Goal: Information Seeking & Learning: Learn about a topic

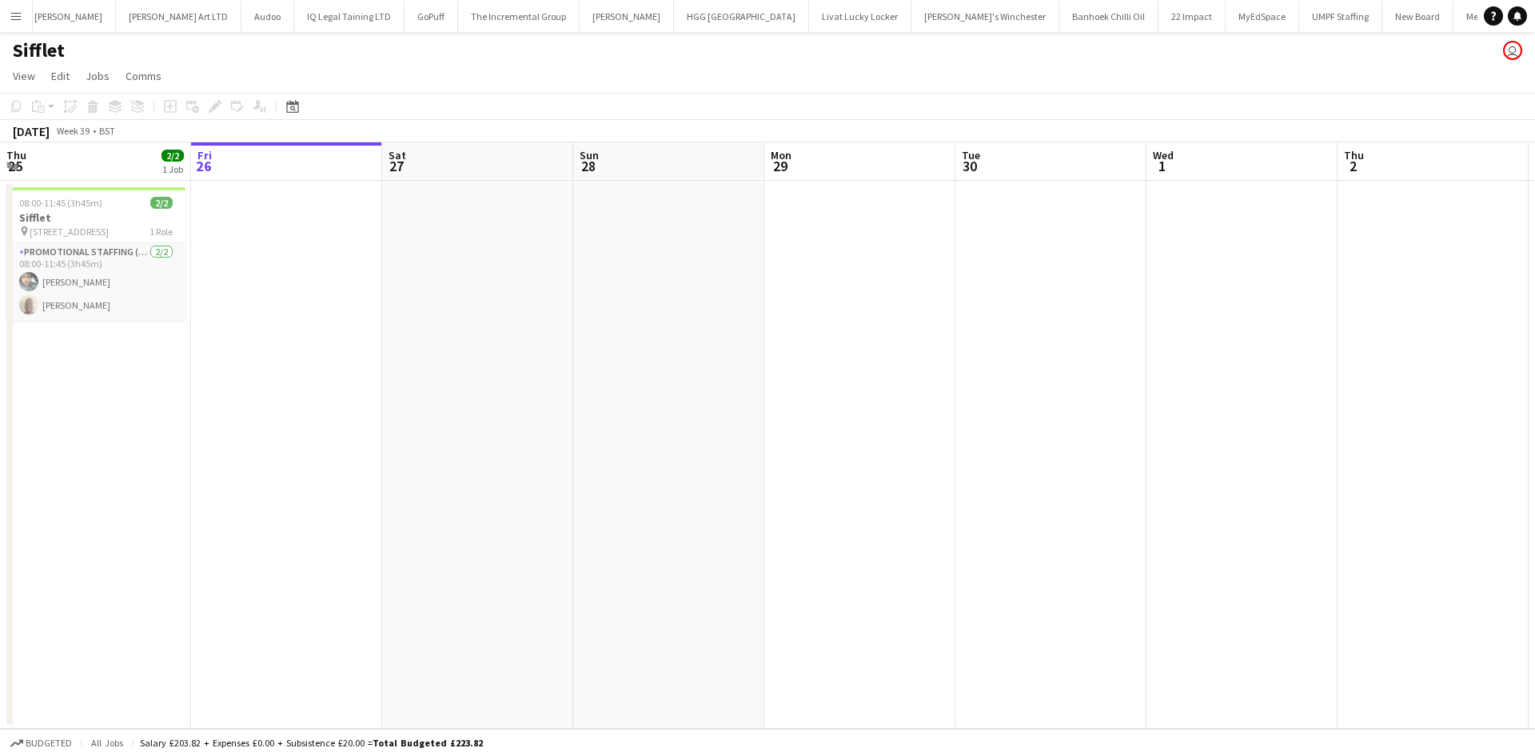
scroll to position [0, 2870]
click at [23, 13] on button "Menu" at bounding box center [16, 16] width 32 height 32
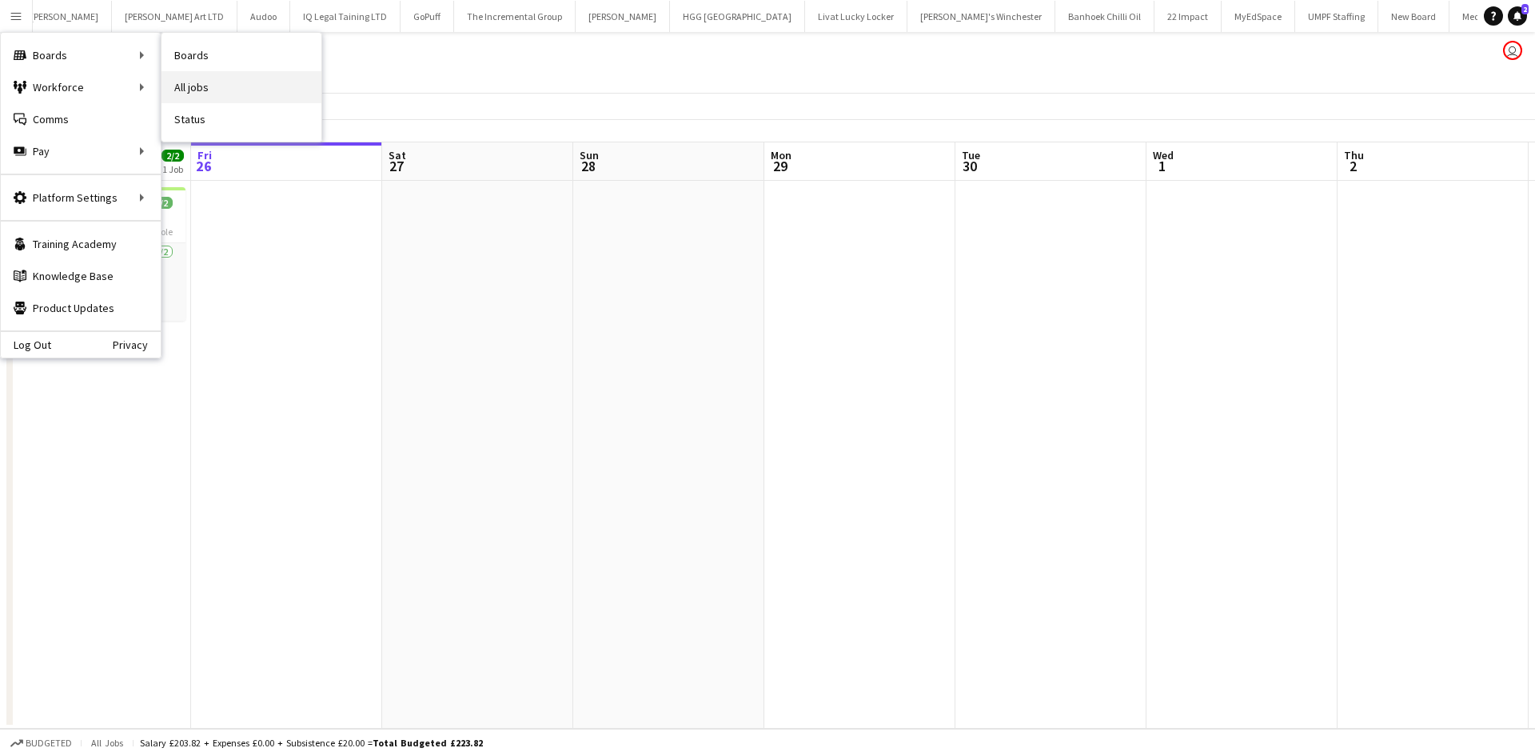
click at [217, 87] on link "All jobs" at bounding box center [242, 87] width 160 height 32
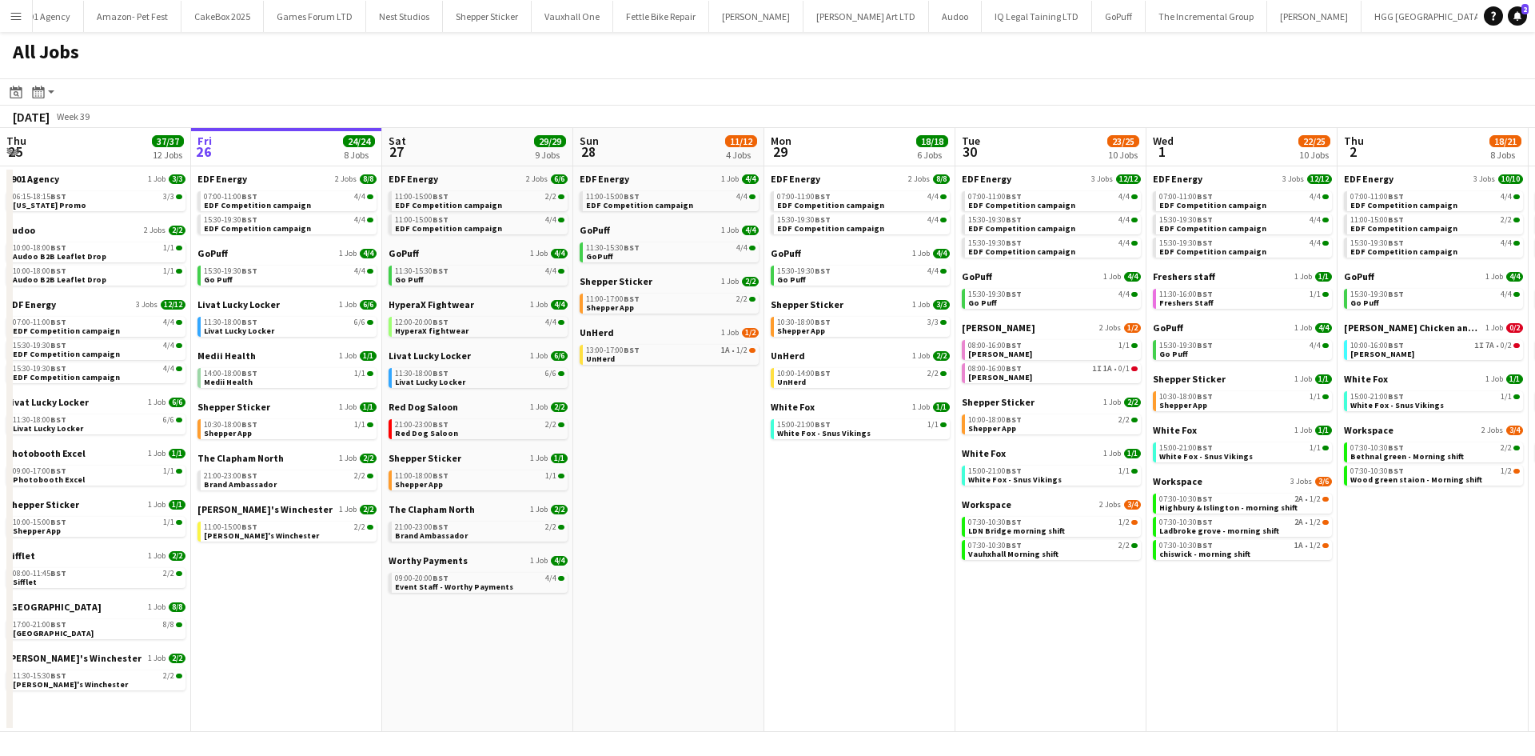
scroll to position [0, 2946]
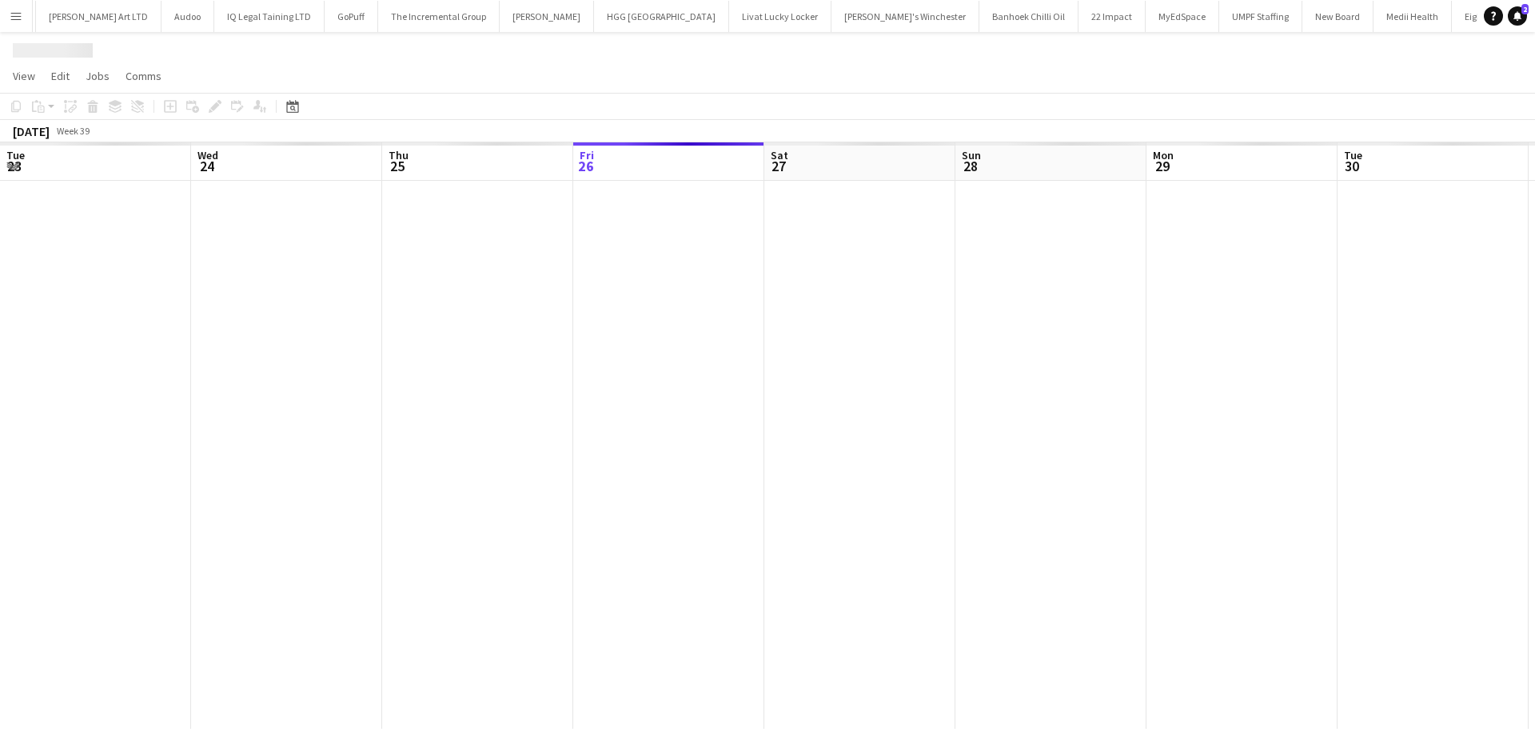
scroll to position [0, 382]
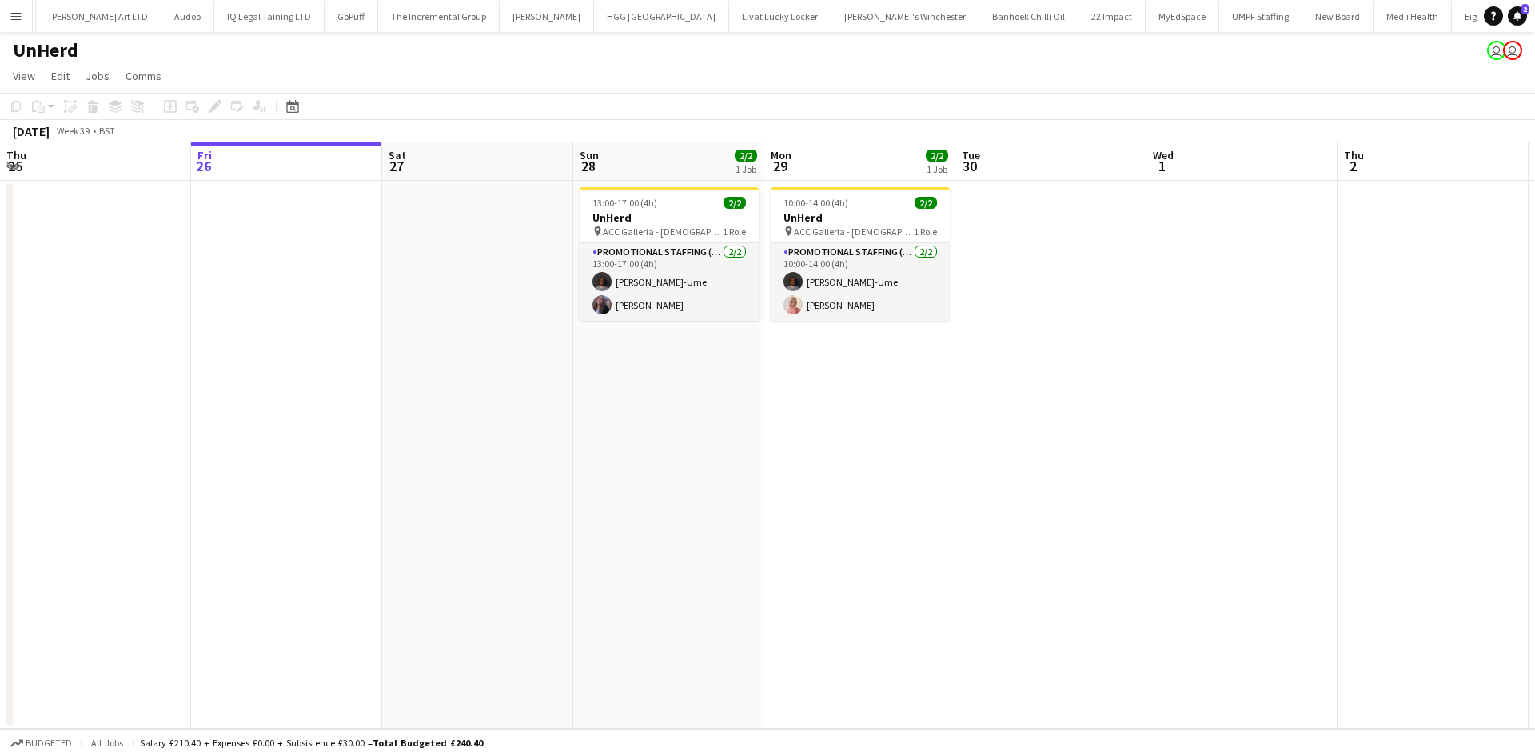
click at [22, 21] on button "Menu" at bounding box center [16, 16] width 32 height 32
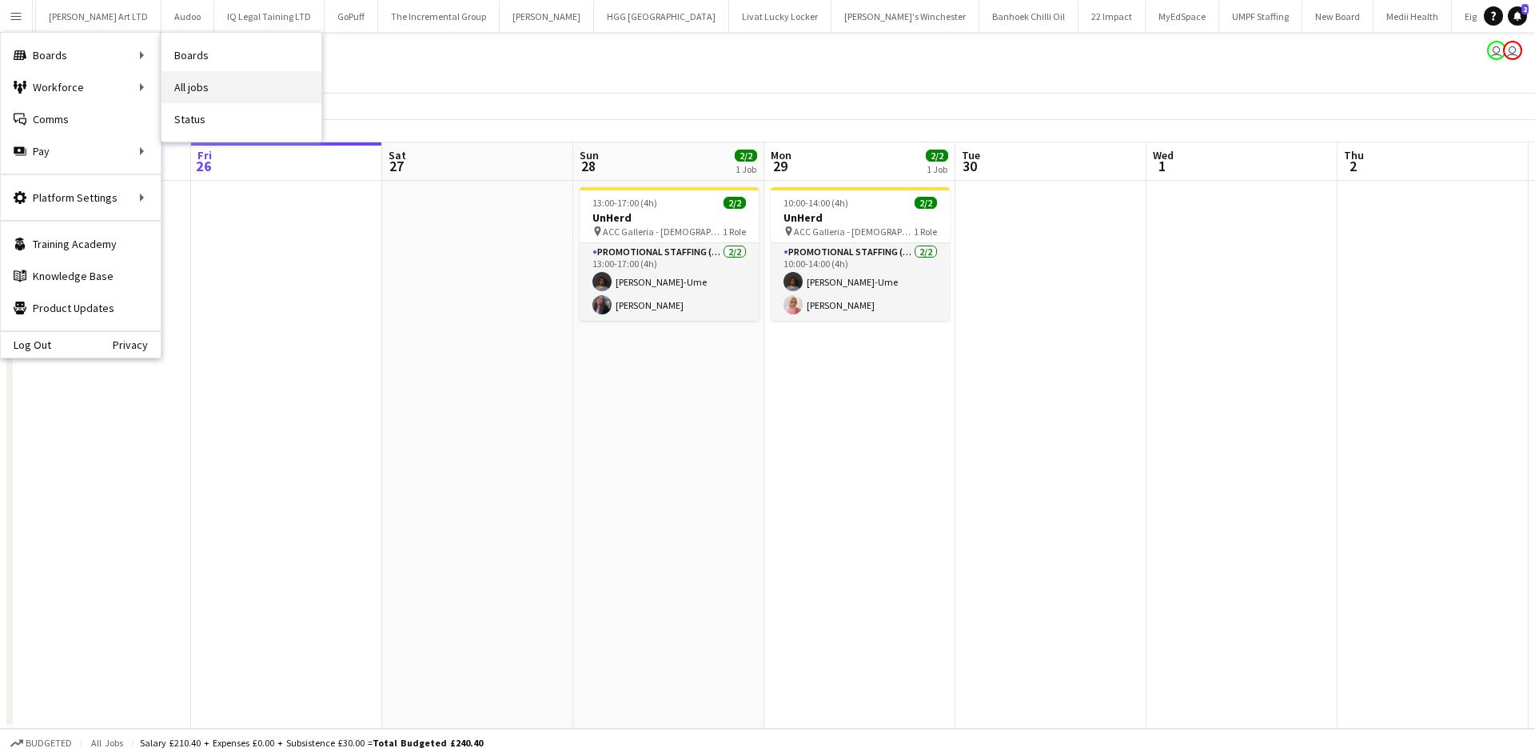
click at [188, 82] on link "All jobs" at bounding box center [242, 87] width 160 height 32
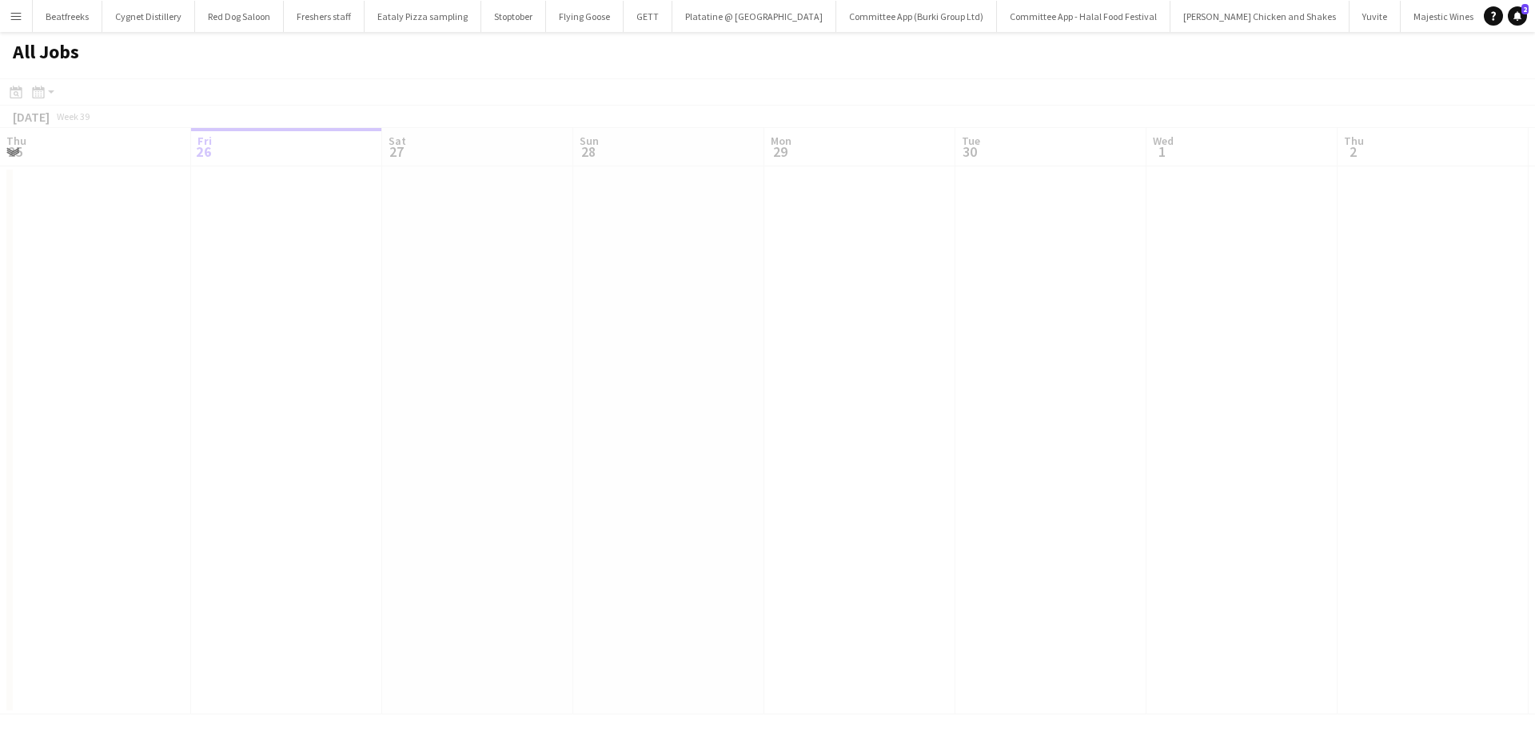
click at [272, 407] on div at bounding box center [767, 419] width 1535 height 682
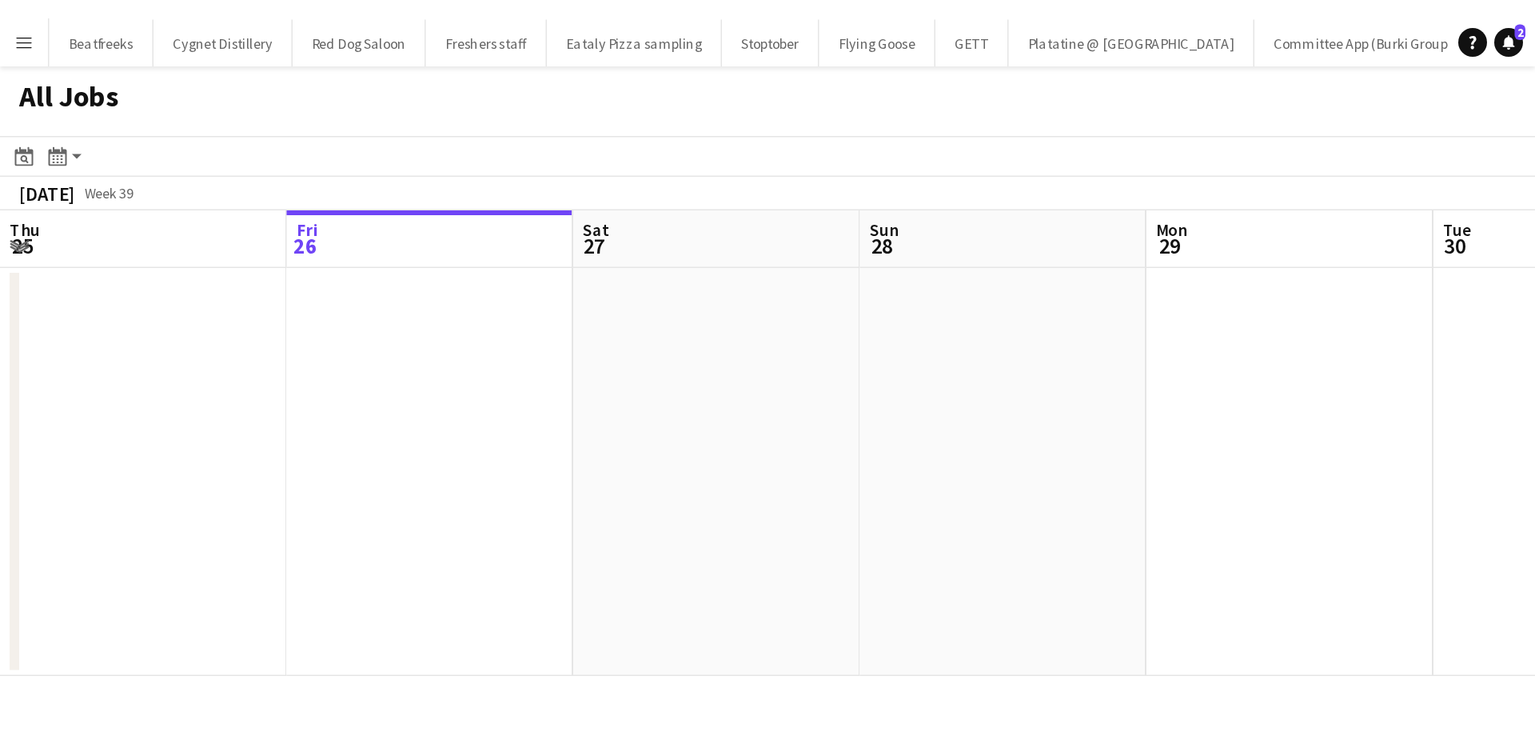
scroll to position [0, 382]
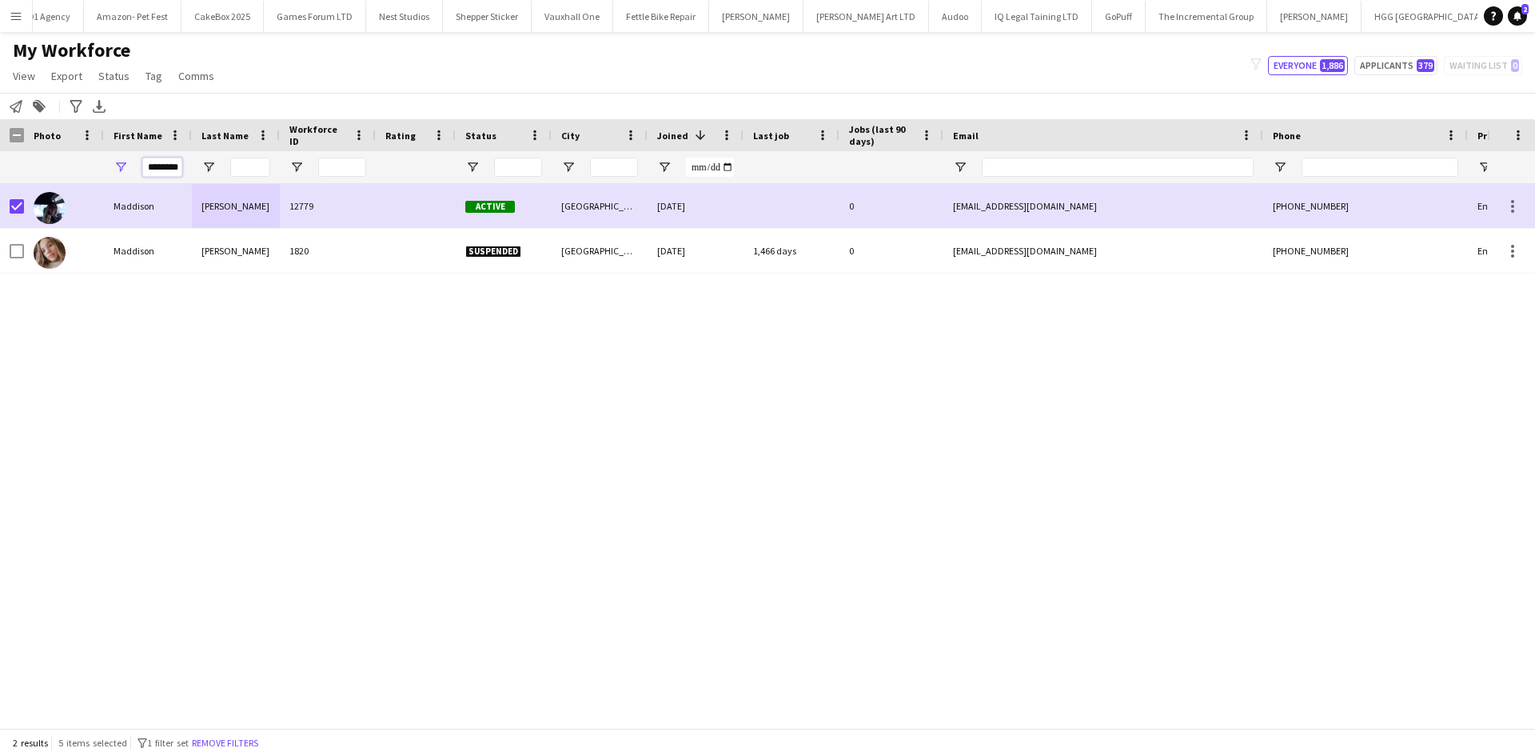
scroll to position [0, 8]
drag, startPoint x: 148, startPoint y: 167, endPoint x: 323, endPoint y: 197, distance: 177.7
click at [323, 197] on div "Workforce Details Photo First Name" at bounding box center [767, 423] width 1535 height 608
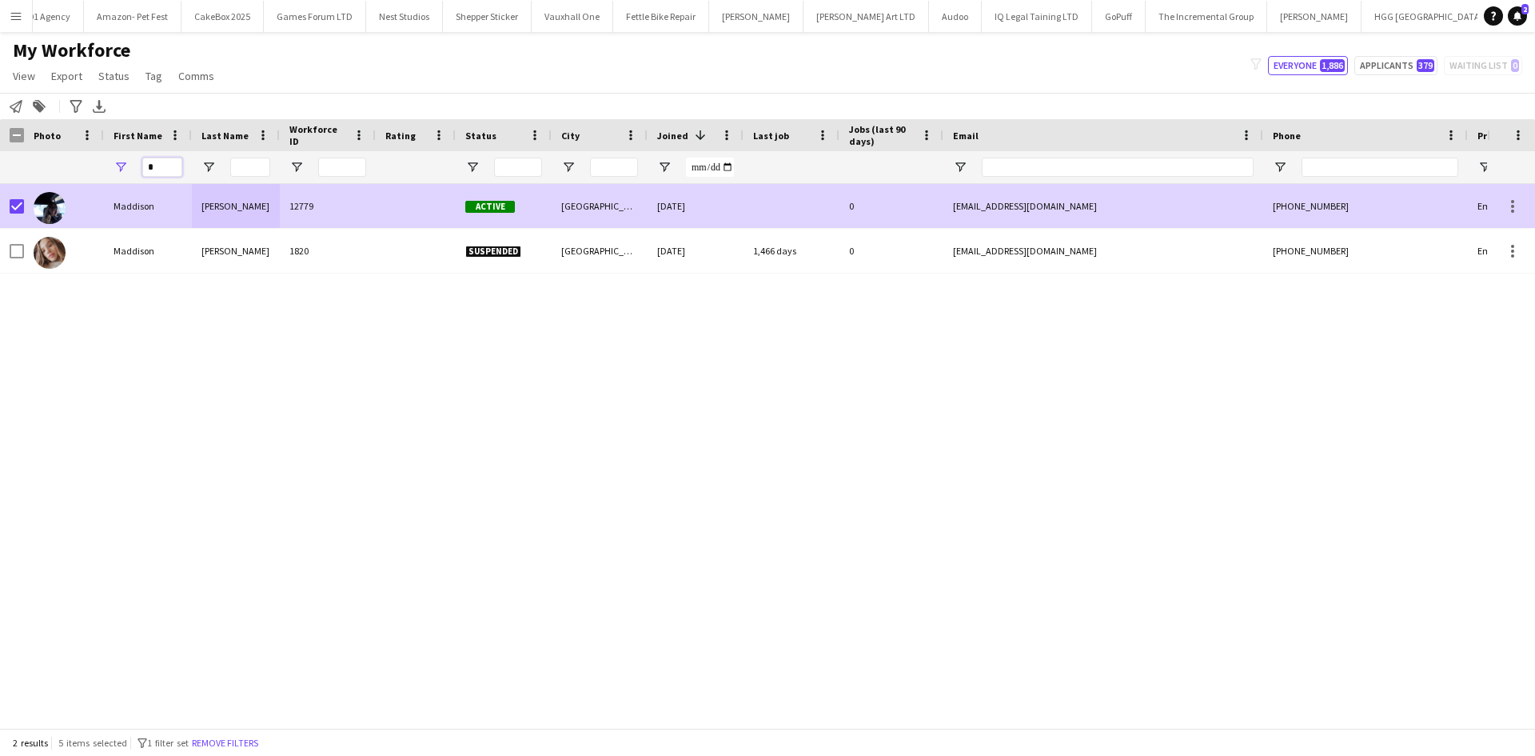
scroll to position [0, 0]
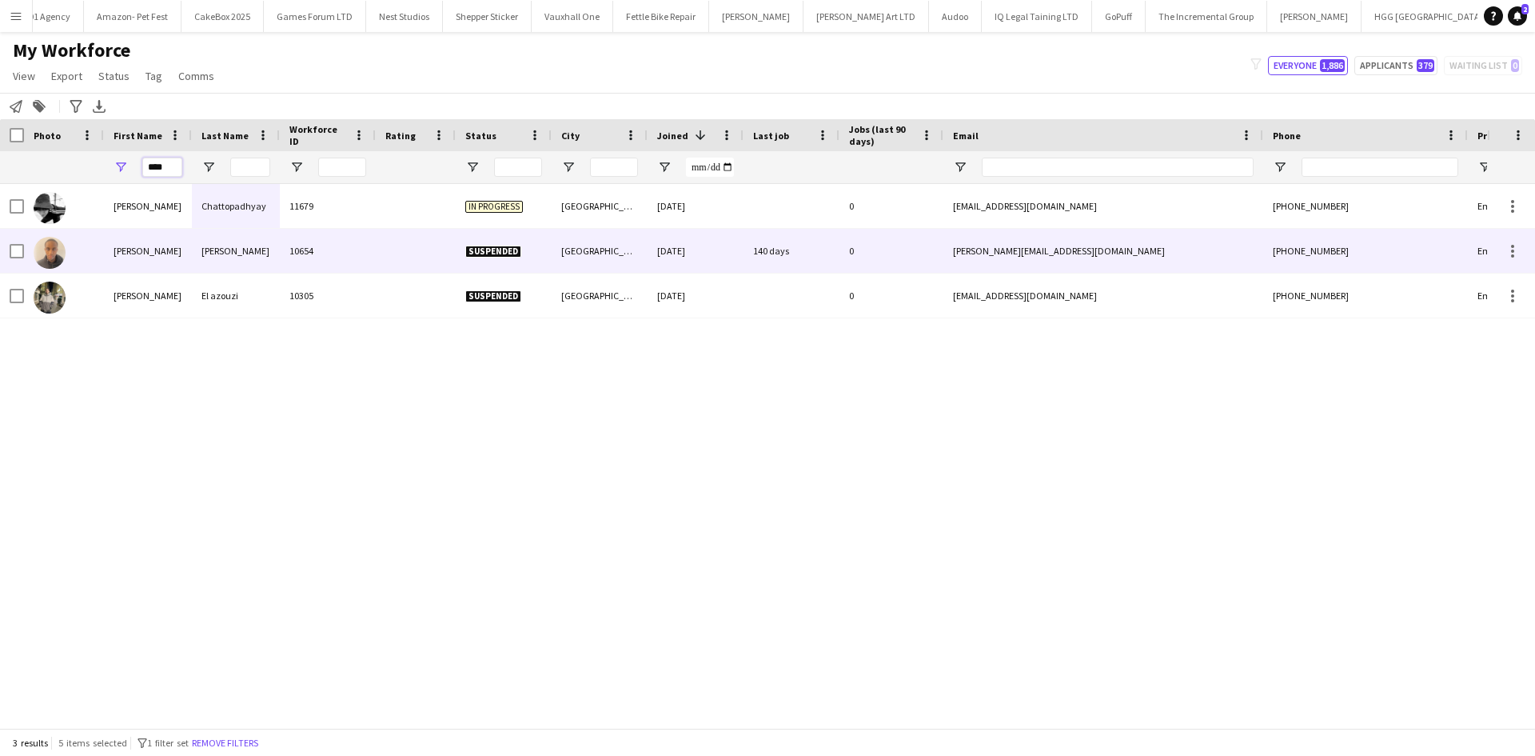
type input "****"
click at [220, 245] on div "[PERSON_NAME]" at bounding box center [236, 251] width 88 height 44
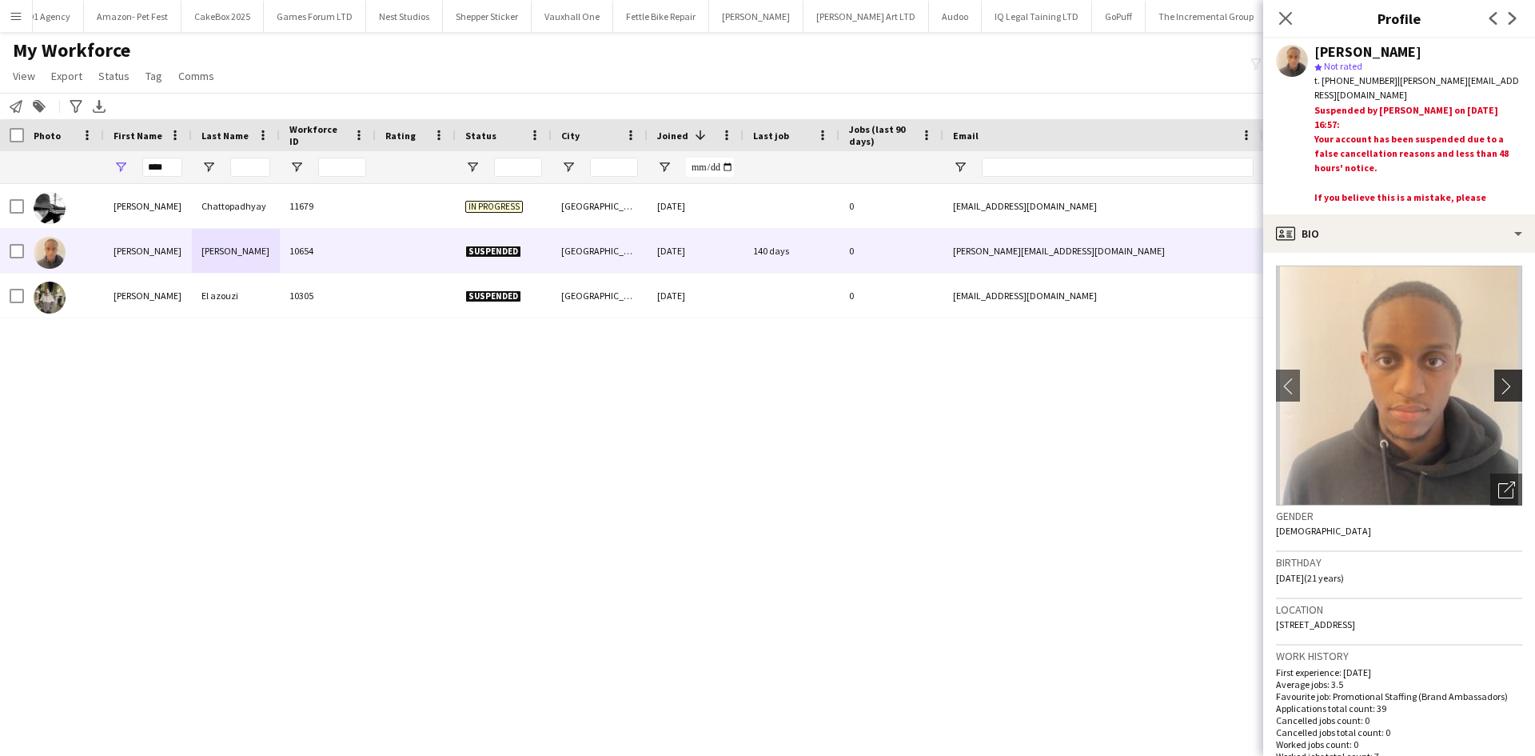
click at [1503, 387] on app-icon "chevron-right" at bounding box center [1510, 385] width 25 height 17
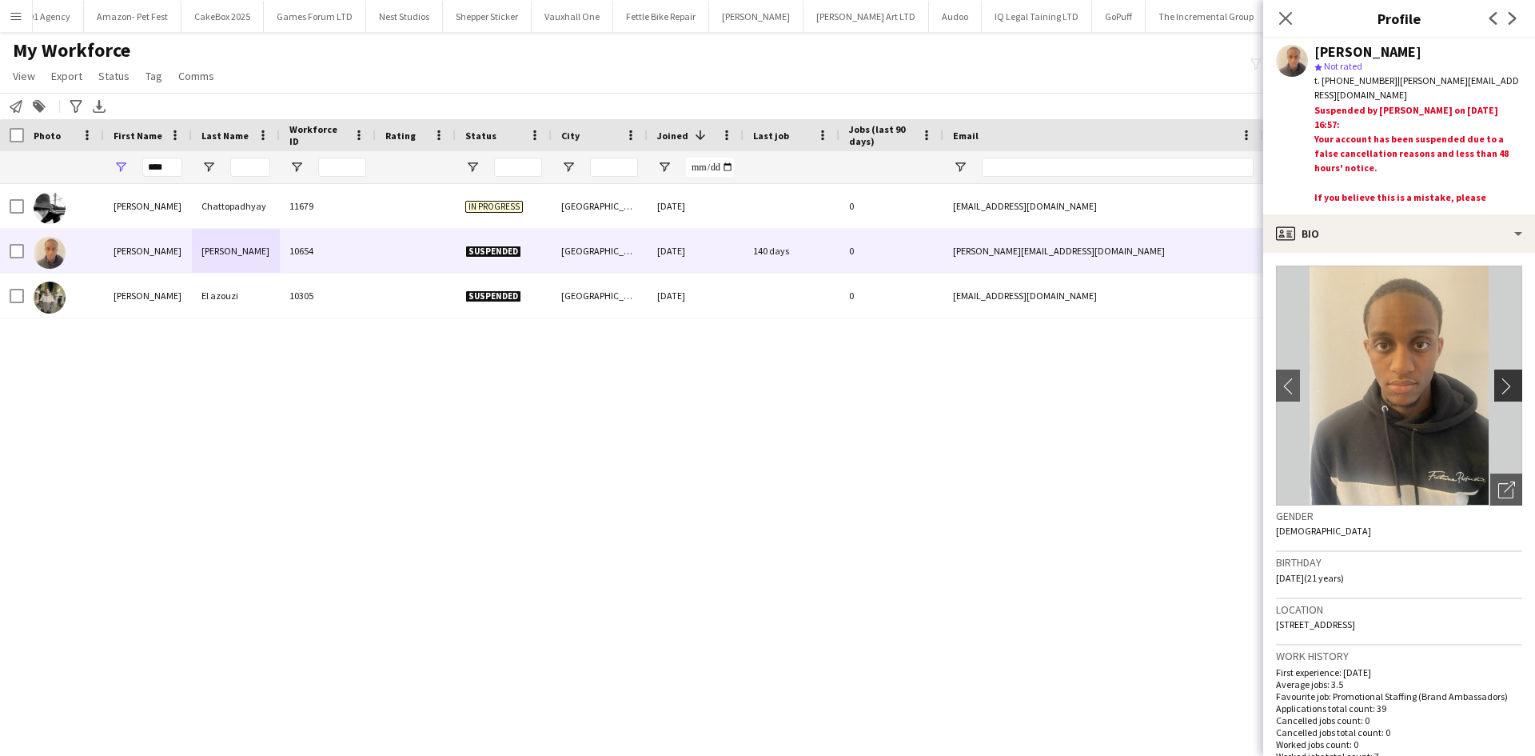
click at [1503, 387] on app-icon "chevron-right" at bounding box center [1510, 385] width 25 height 17
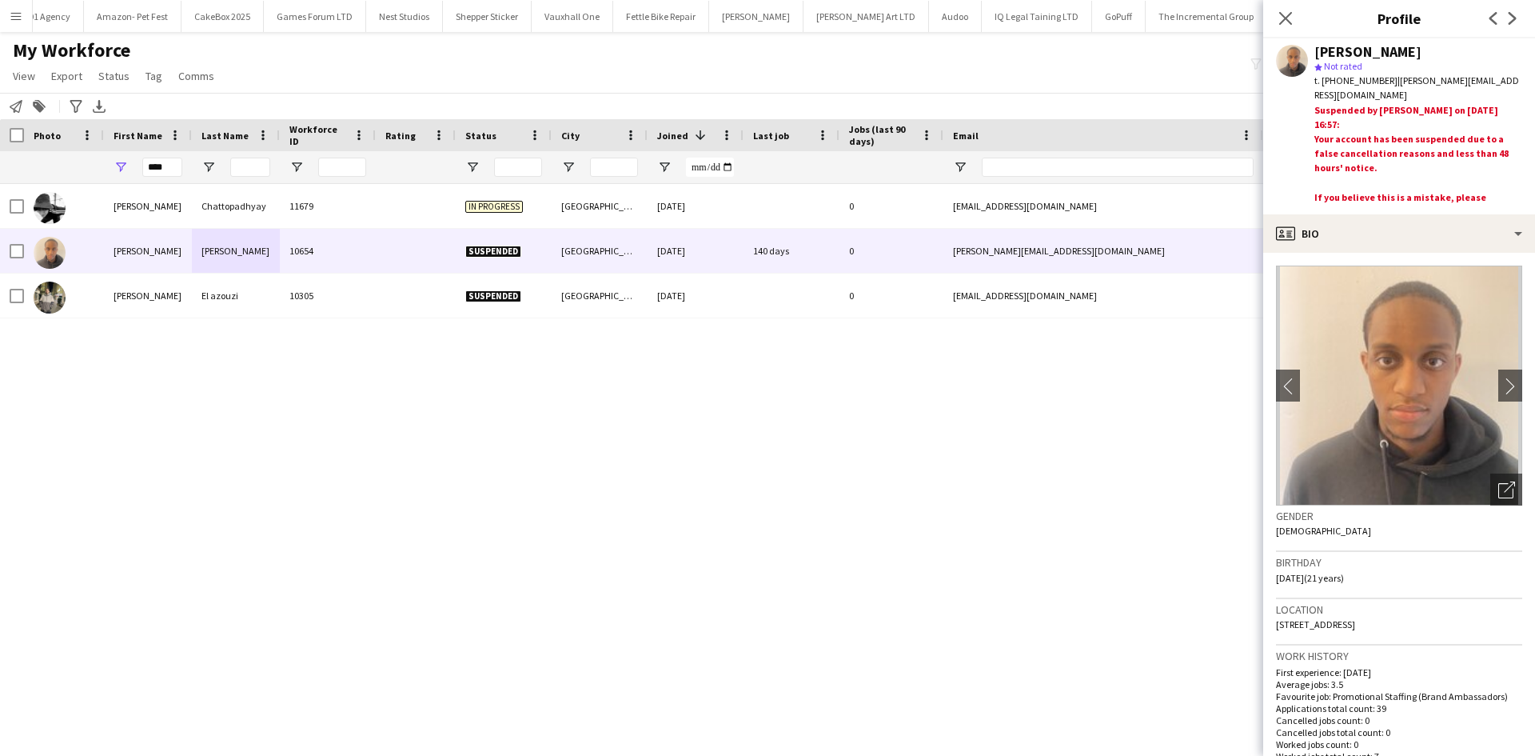
click at [809, 509] on div "Himadri Chattopadhyay 11679 In progress London 03-06-2025 0 chattopadhyayhimadr…" at bounding box center [743, 450] width 1487 height 532
click at [1283, 14] on icon at bounding box center [1285, 17] width 15 height 15
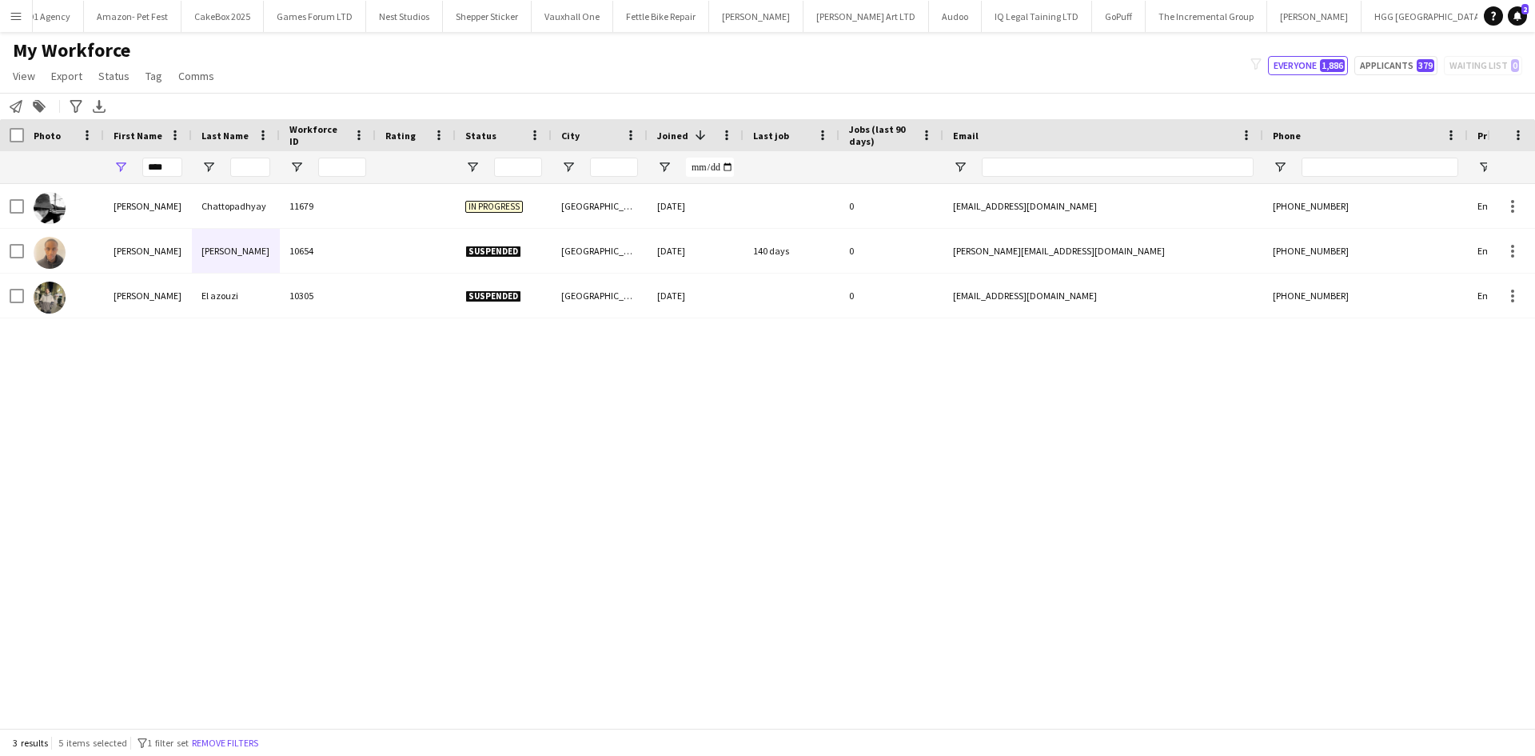
click at [869, 489] on div "Himadri Chattopadhyay 11679 In progress London 03-06-2025 0 chattopadhyayhimadr…" at bounding box center [743, 450] width 1487 height 532
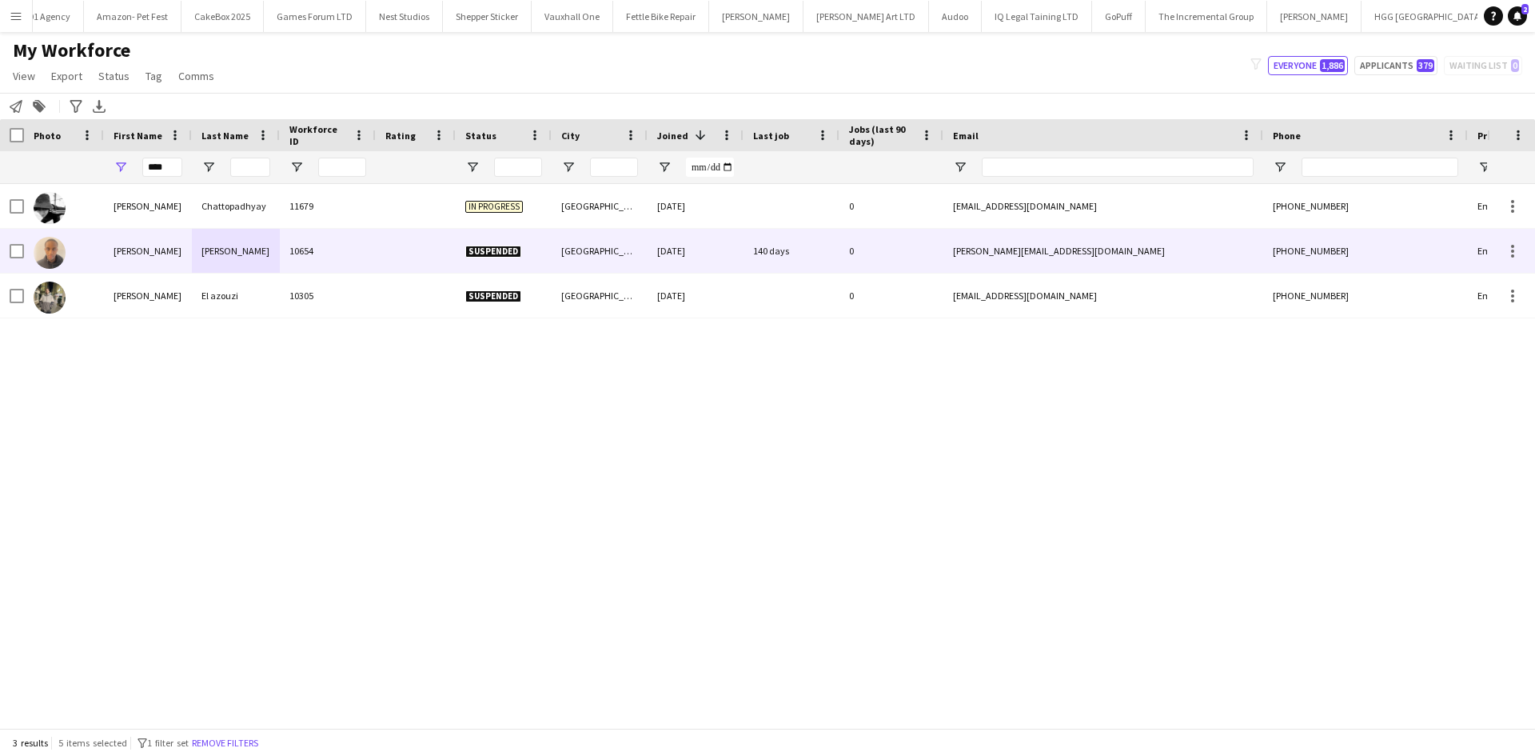
click at [193, 250] on div "[PERSON_NAME]" at bounding box center [236, 251] width 88 height 44
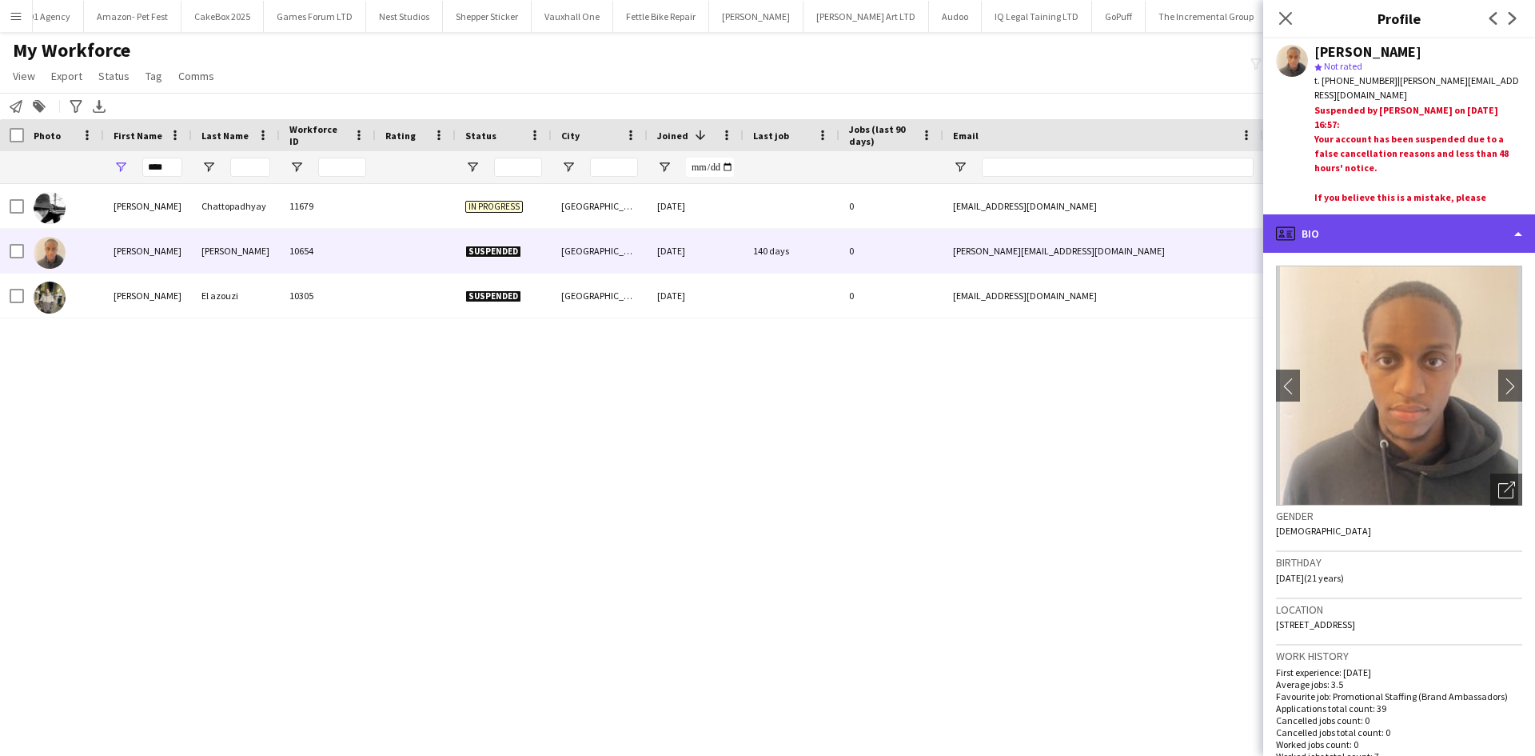
click at [1338, 243] on div "profile Bio" at bounding box center [1399, 233] width 272 height 38
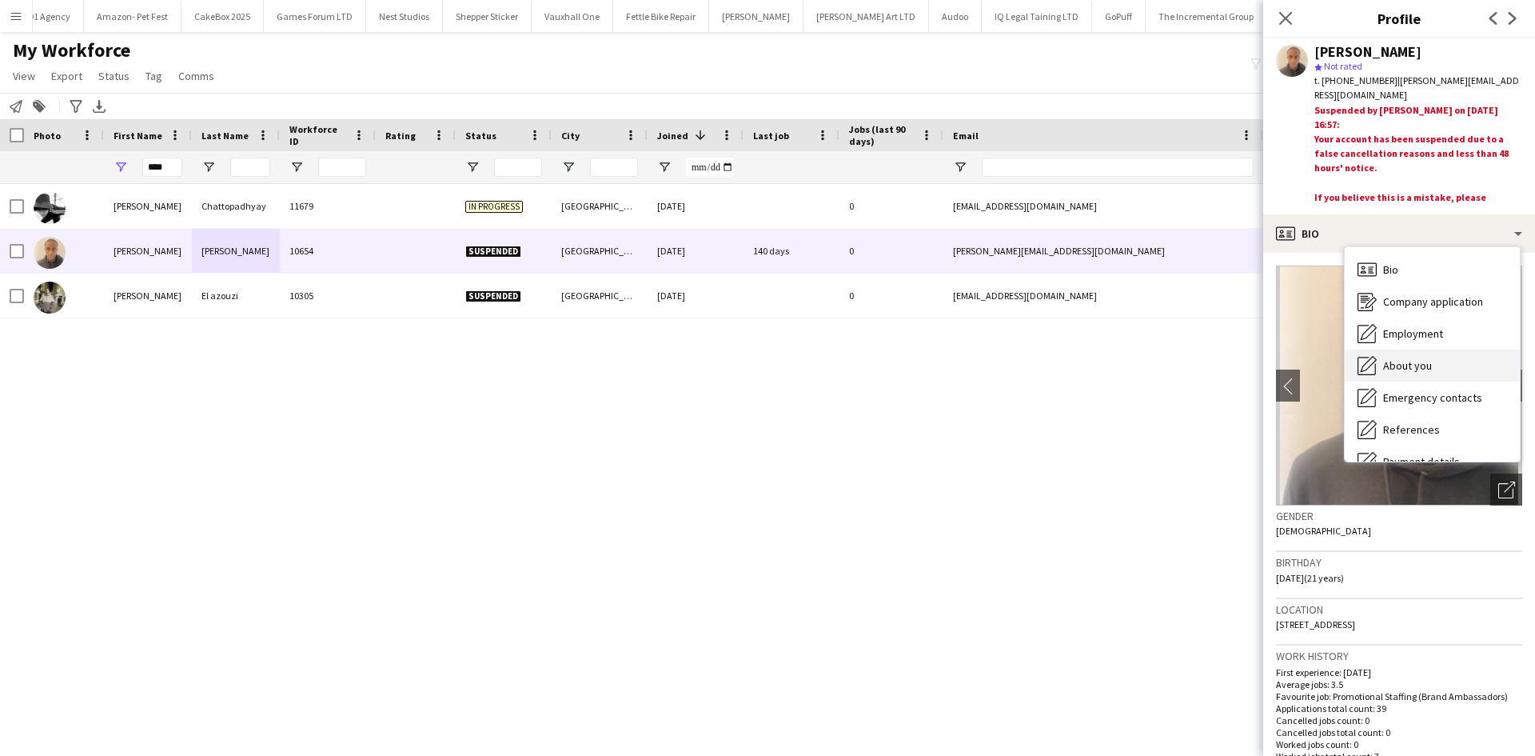
click at [1401, 366] on span "About you" at bounding box center [1407, 365] width 49 height 14
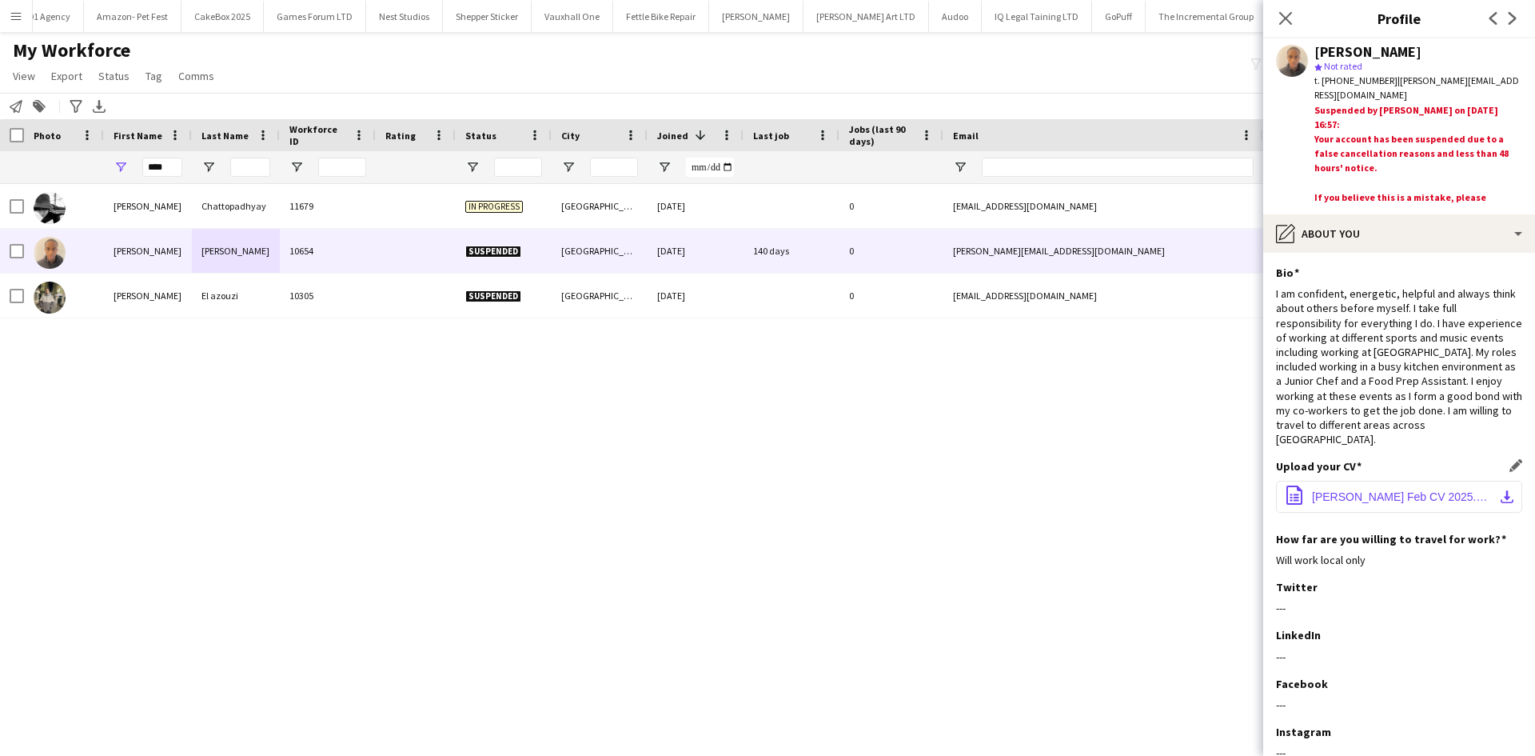
click at [1346, 485] on button "office-file-sheet Imad Ali Feb CV 2025.docx download-bottom" at bounding box center [1399, 497] width 246 height 32
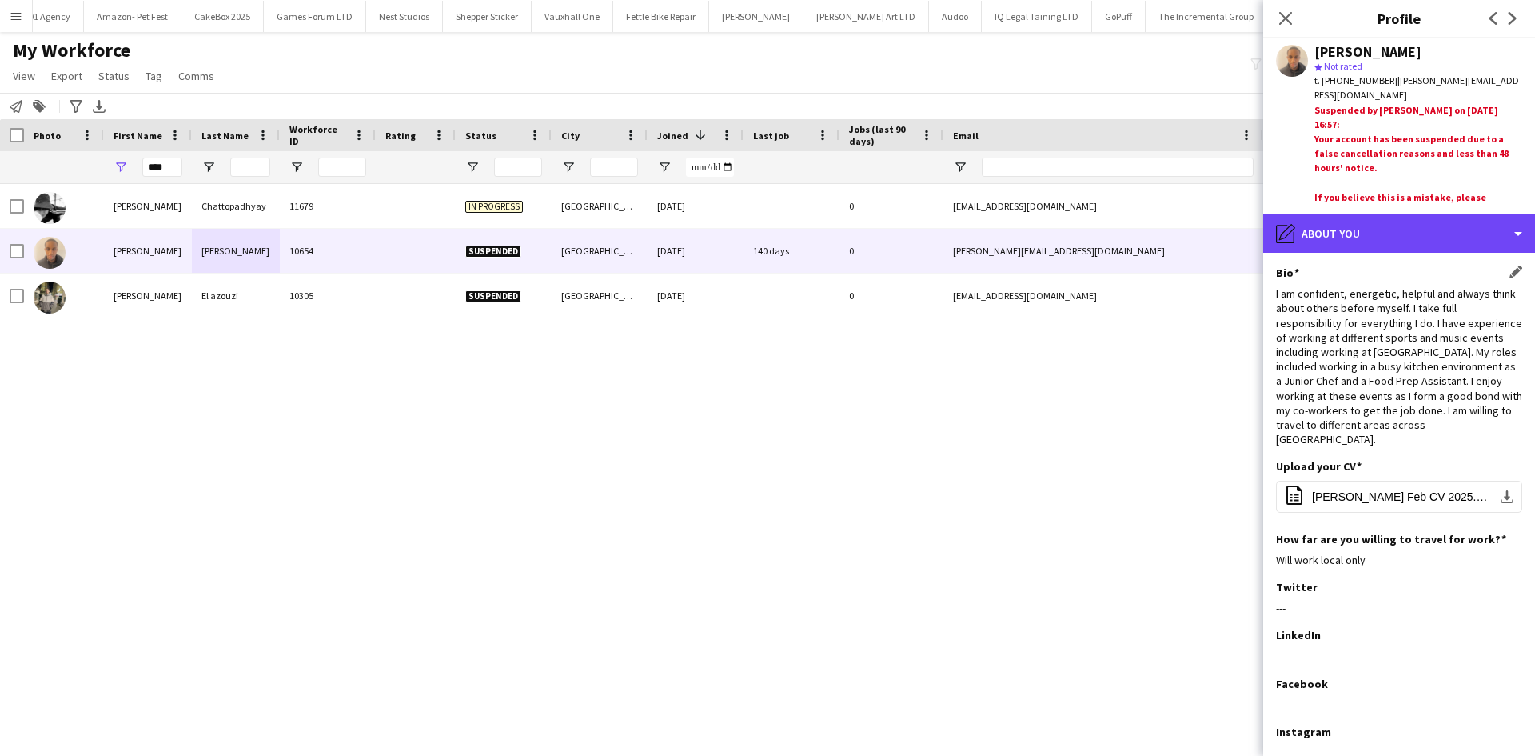
drag, startPoint x: 1395, startPoint y: 235, endPoint x: 1391, endPoint y: 441, distance: 206.3
click at [1395, 235] on div "pencil4 About you" at bounding box center [1399, 233] width 272 height 38
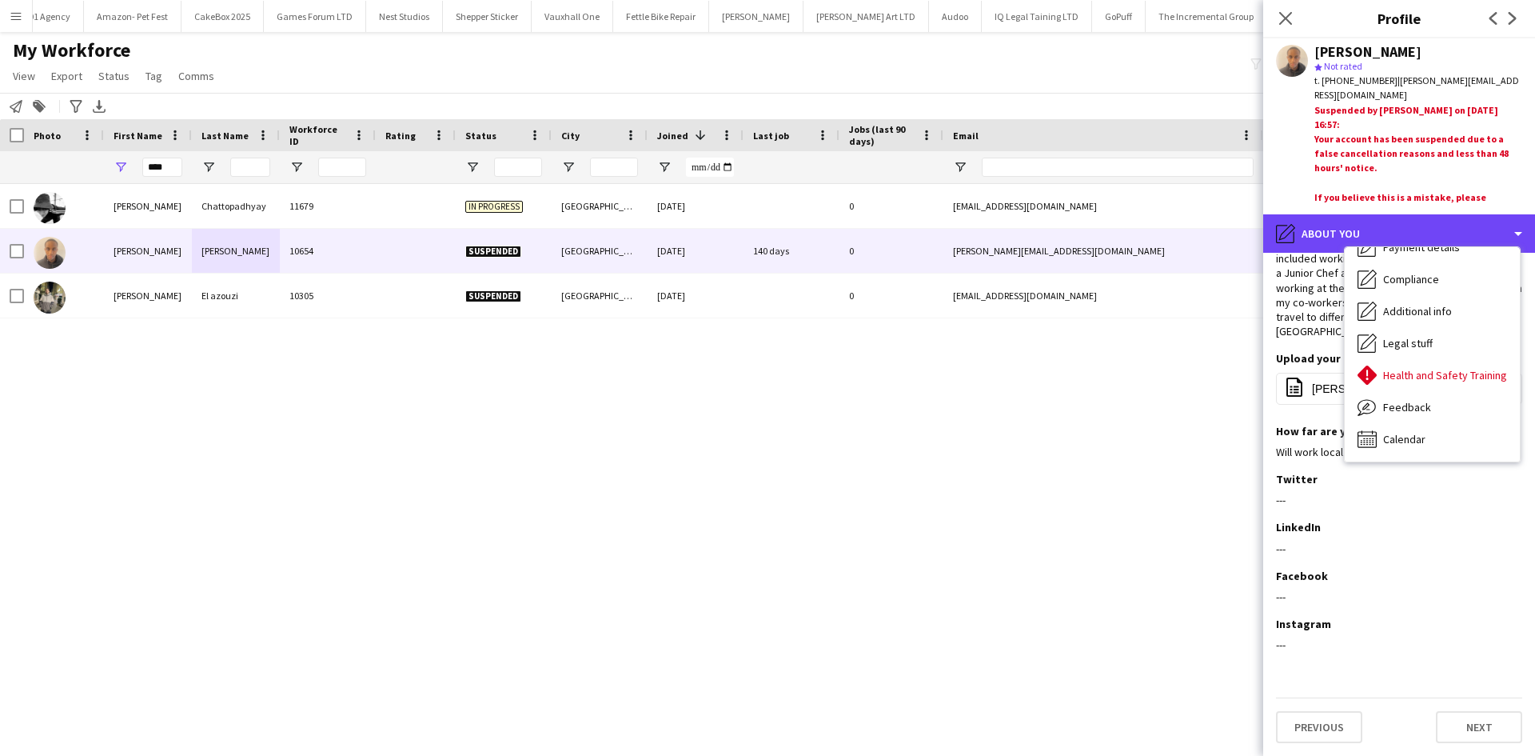
scroll to position [213, 0]
click at [1410, 442] on span "Calendar" at bounding box center [1404, 440] width 42 height 14
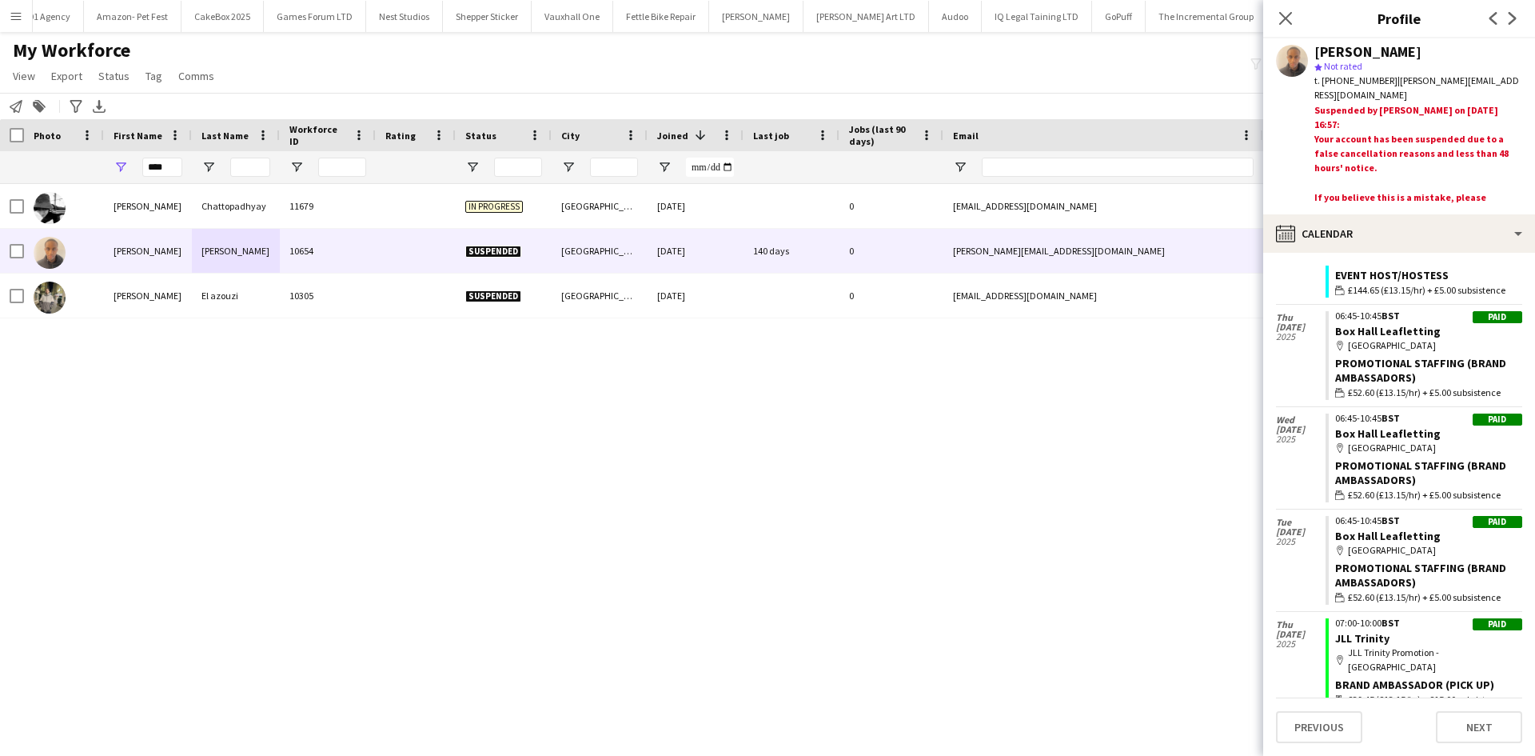
scroll to position [3657, 0]
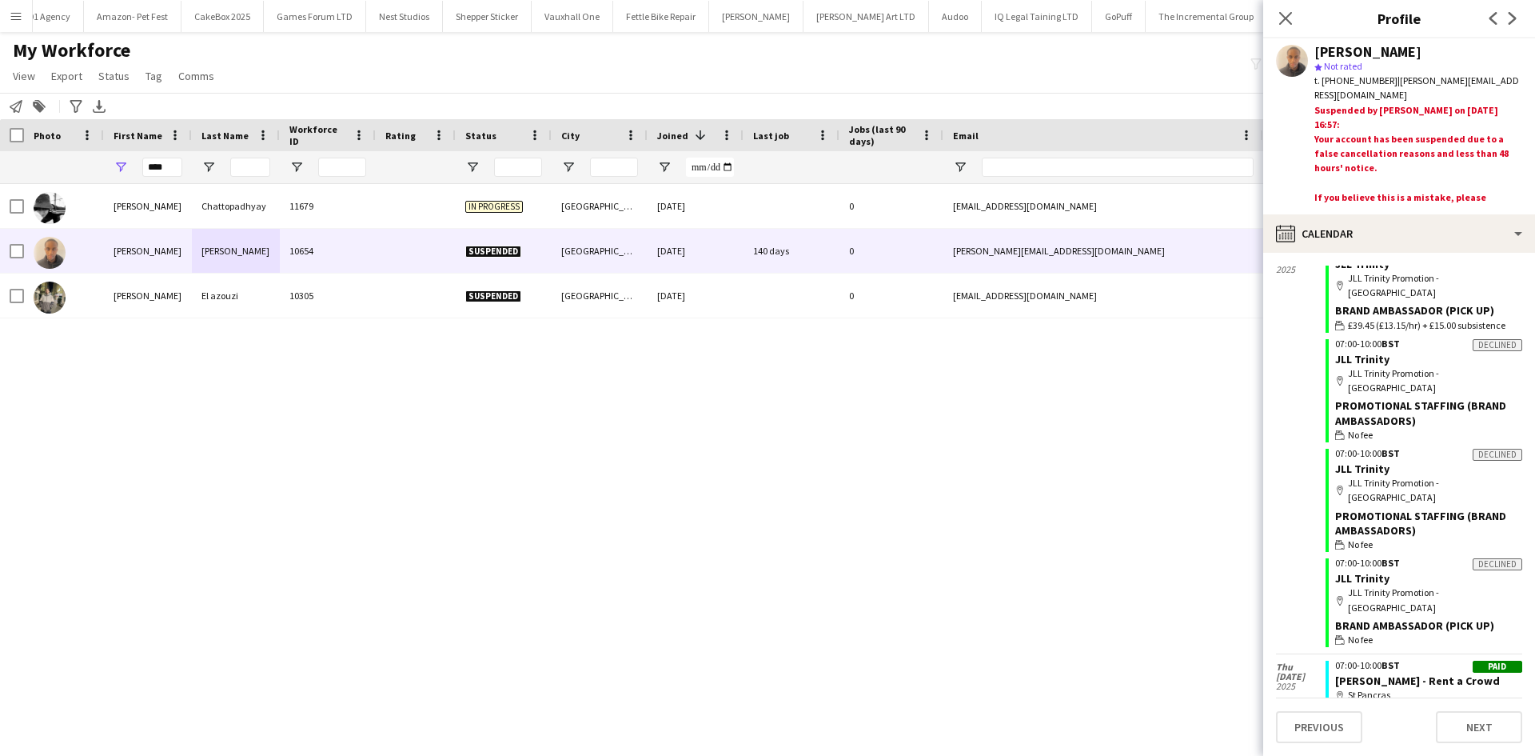
click at [1096, 68] on div "My Workforce View Views Default view New view Update view Delete view Edit name…" at bounding box center [767, 65] width 1535 height 54
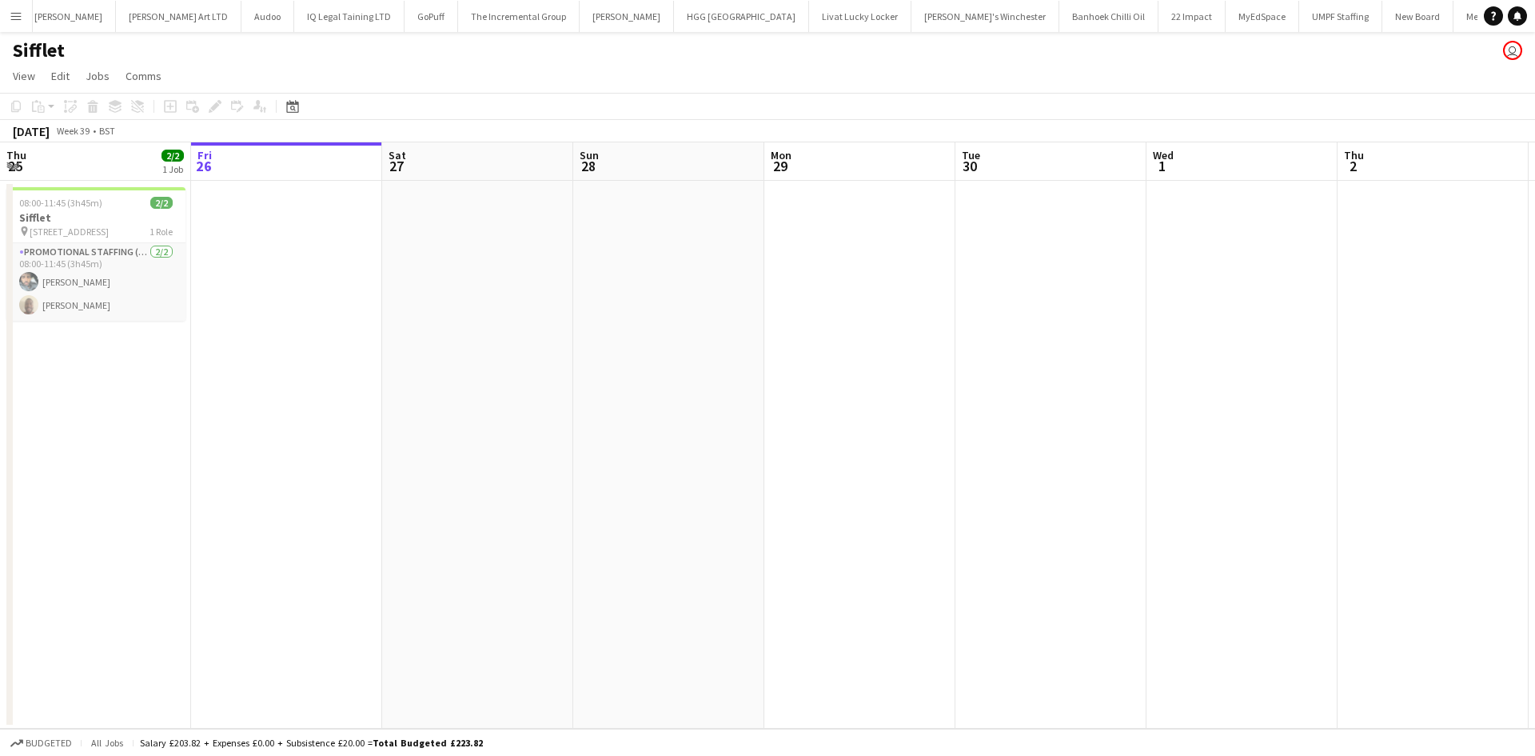
scroll to position [0, 2870]
click at [12, 18] on app-icon "Menu" at bounding box center [16, 16] width 13 height 13
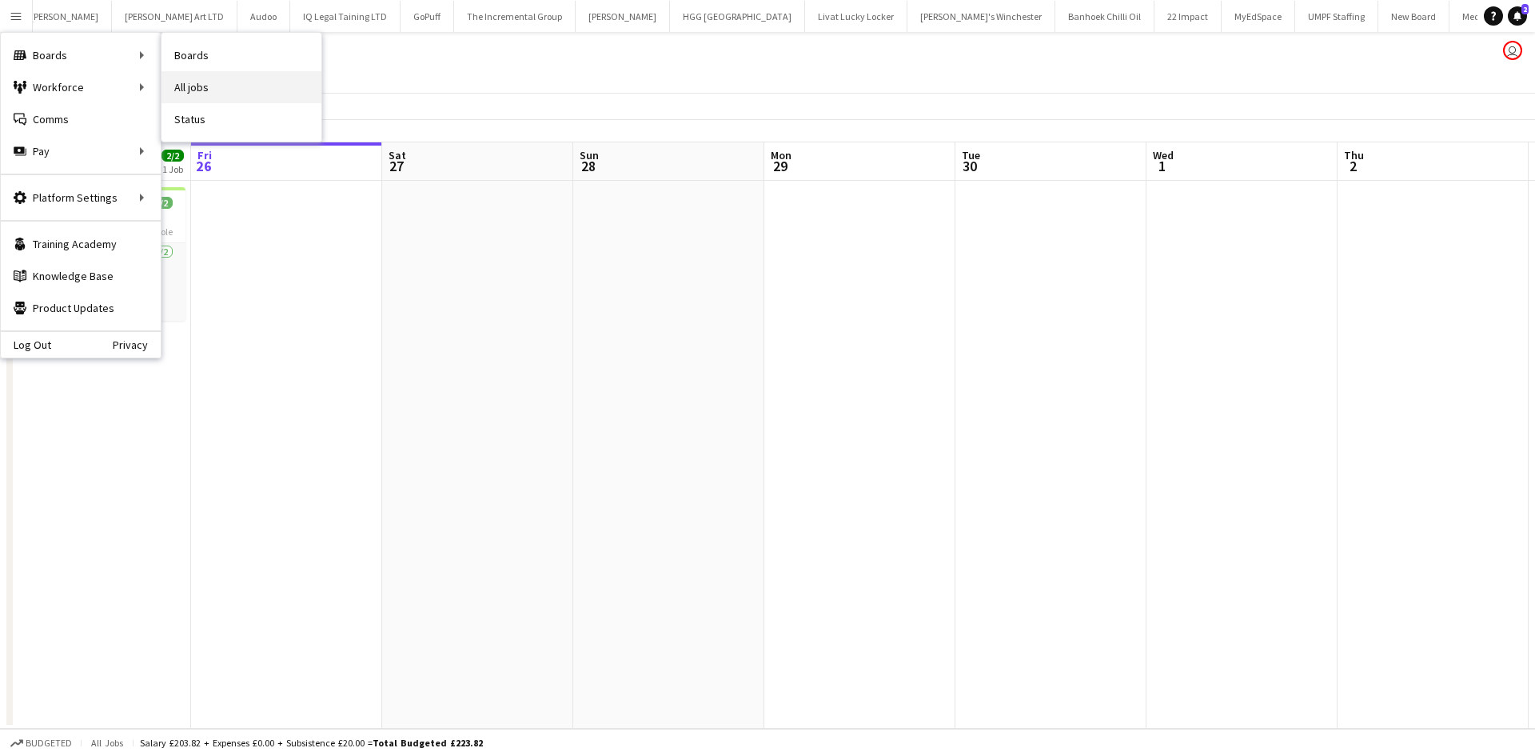
click at [182, 82] on link "All jobs" at bounding box center [242, 87] width 160 height 32
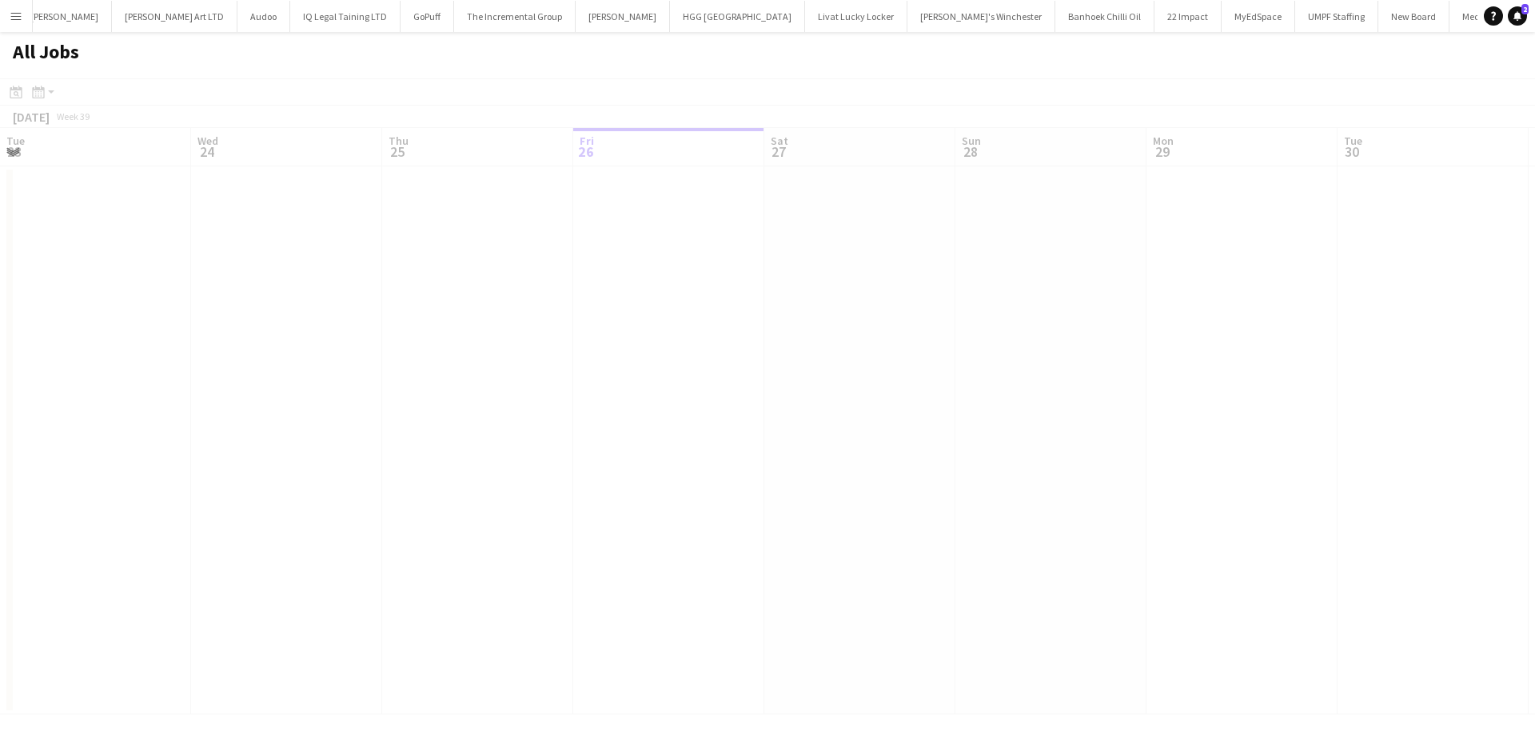
scroll to position [0, 382]
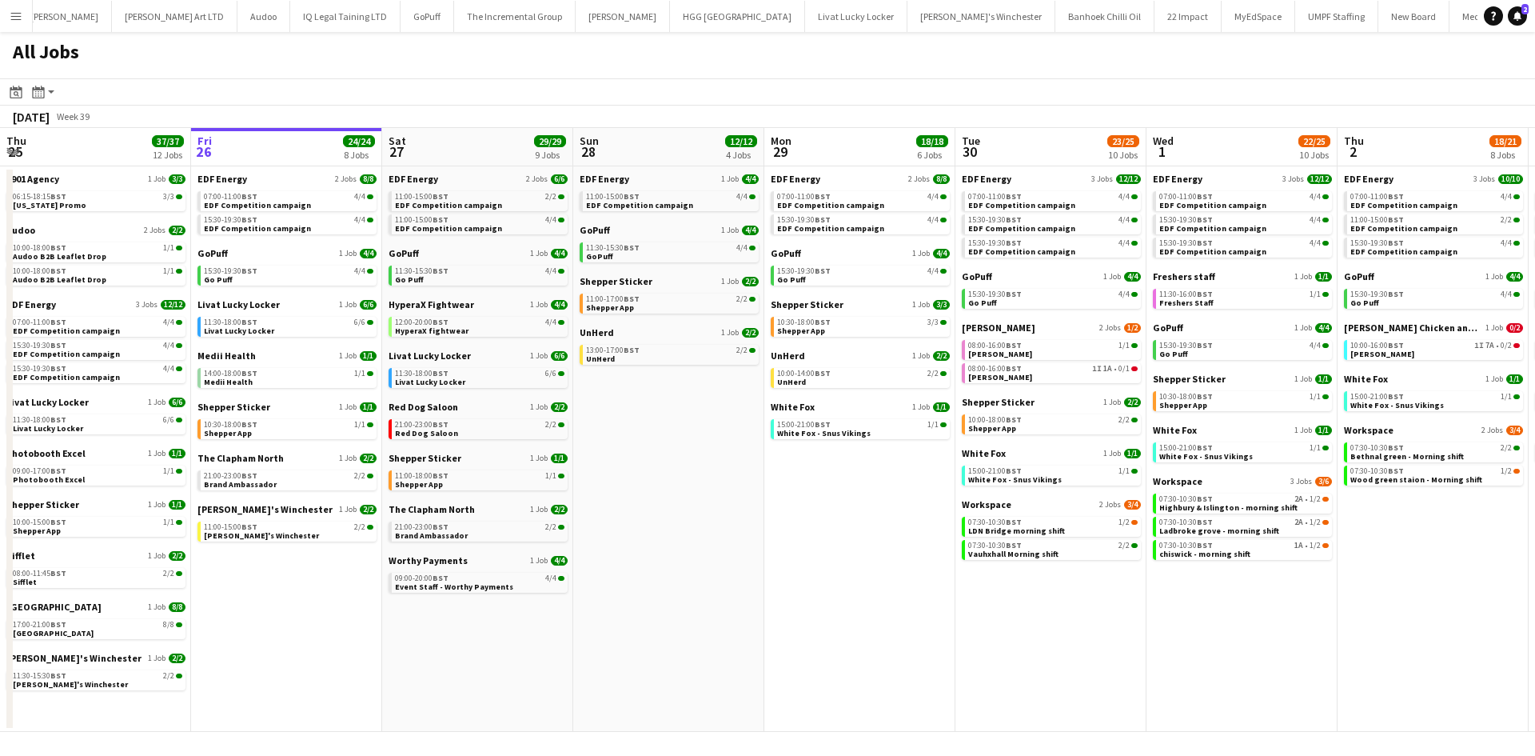
click at [12, 18] on app-icon "Menu" at bounding box center [16, 16] width 13 height 13
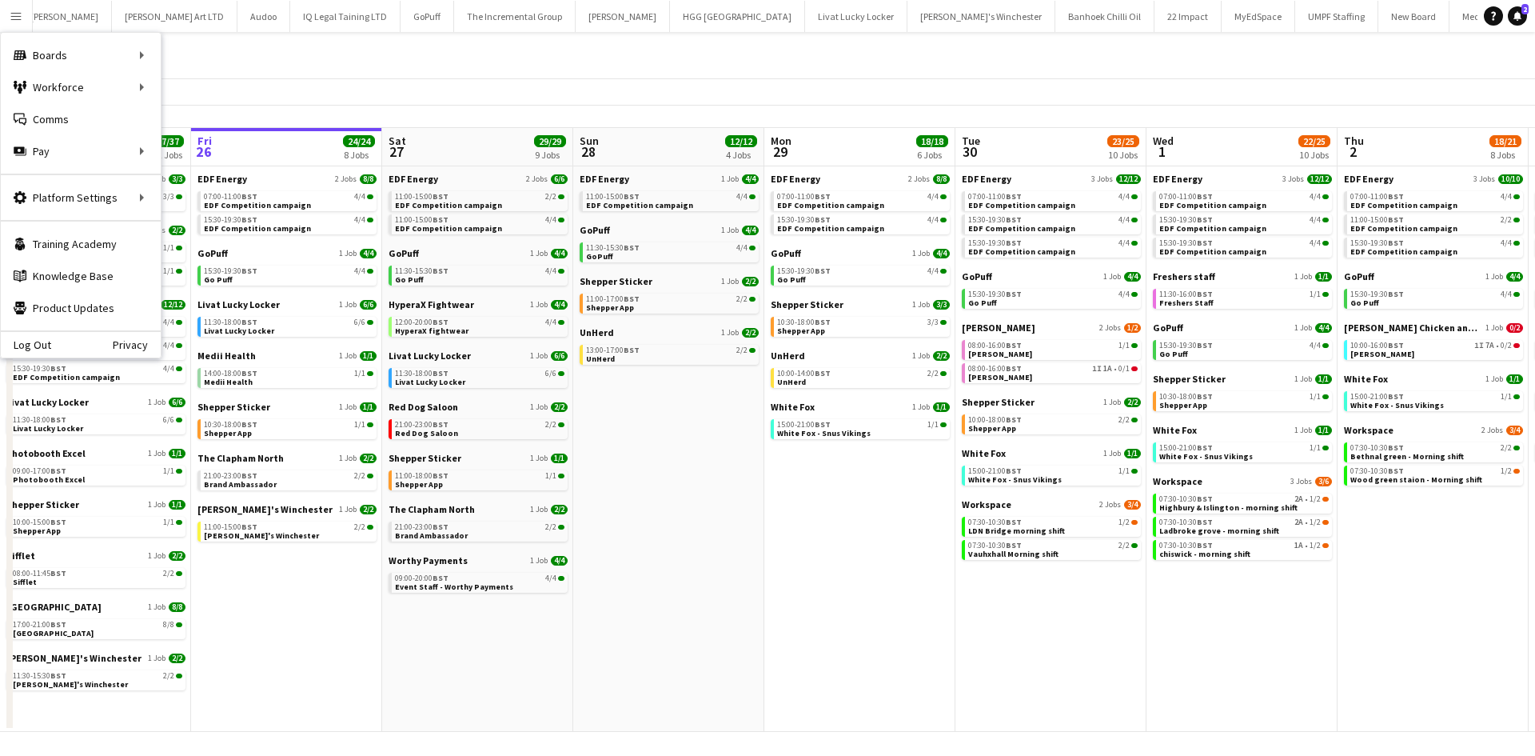
click at [365, 74] on div "All Jobs" at bounding box center [767, 55] width 1535 height 46
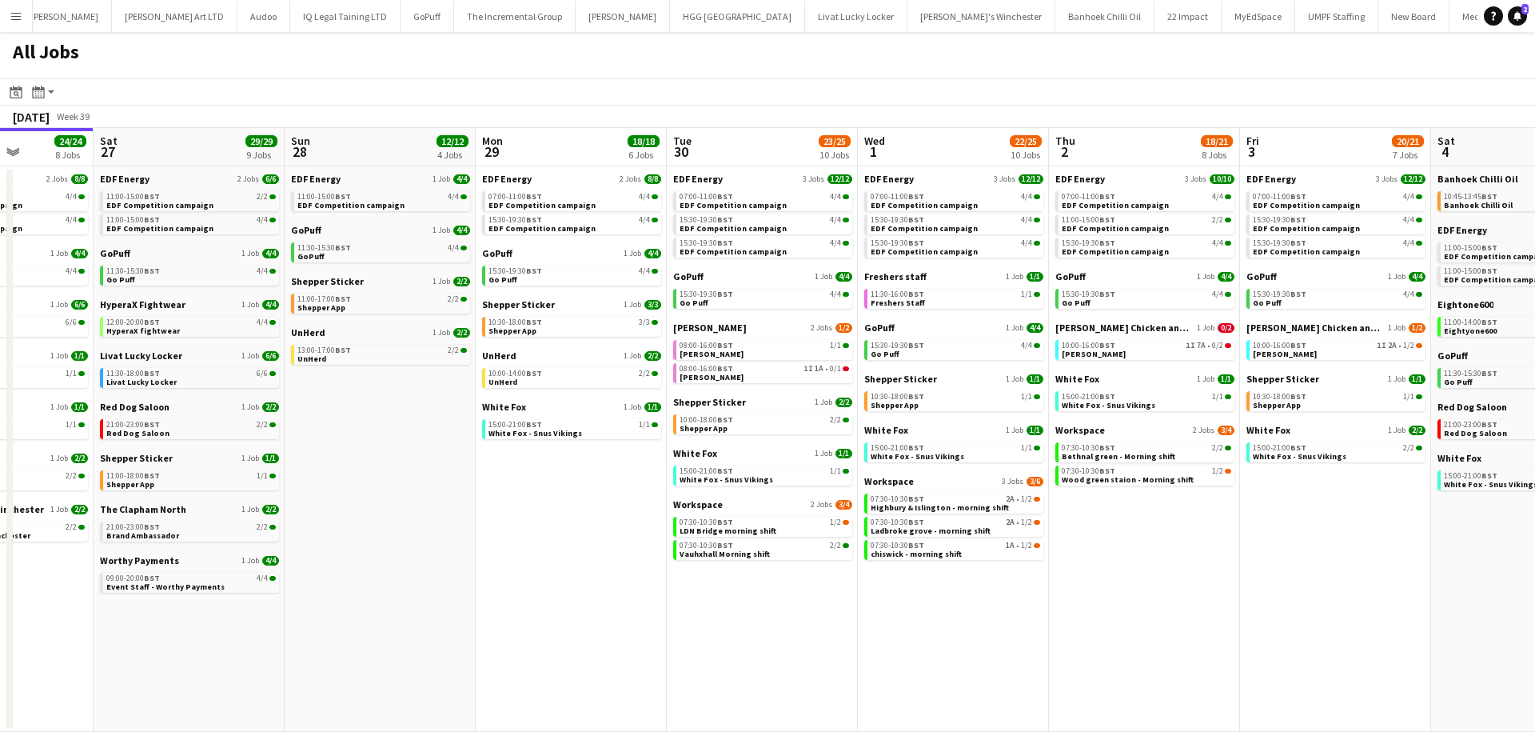
scroll to position [0, 2946]
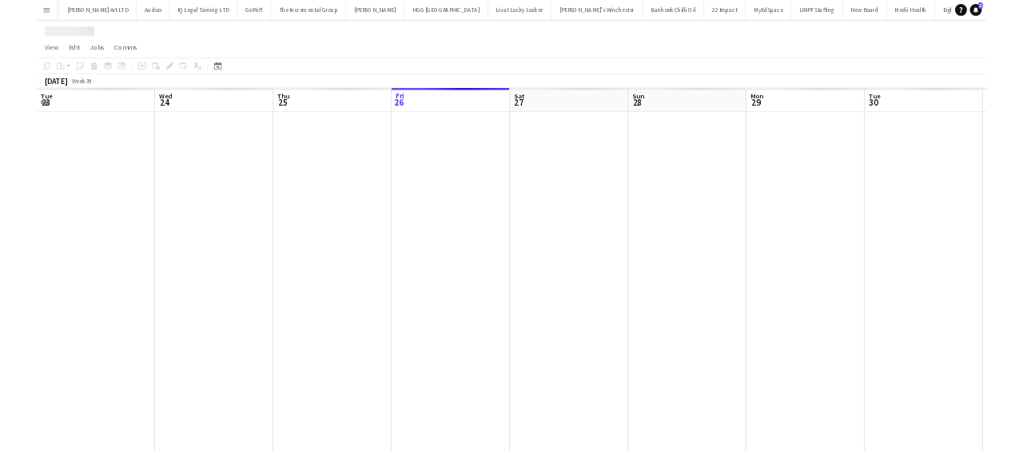
scroll to position [0, 382]
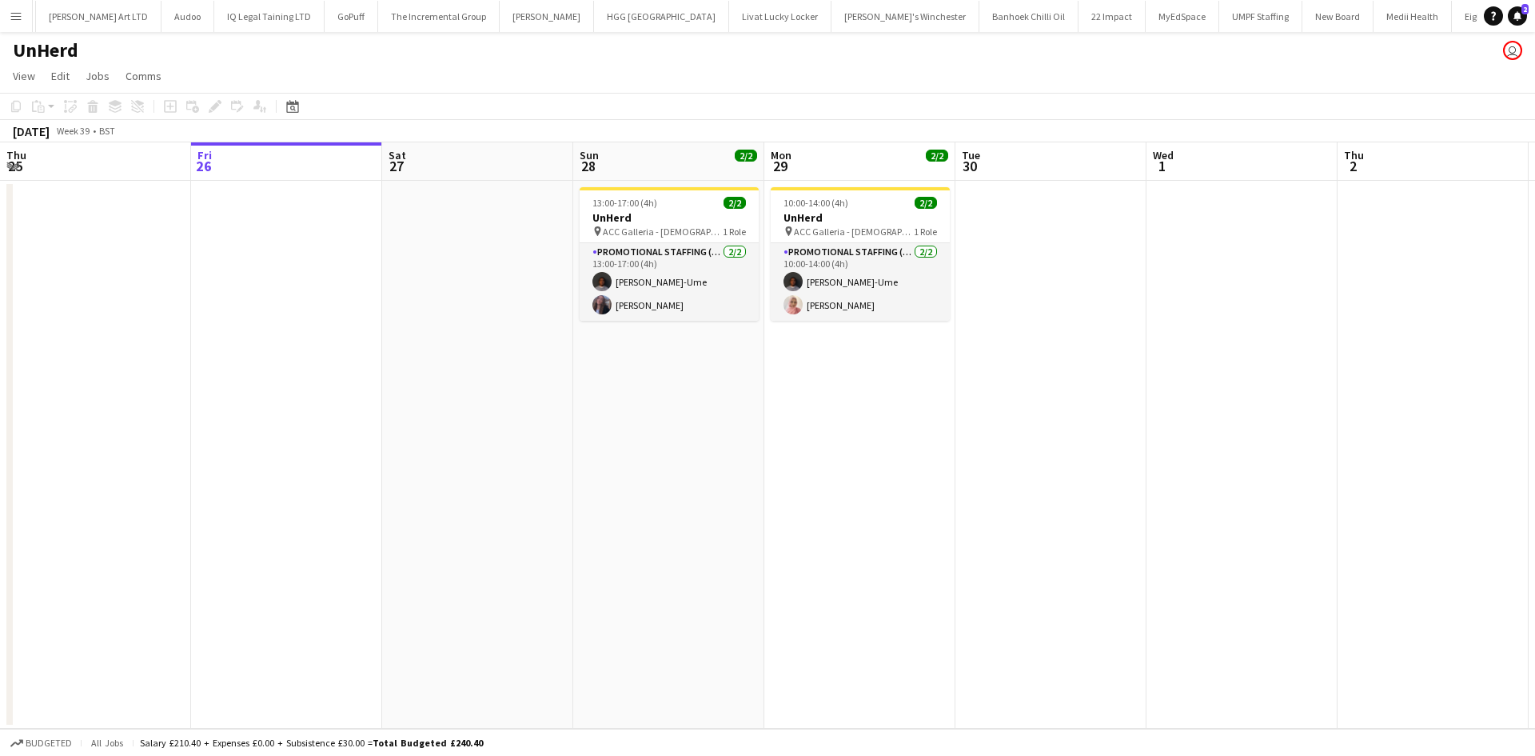
click at [12, 10] on app-icon "Menu" at bounding box center [16, 16] width 13 height 13
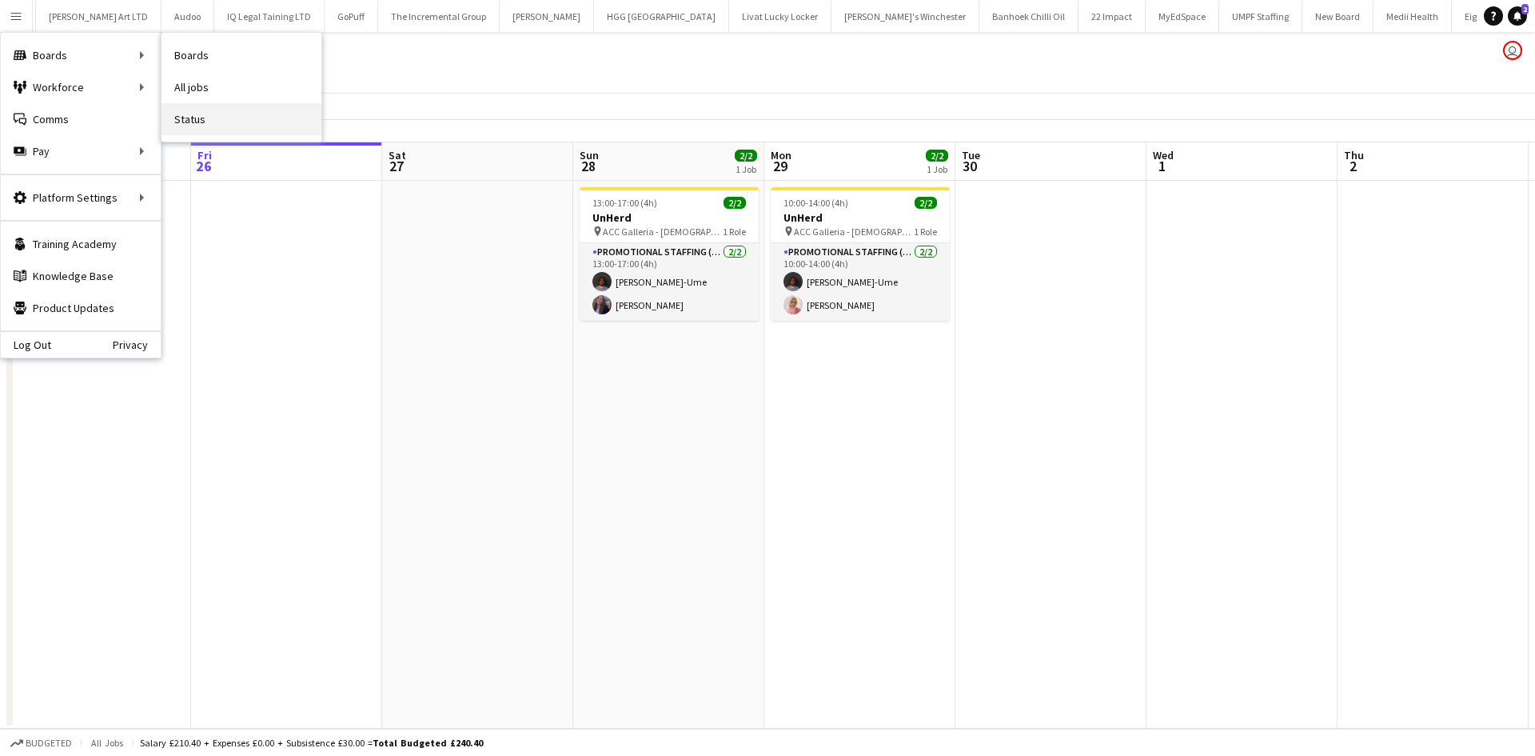
click at [196, 113] on link "Status" at bounding box center [242, 119] width 160 height 32
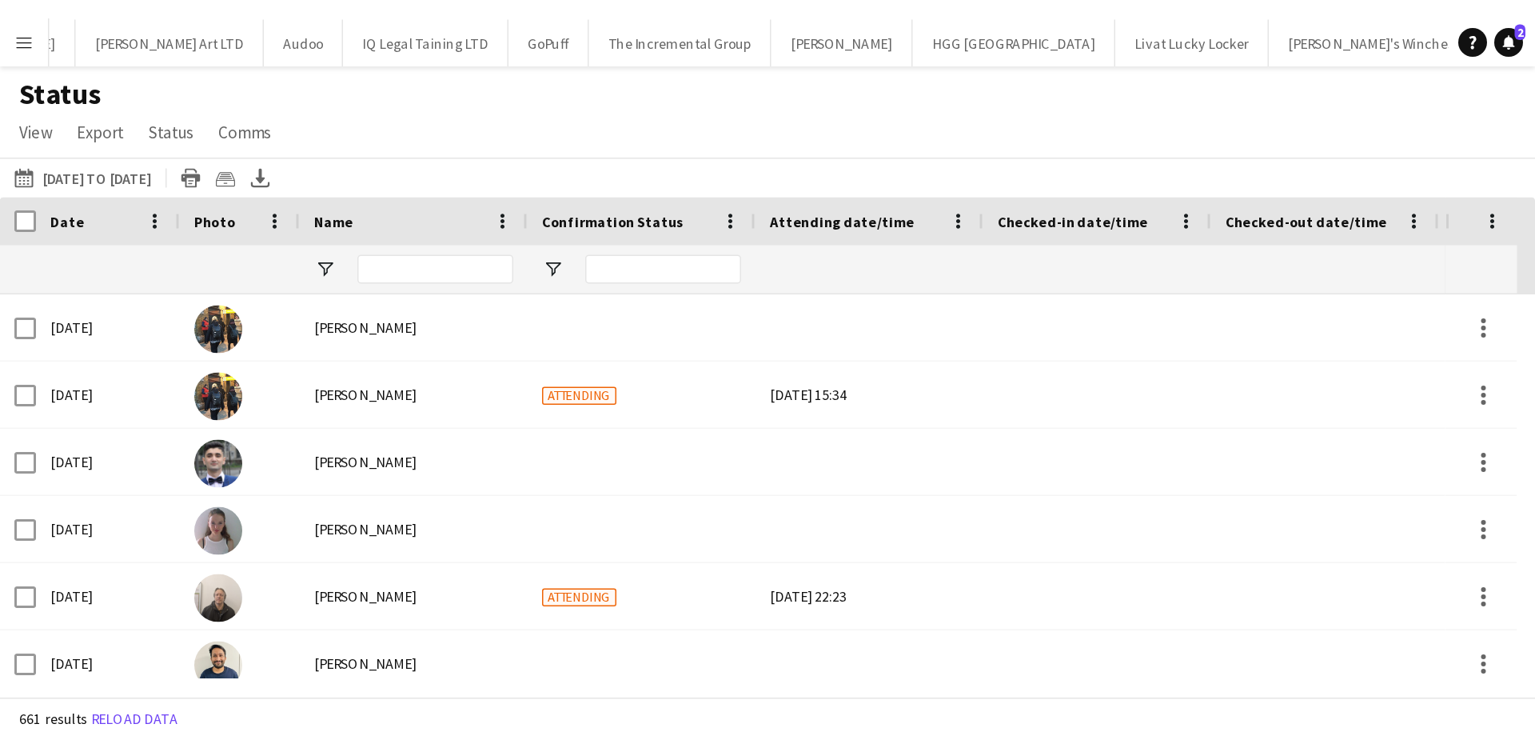
scroll to position [0, 2932]
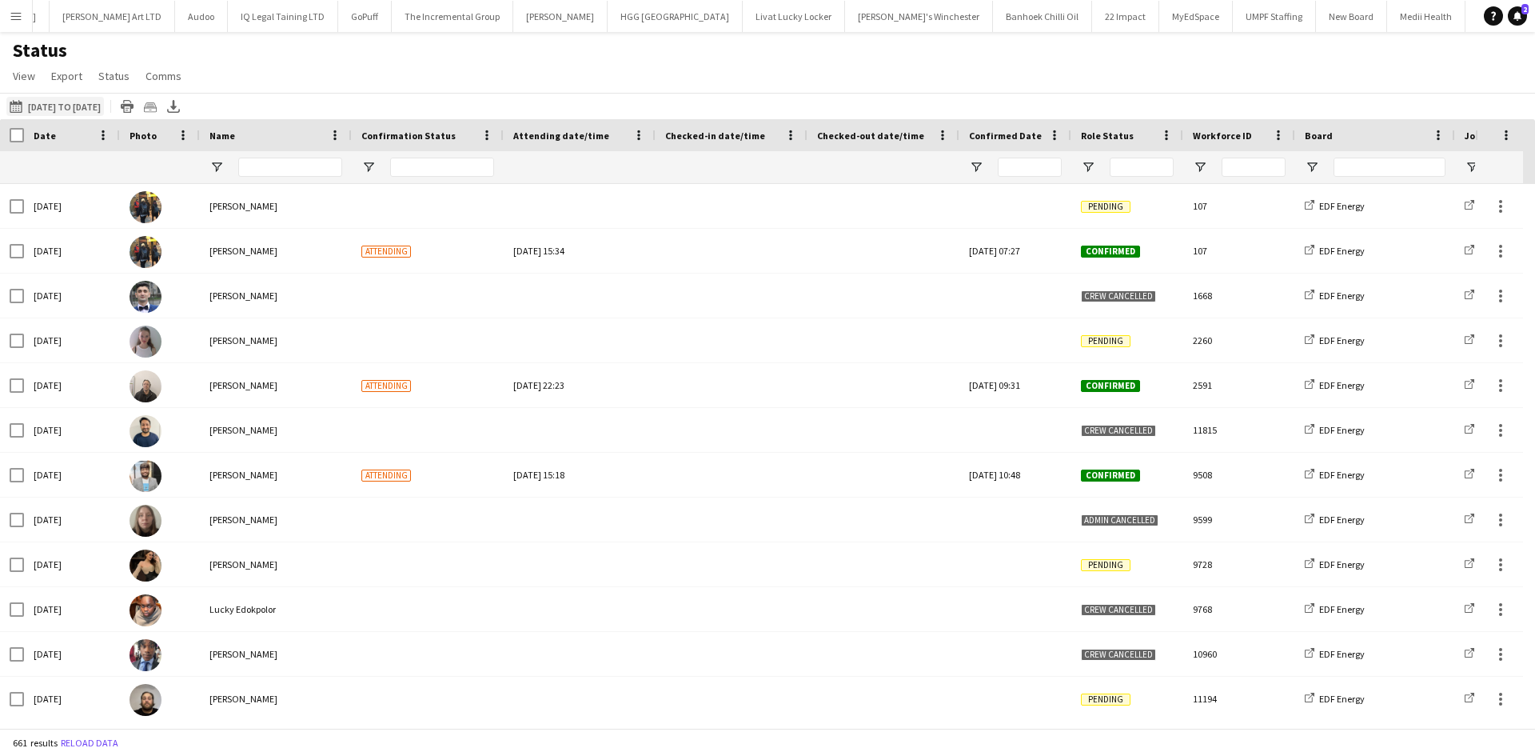
click at [91, 105] on button "26-09-2025 to 02-10-2025 26-09-2025 to 02-10-2025" at bounding box center [55, 106] width 98 height 19
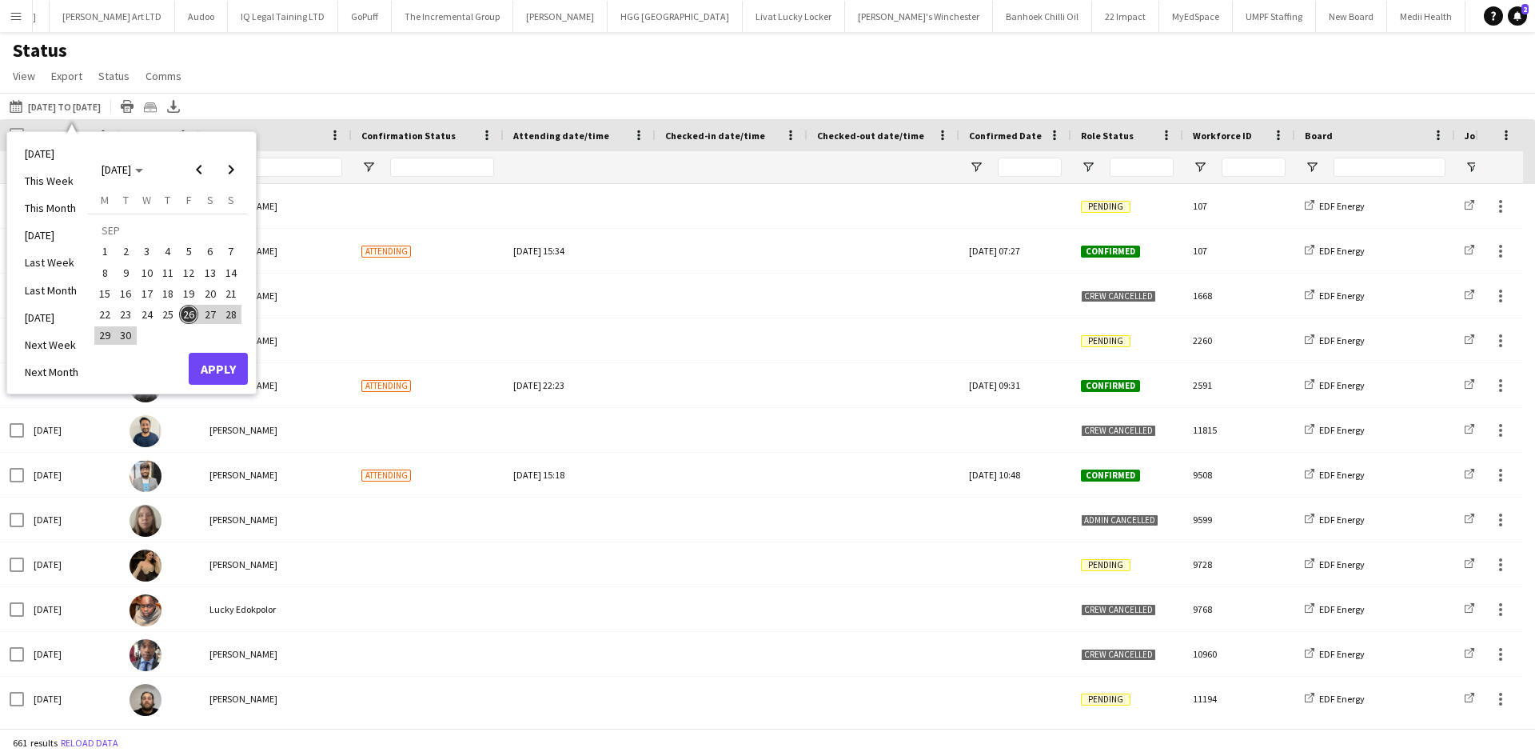
click at [102, 319] on span "22" at bounding box center [104, 314] width 19 height 19
click at [225, 315] on span "28" at bounding box center [230, 314] width 19 height 19
click at [217, 375] on button "Apply" at bounding box center [218, 369] width 59 height 32
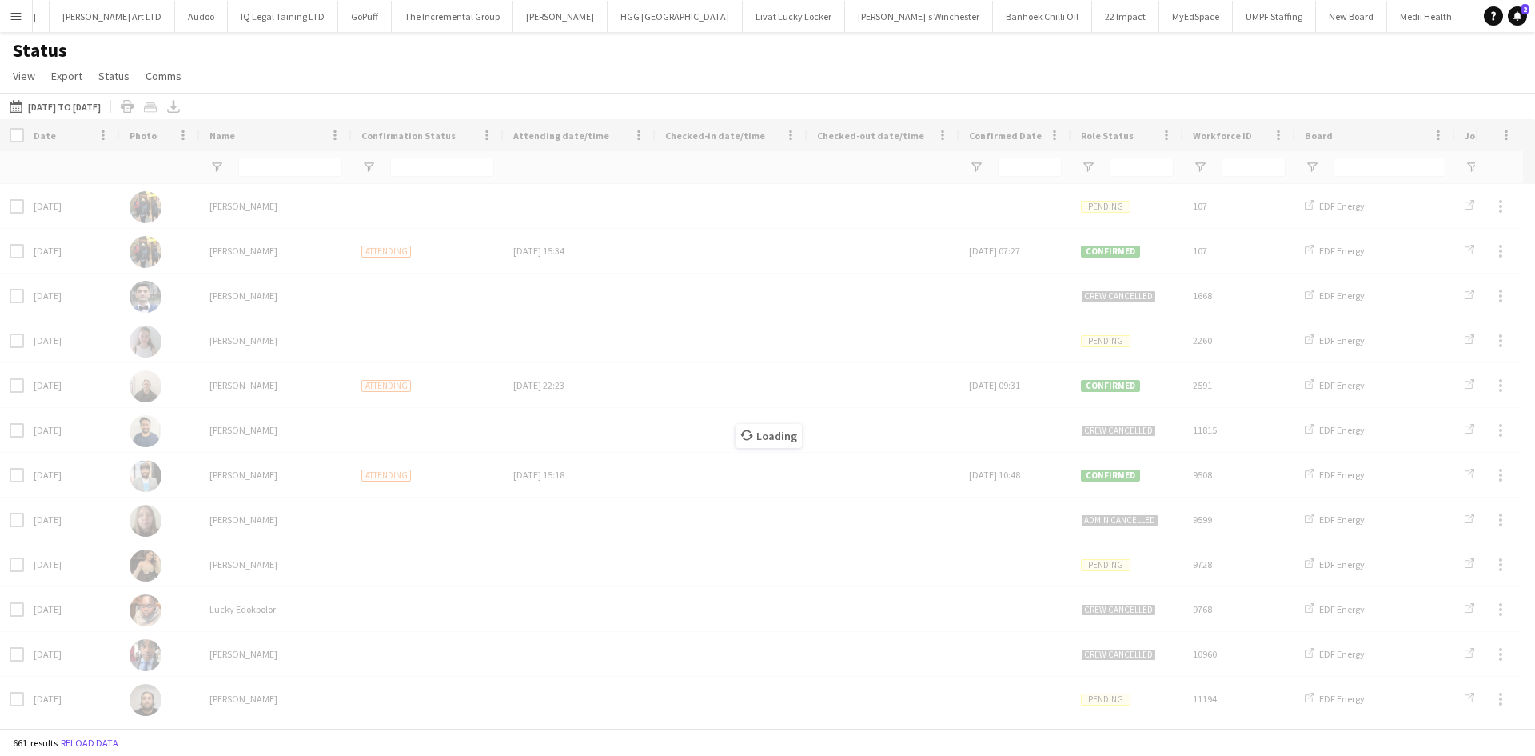
click at [1117, 166] on div "Loading" at bounding box center [767, 423] width 1535 height 608
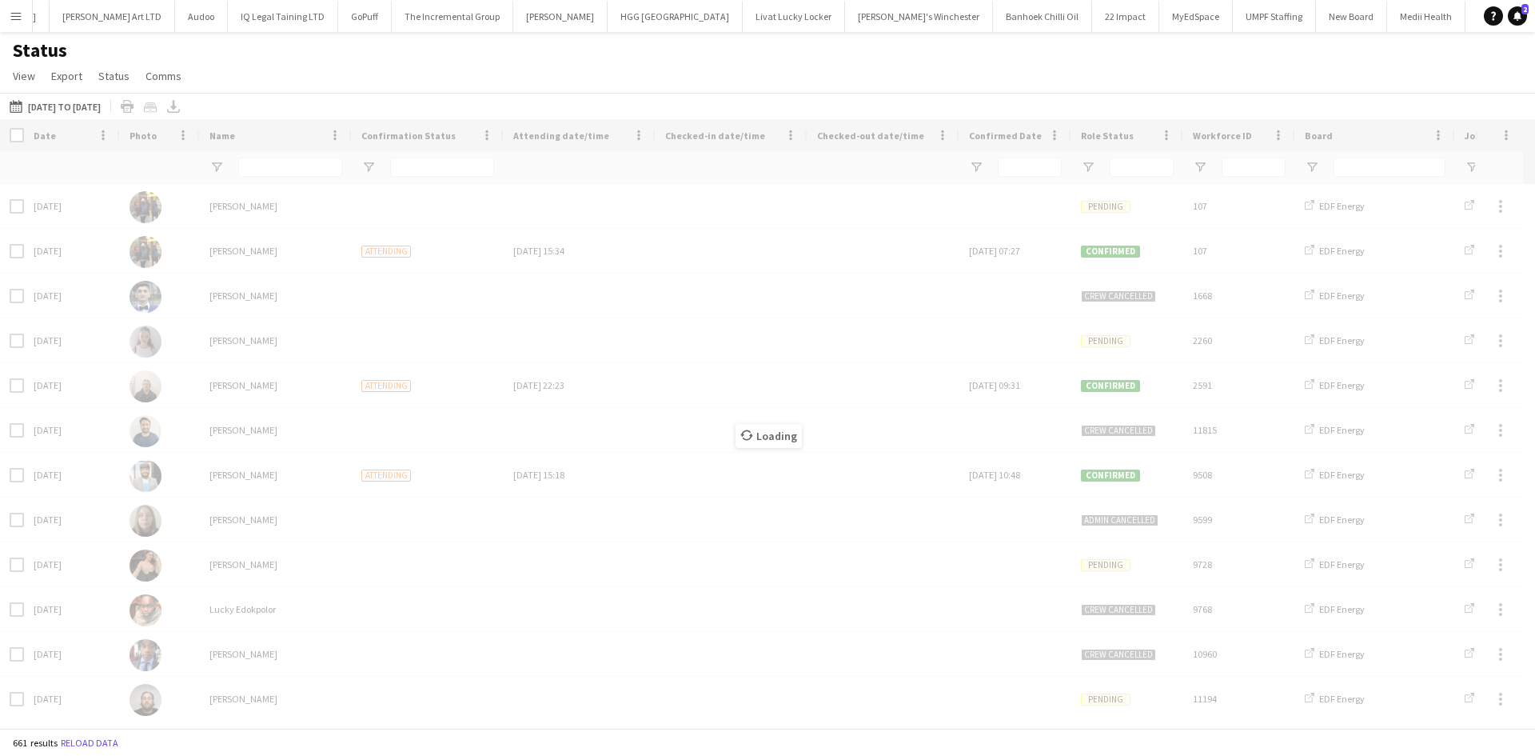
click at [1117, 166] on div "Loading" at bounding box center [767, 423] width 1535 height 608
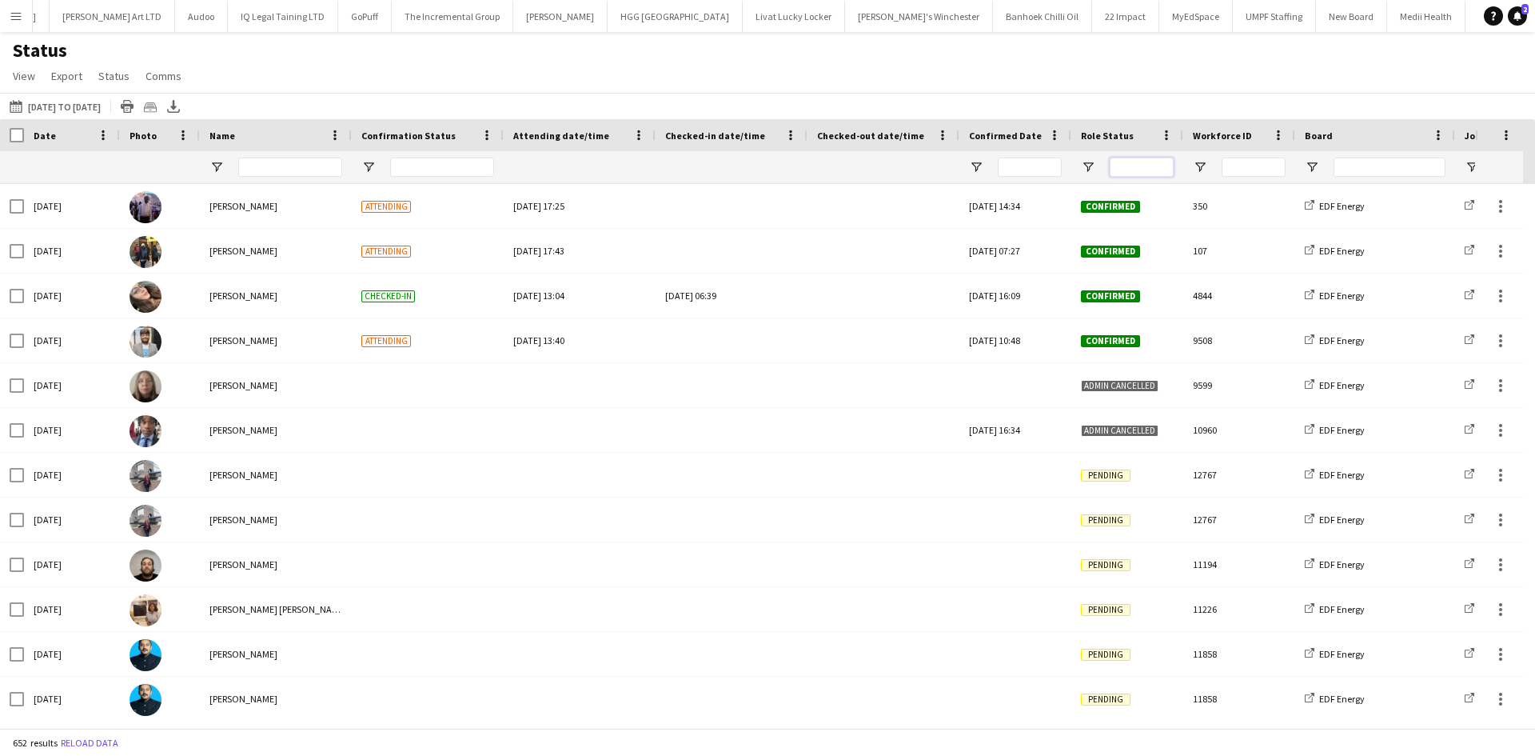
click at [1117, 164] on input "Role Status Filter Input" at bounding box center [1142, 167] width 64 height 19
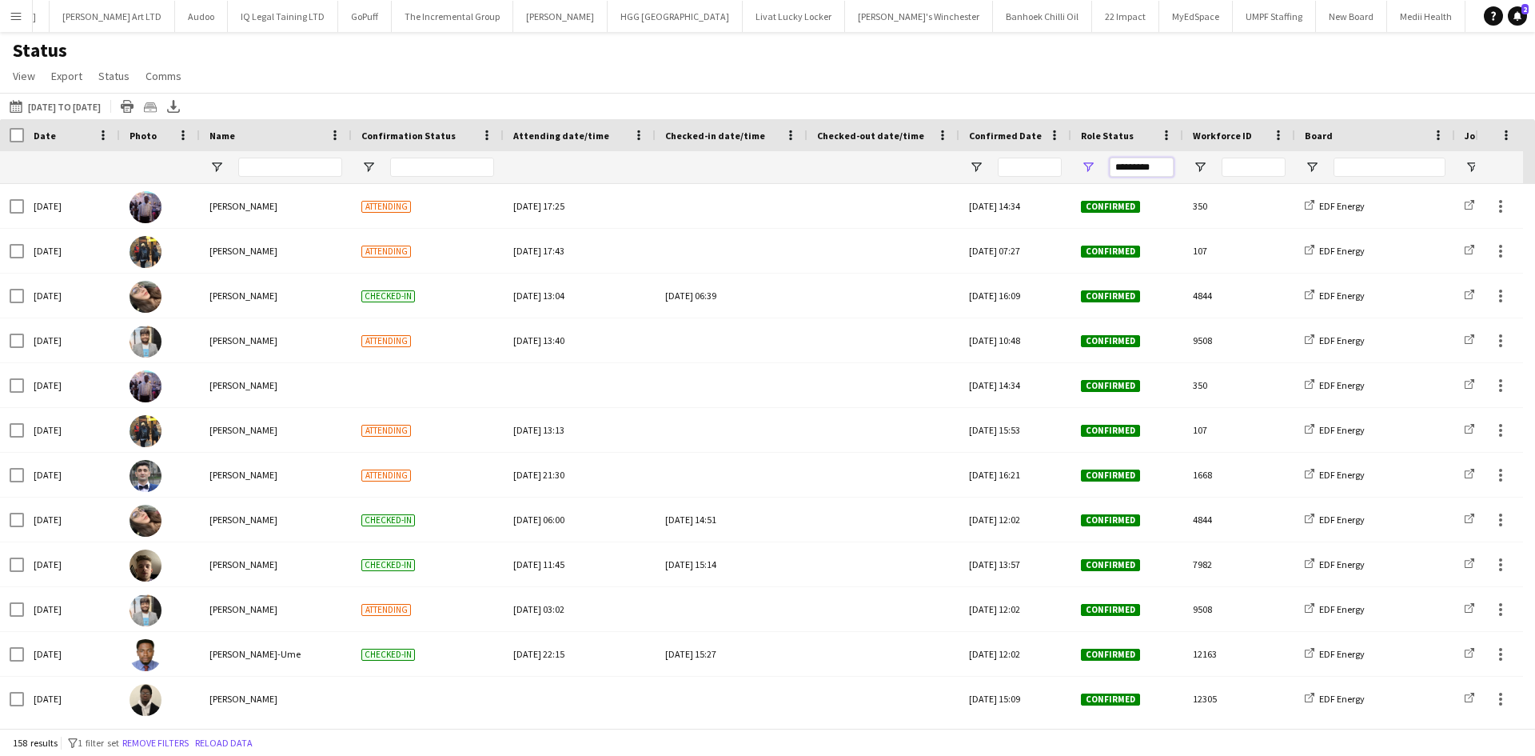
type input "*********"
click at [1089, 166] on span "Open Filter Menu" at bounding box center [1088, 167] width 14 height 14
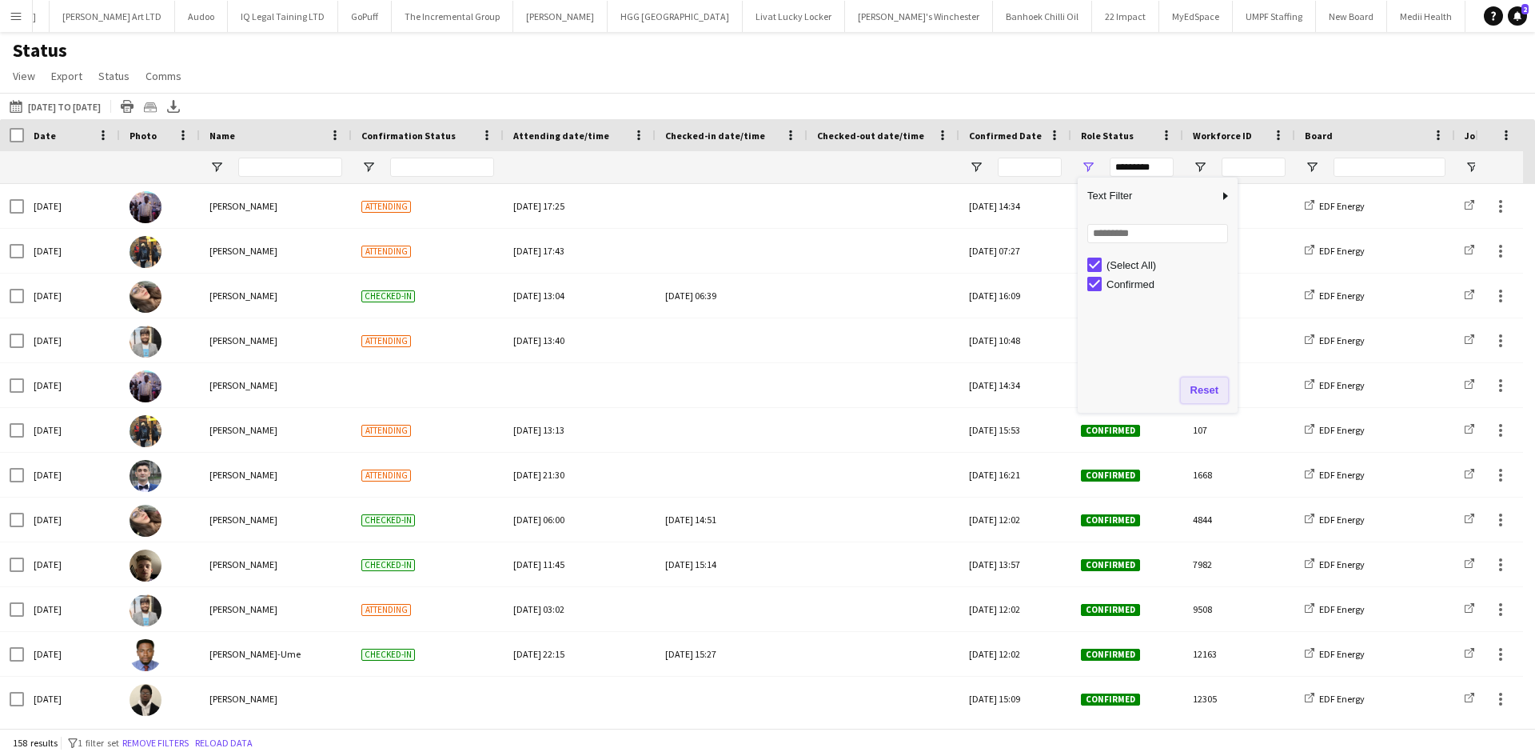
click at [1197, 382] on button "Reset" at bounding box center [1204, 390] width 47 height 26
click at [1124, 87] on div "Status View Views Default view New view Update view Delete view Edit name Custo…" at bounding box center [767, 65] width 1535 height 54
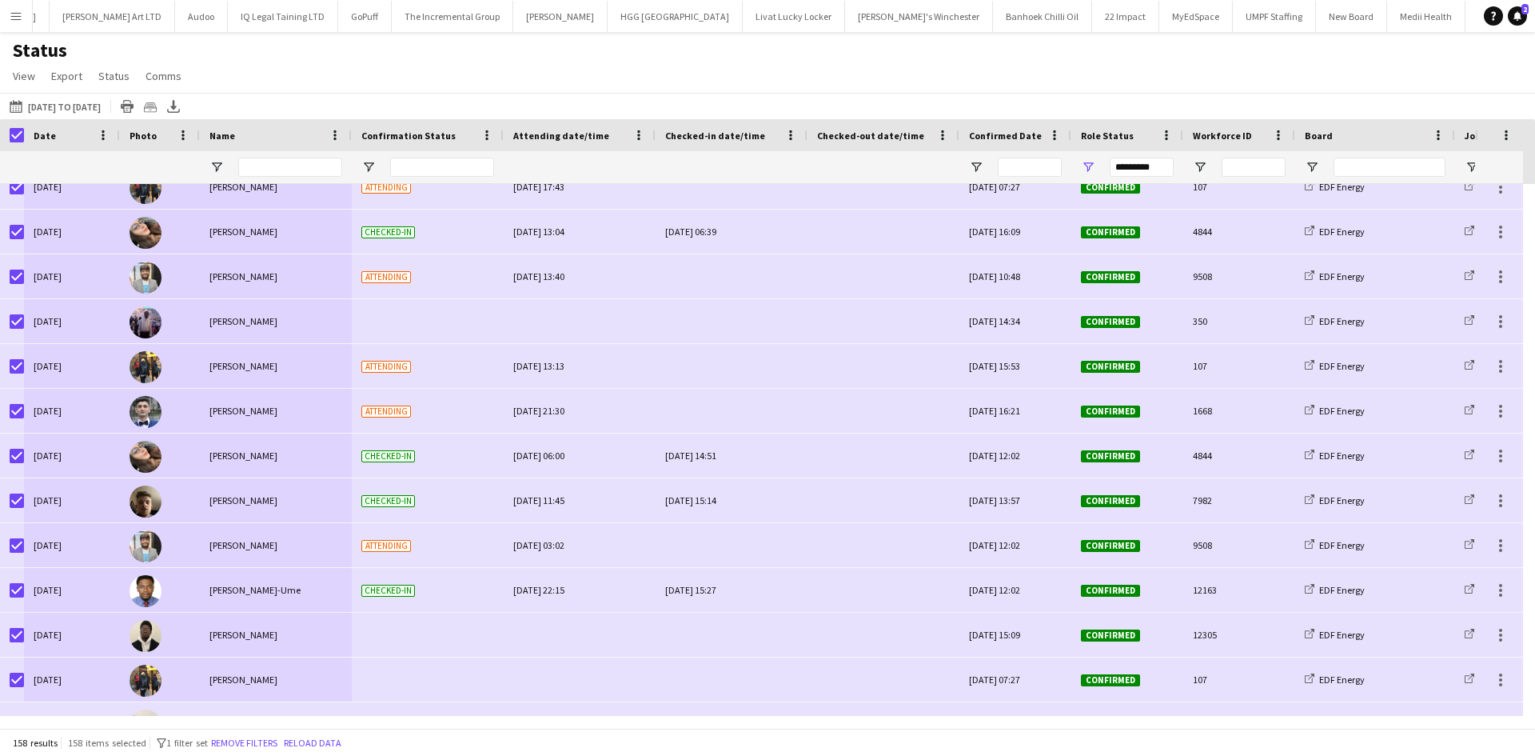
scroll to position [0, 0]
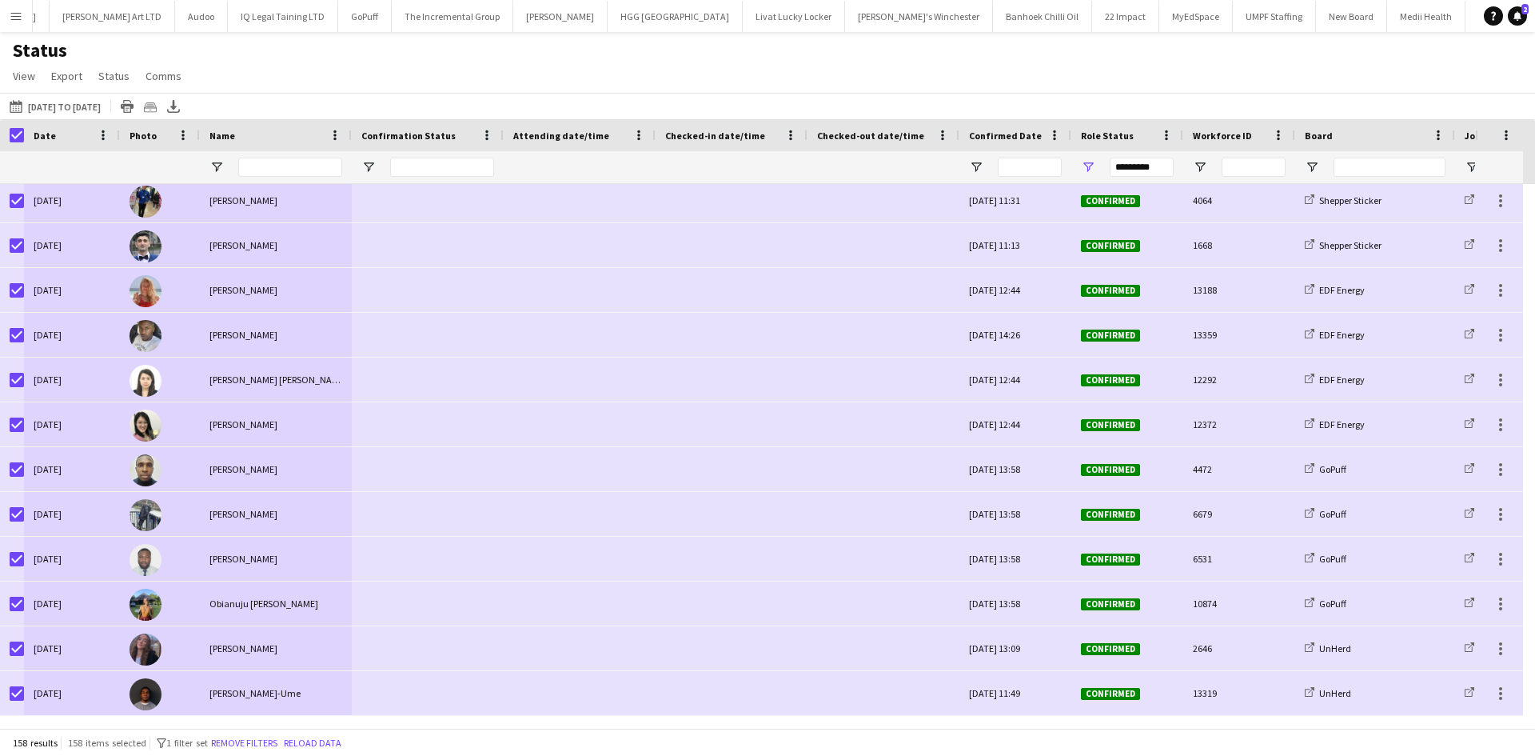
drag, startPoint x: 28, startPoint y: 199, endPoint x: 277, endPoint y: 710, distance: 568.6
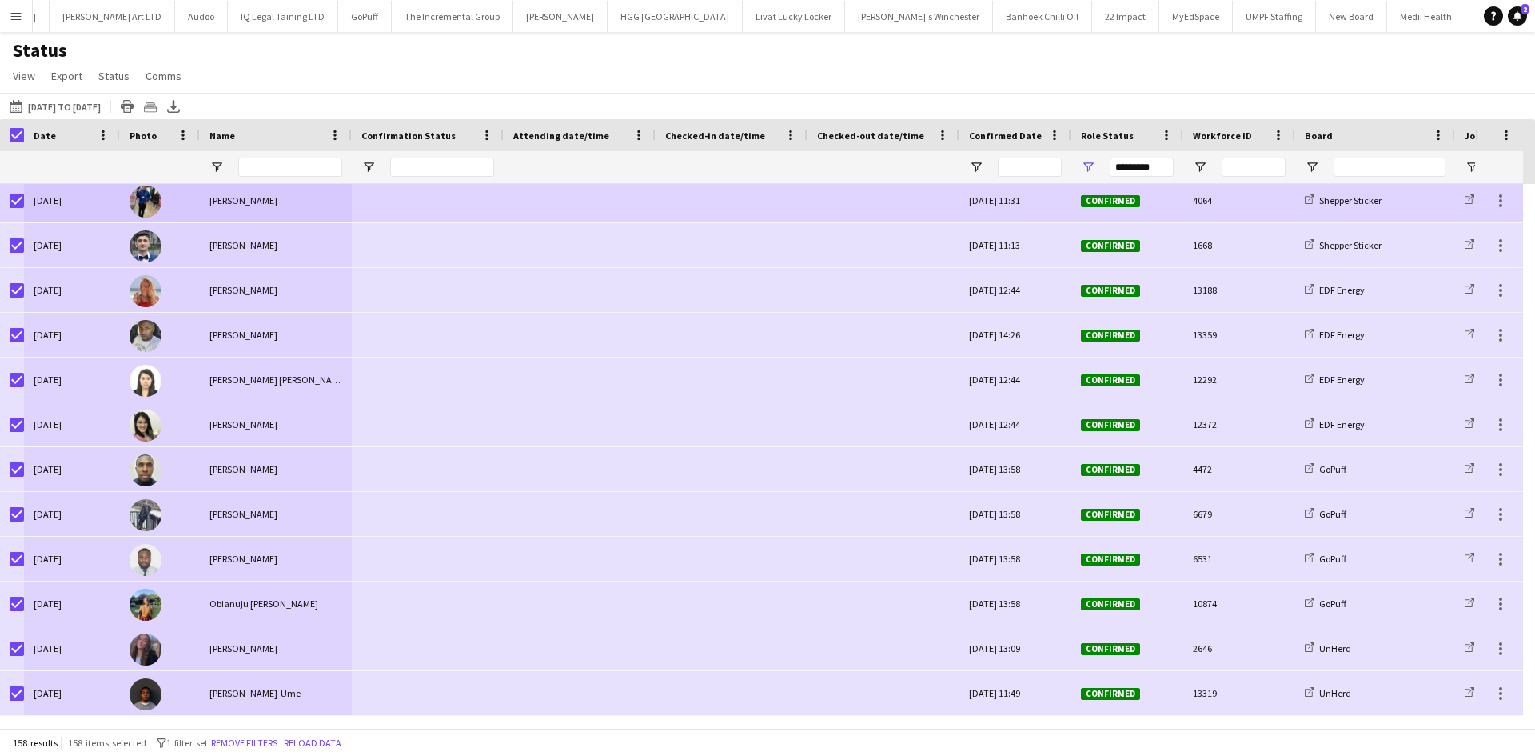
click at [297, 209] on div "Dan Castagno" at bounding box center [276, 200] width 152 height 44
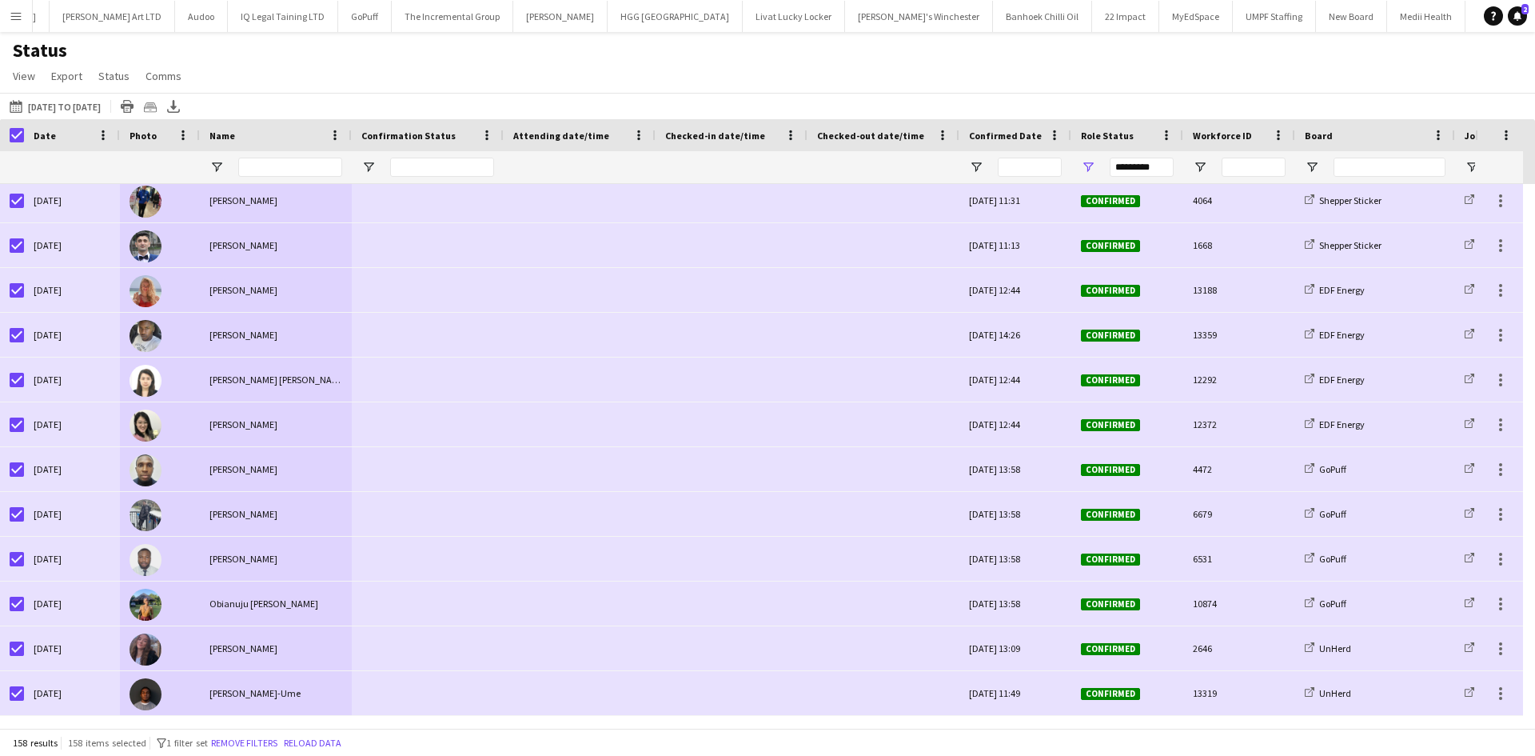
drag, startPoint x: 182, startPoint y: 206, endPoint x: 271, endPoint y: 688, distance: 490.4
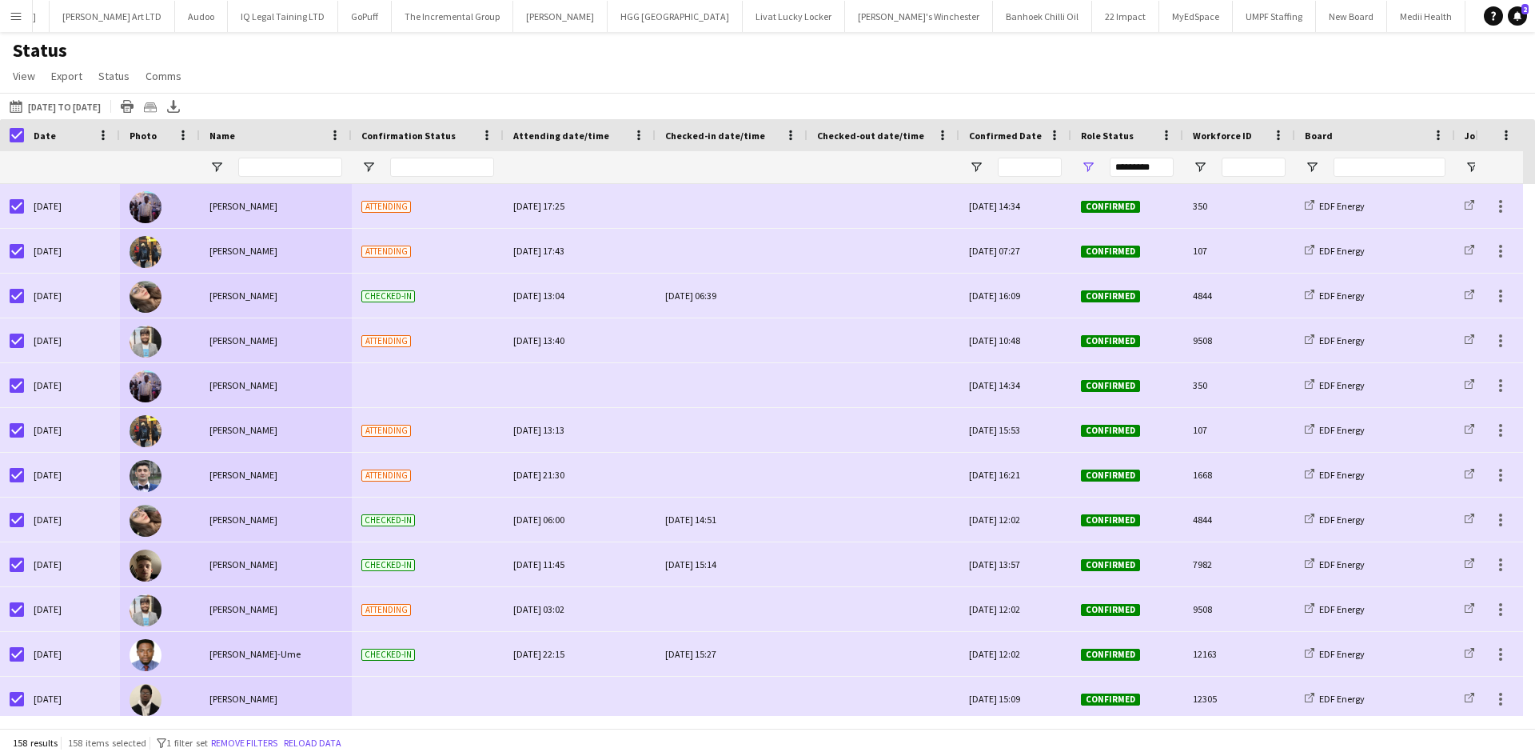
click at [301, 89] on div "Status View Views Default view New view Update view Delete view Edit name Custo…" at bounding box center [767, 65] width 1535 height 54
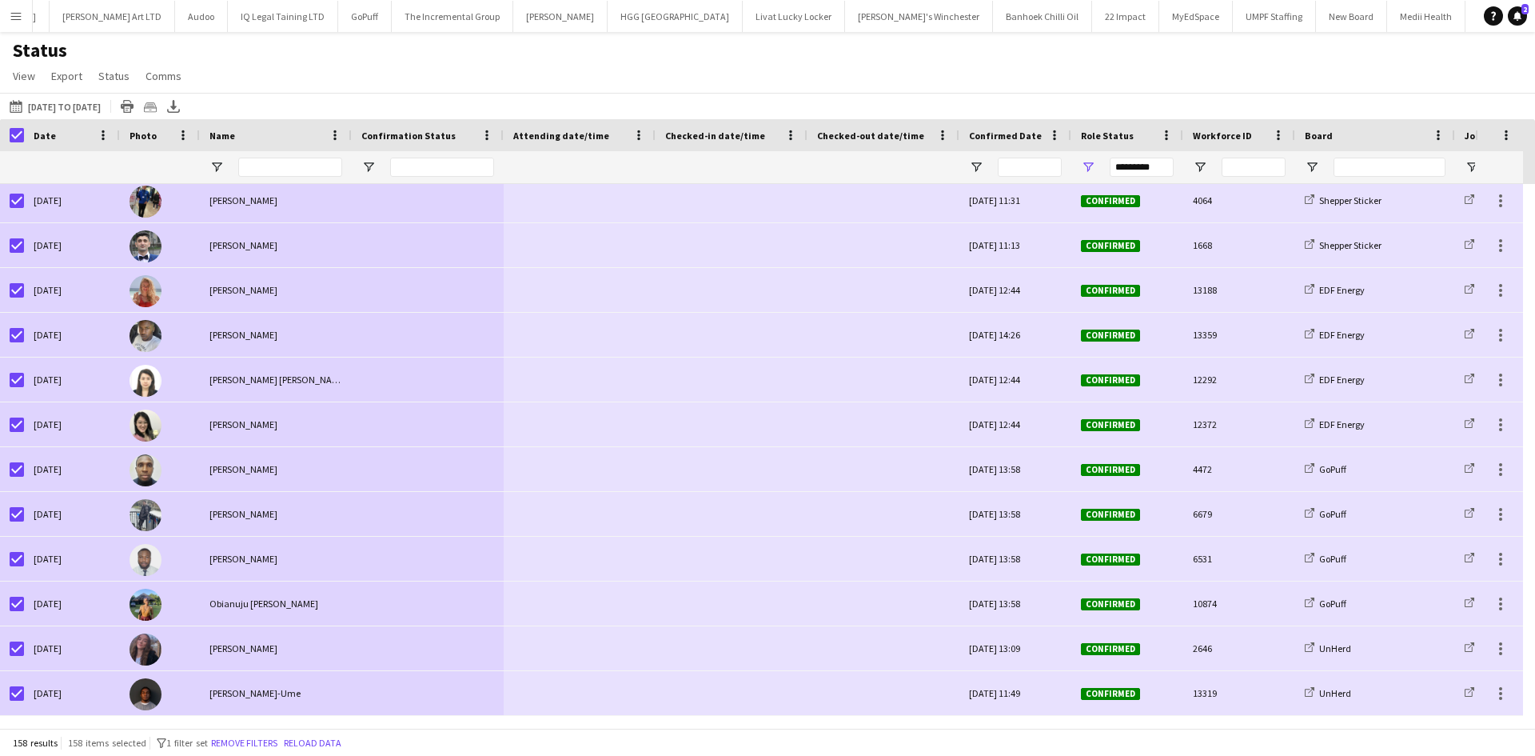
drag, startPoint x: 17, startPoint y: 186, endPoint x: 386, endPoint y: 704, distance: 635.7
click at [187, 64] on app-page-menu "View Views Default view New view Update view Delete view Edit name Customise vi…" at bounding box center [98, 77] width 197 height 30
click at [70, 103] on button "26-09-2025 to 02-10-2025 22-09-2025 to 28-09-2025" at bounding box center [55, 106] width 98 height 19
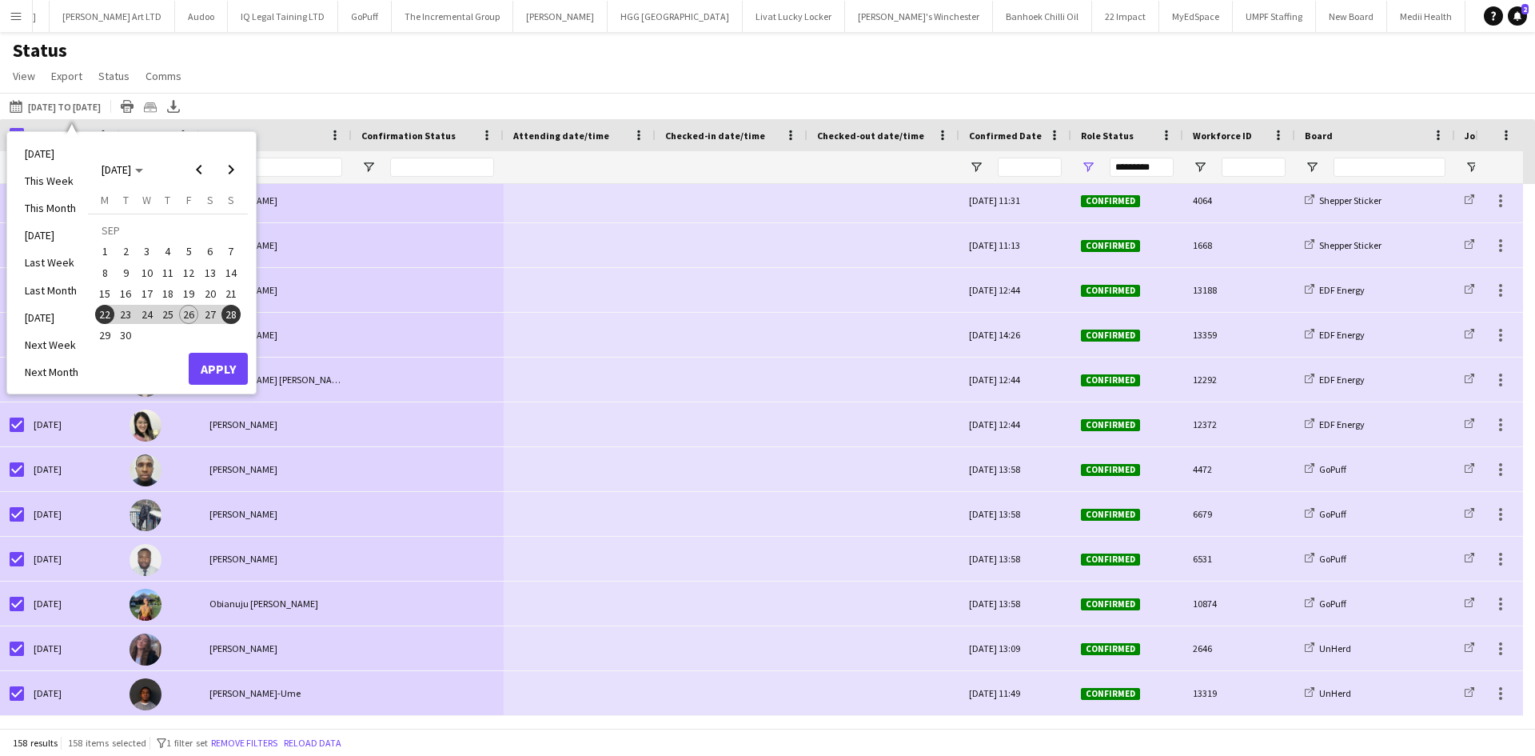
click at [110, 293] on span "15" at bounding box center [104, 293] width 19 height 19
click at [234, 298] on span "21" at bounding box center [230, 293] width 19 height 19
click at [221, 361] on button "Apply" at bounding box center [218, 369] width 59 height 32
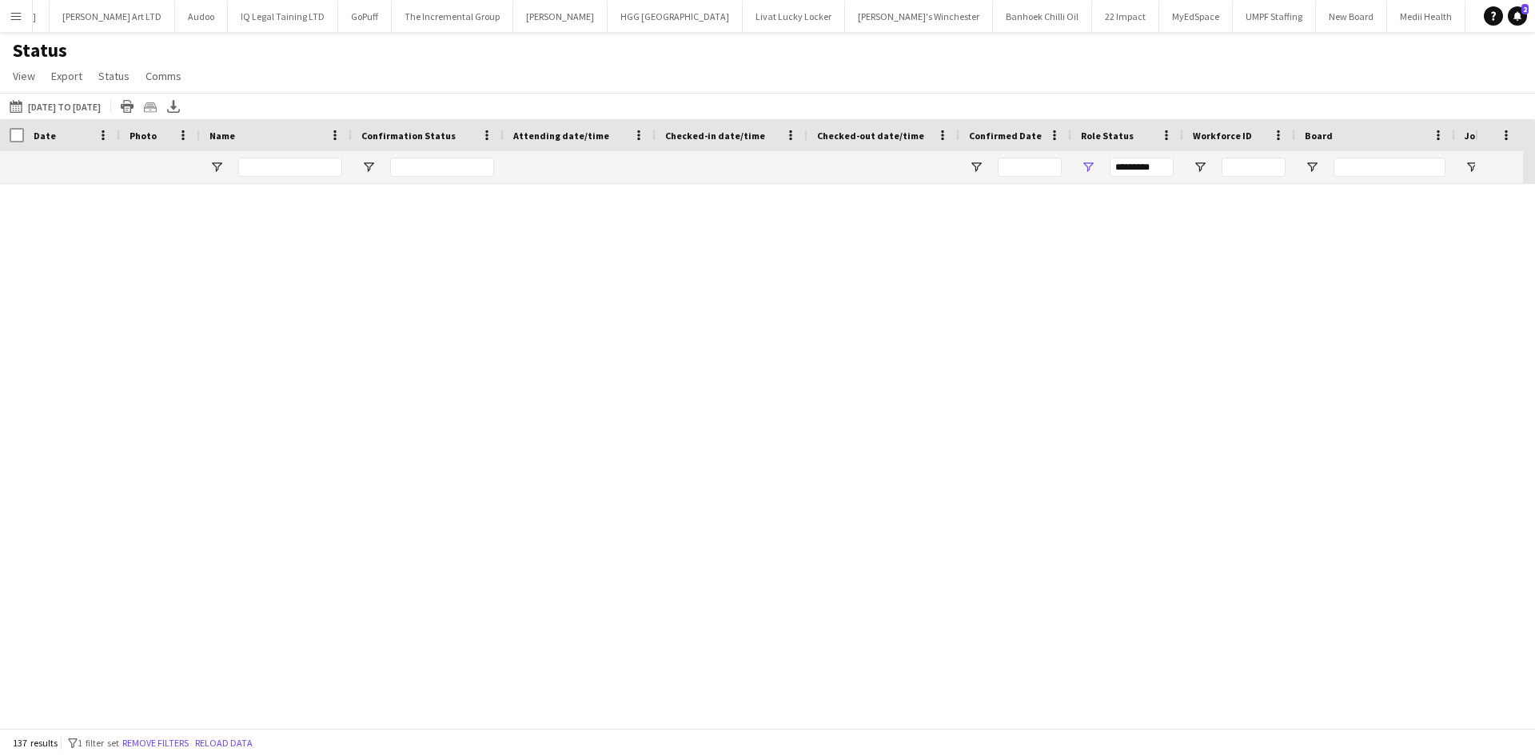
scroll to position [5603, 0]
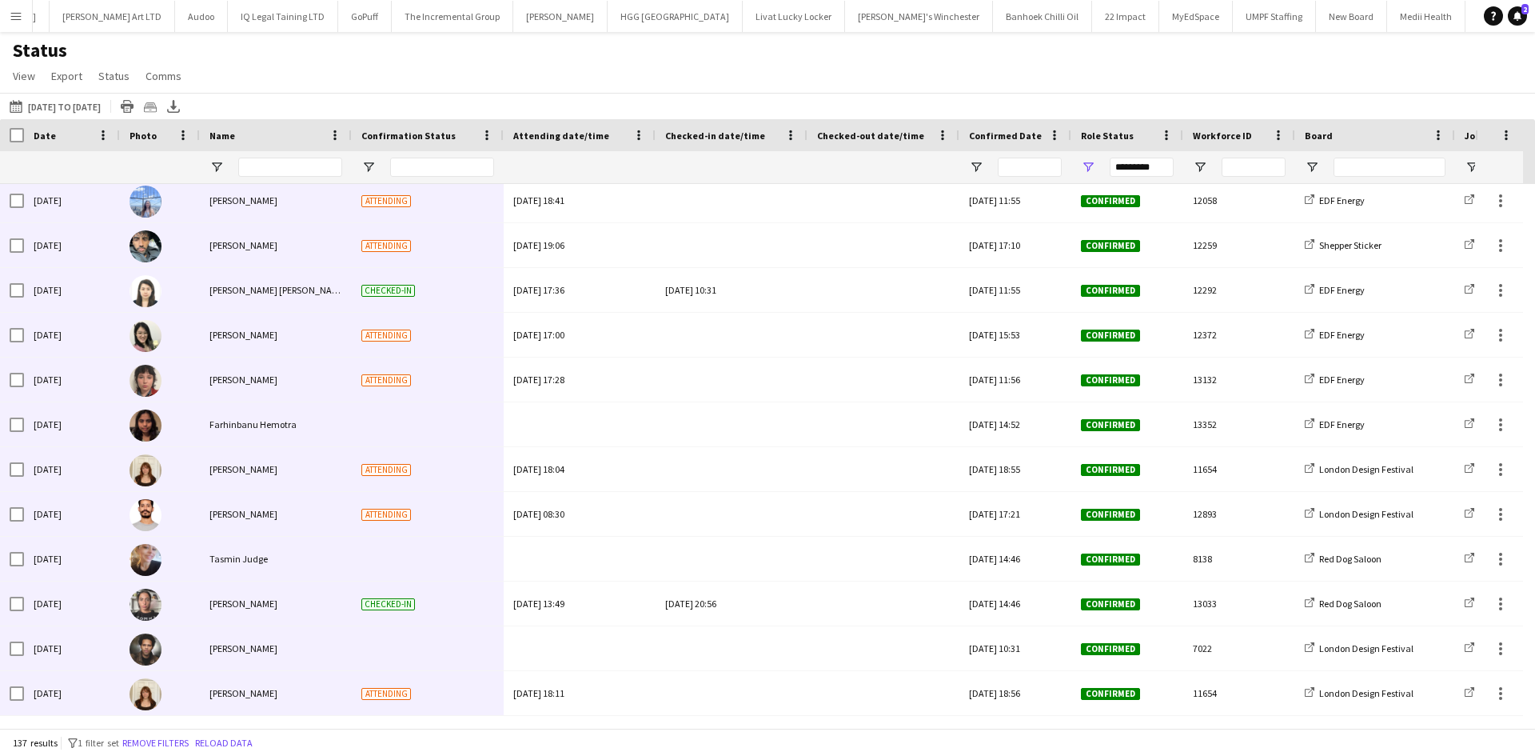
click at [335, 62] on div "Status View Views Default view New view Update view Delete view Edit name Custo…" at bounding box center [767, 65] width 1535 height 54
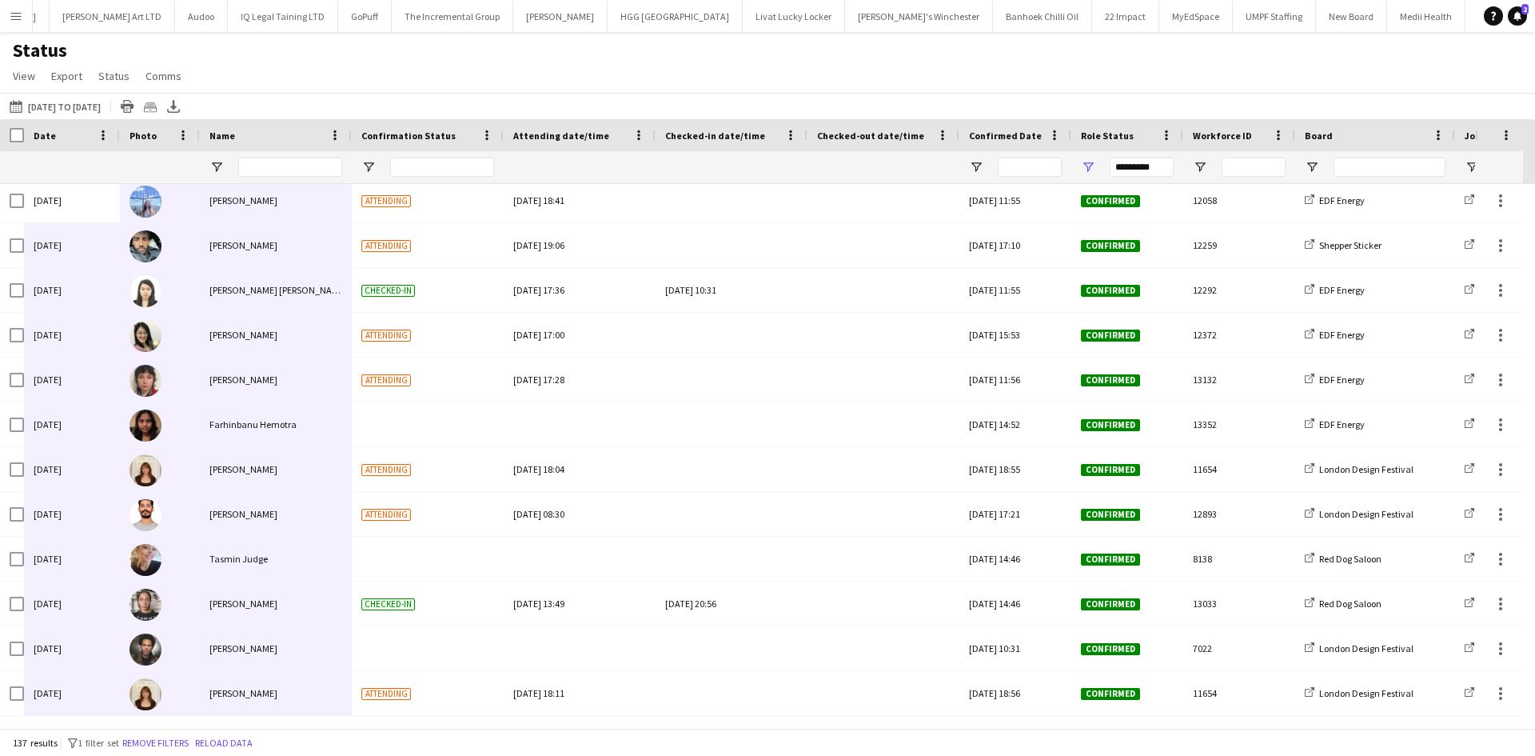
drag, startPoint x: 113, startPoint y: 190, endPoint x: 277, endPoint y: 757, distance: 590.1
click at [277, 755] on html "Menu Boards Boards Boards All jobs Status Workforce Workforce My Workforce Recr…" at bounding box center [767, 378] width 1535 height 756
click at [492, 73] on div "Status View Views Default view New view Update view Delete view Edit name Custo…" at bounding box center [767, 65] width 1535 height 54
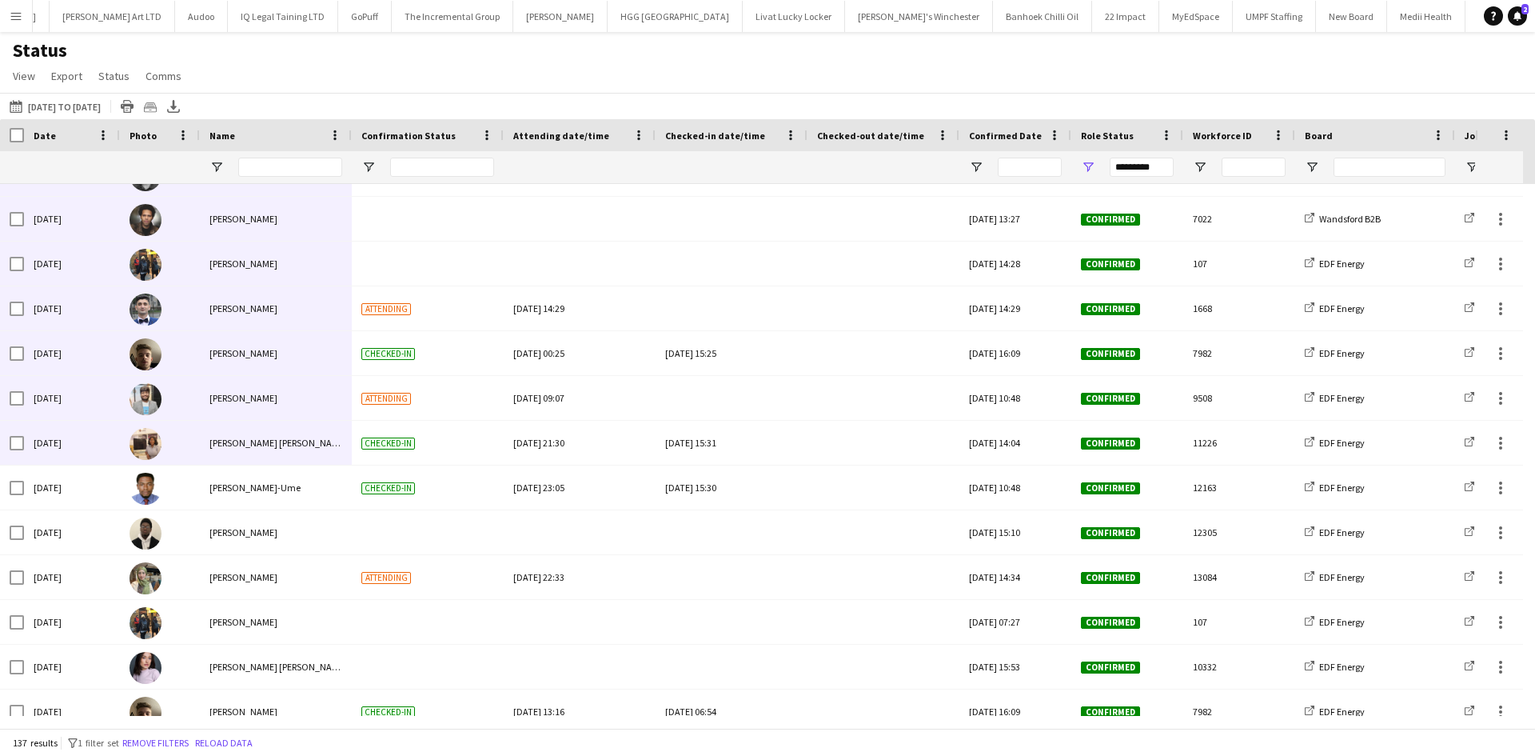
scroll to position [288, 0]
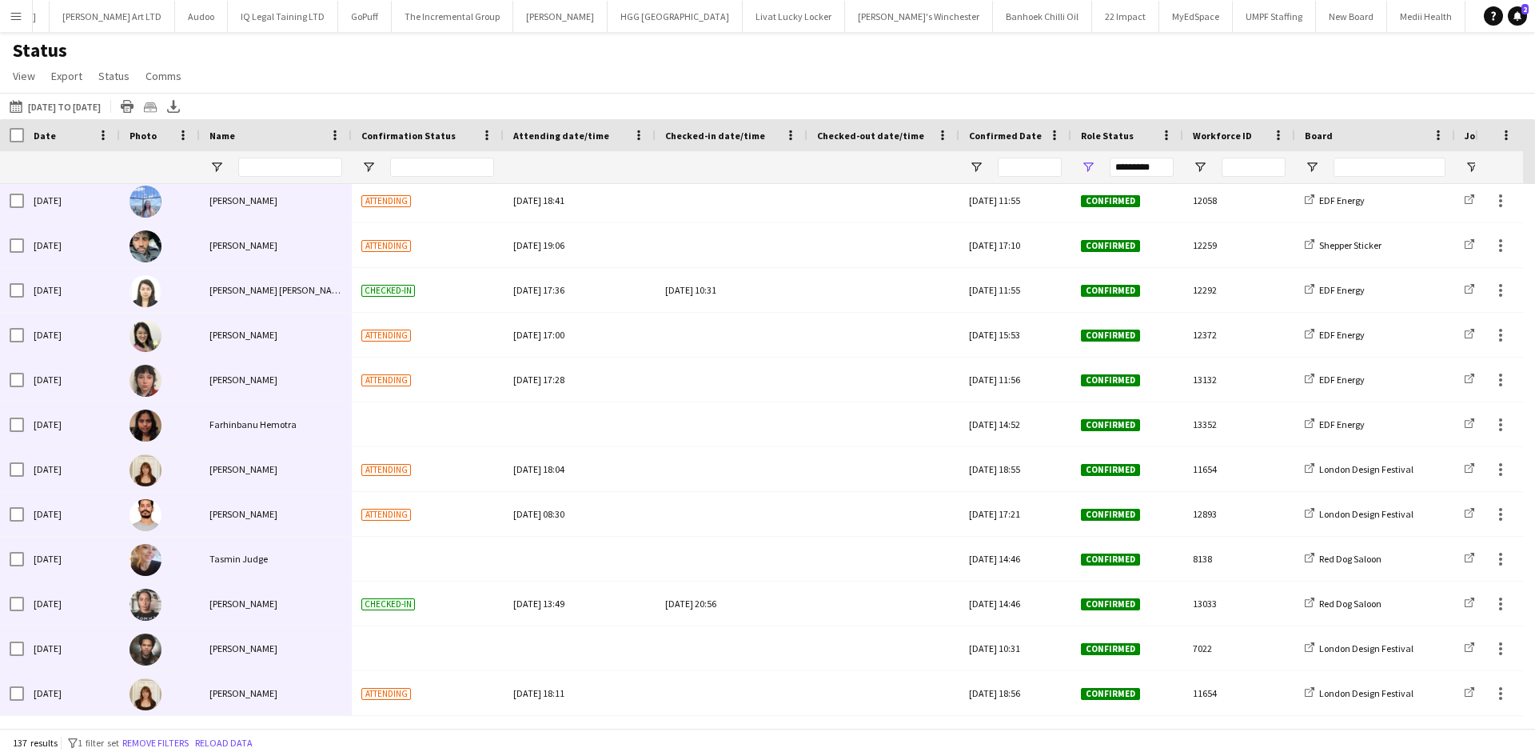
drag, startPoint x: 0, startPoint y: 187, endPoint x: 306, endPoint y: 694, distance: 592.3
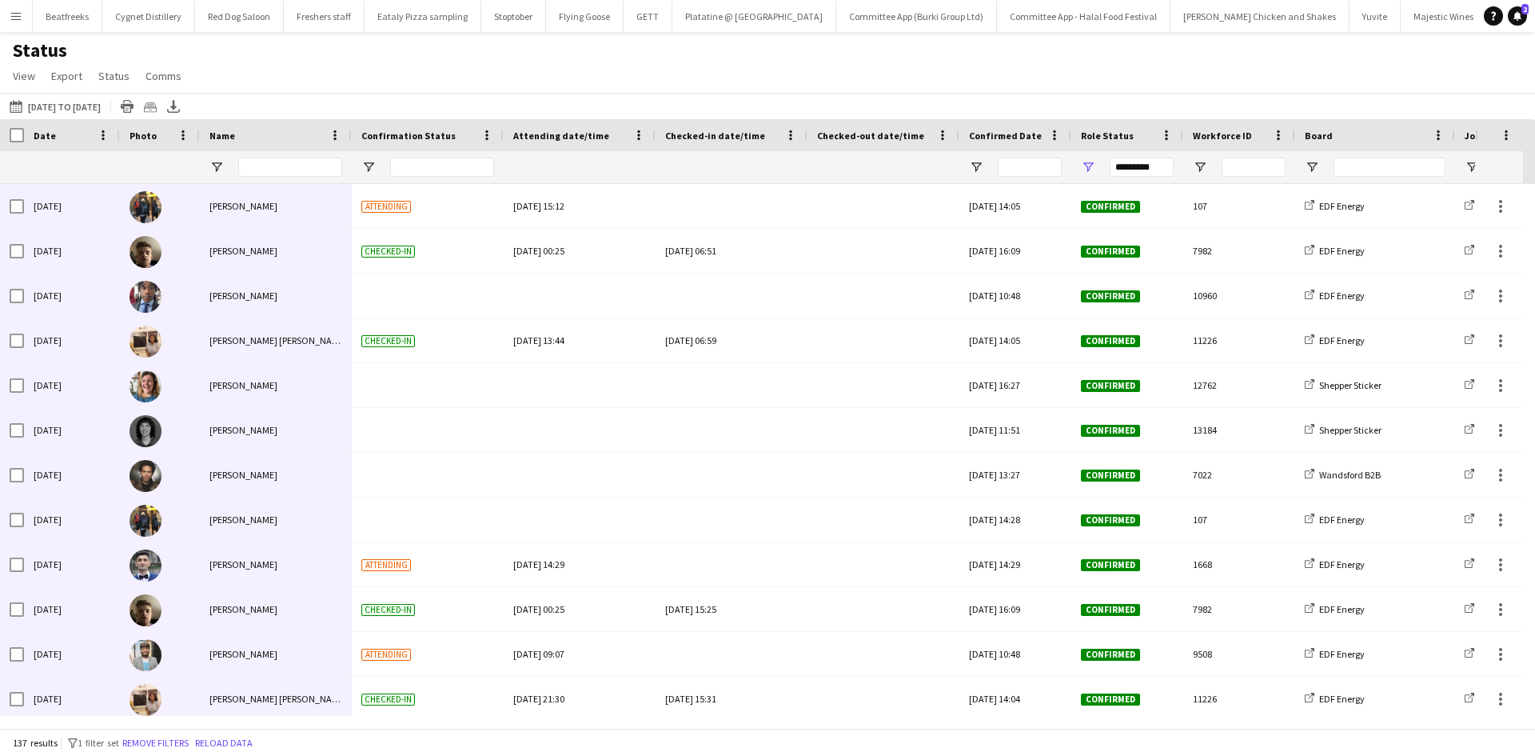
scroll to position [0, 2932]
click at [553, 86] on div "Status View Views Default view New view Update view Delete view Edit name Custo…" at bounding box center [767, 65] width 1535 height 54
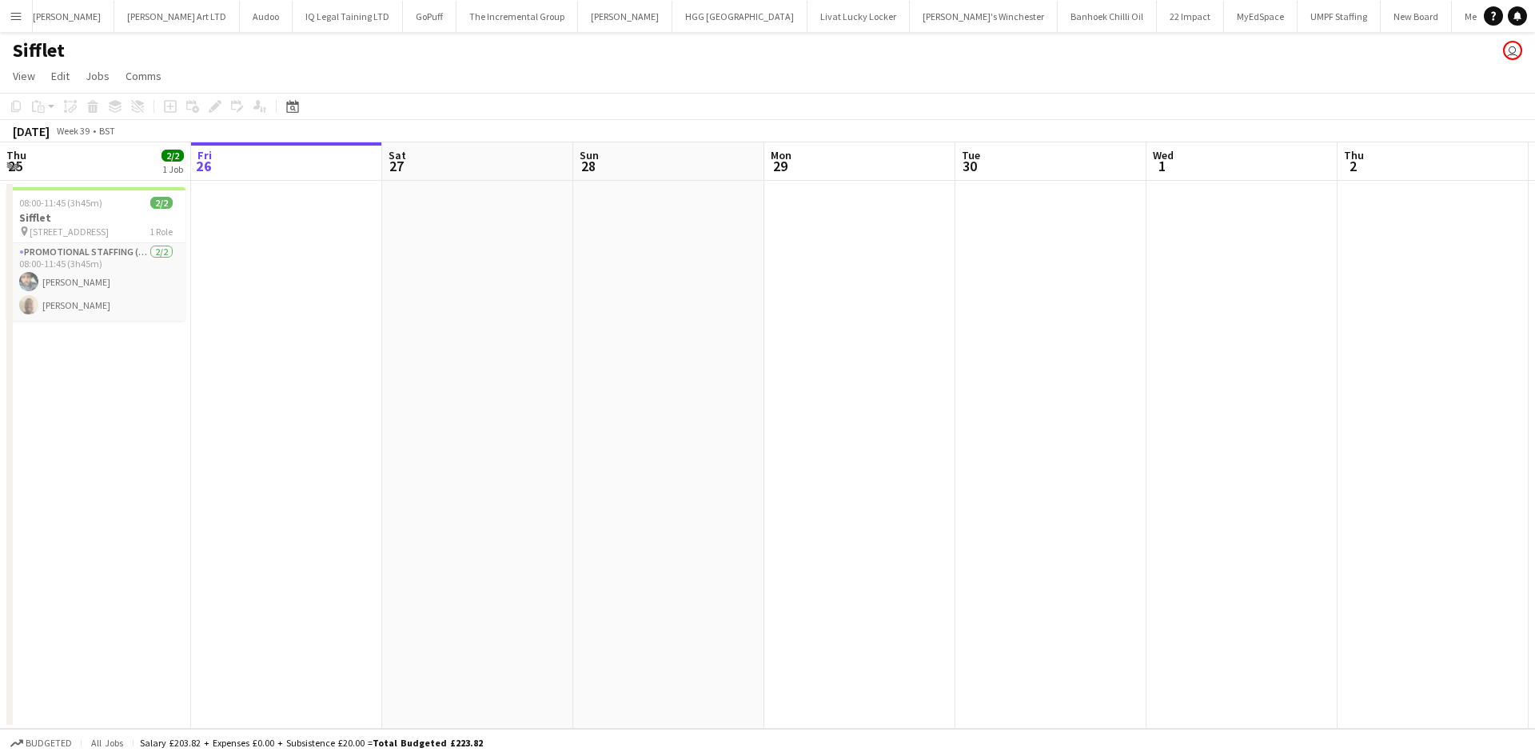
scroll to position [0, 2870]
click at [12, 17] on app-icon "Menu" at bounding box center [16, 16] width 13 height 13
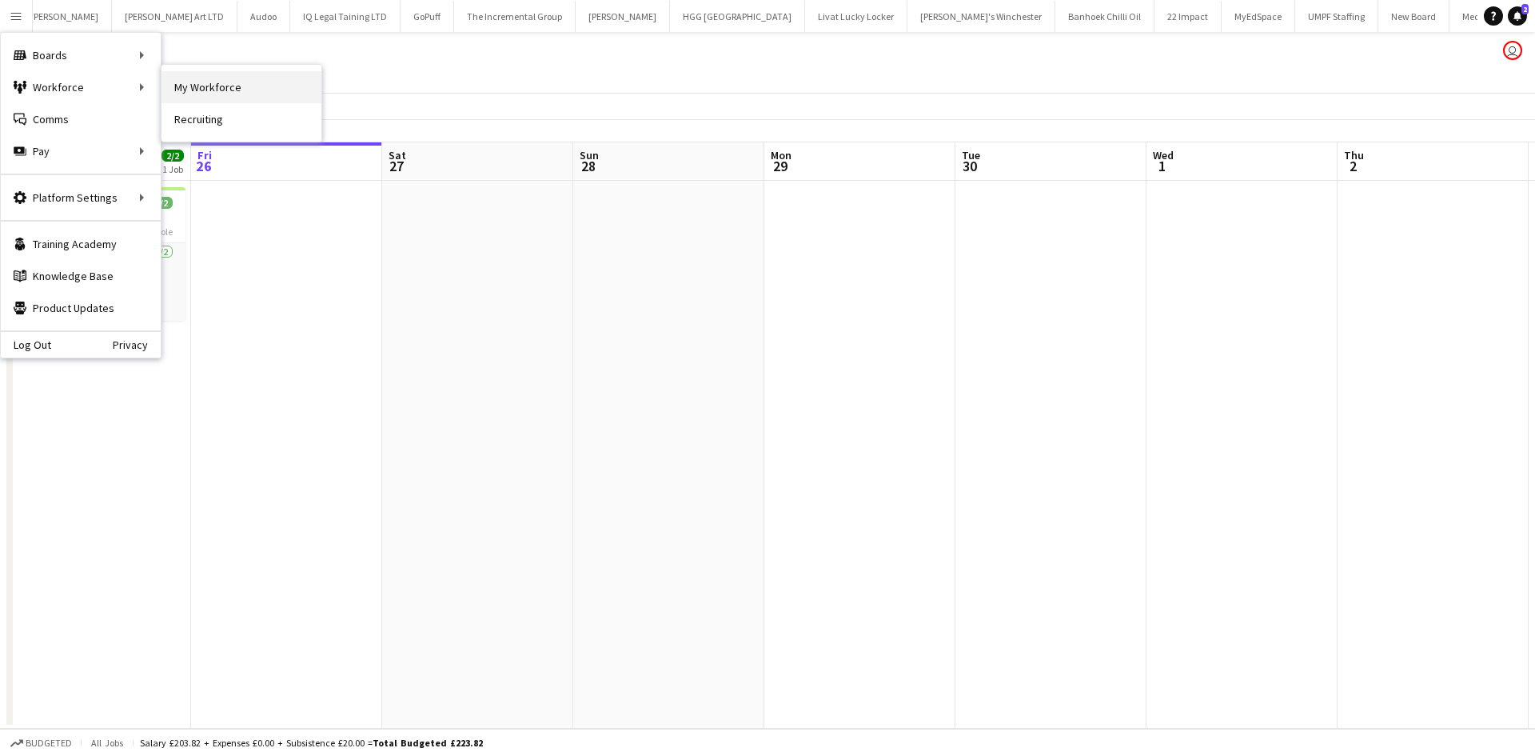
click at [217, 90] on link "My Workforce" at bounding box center [242, 87] width 160 height 32
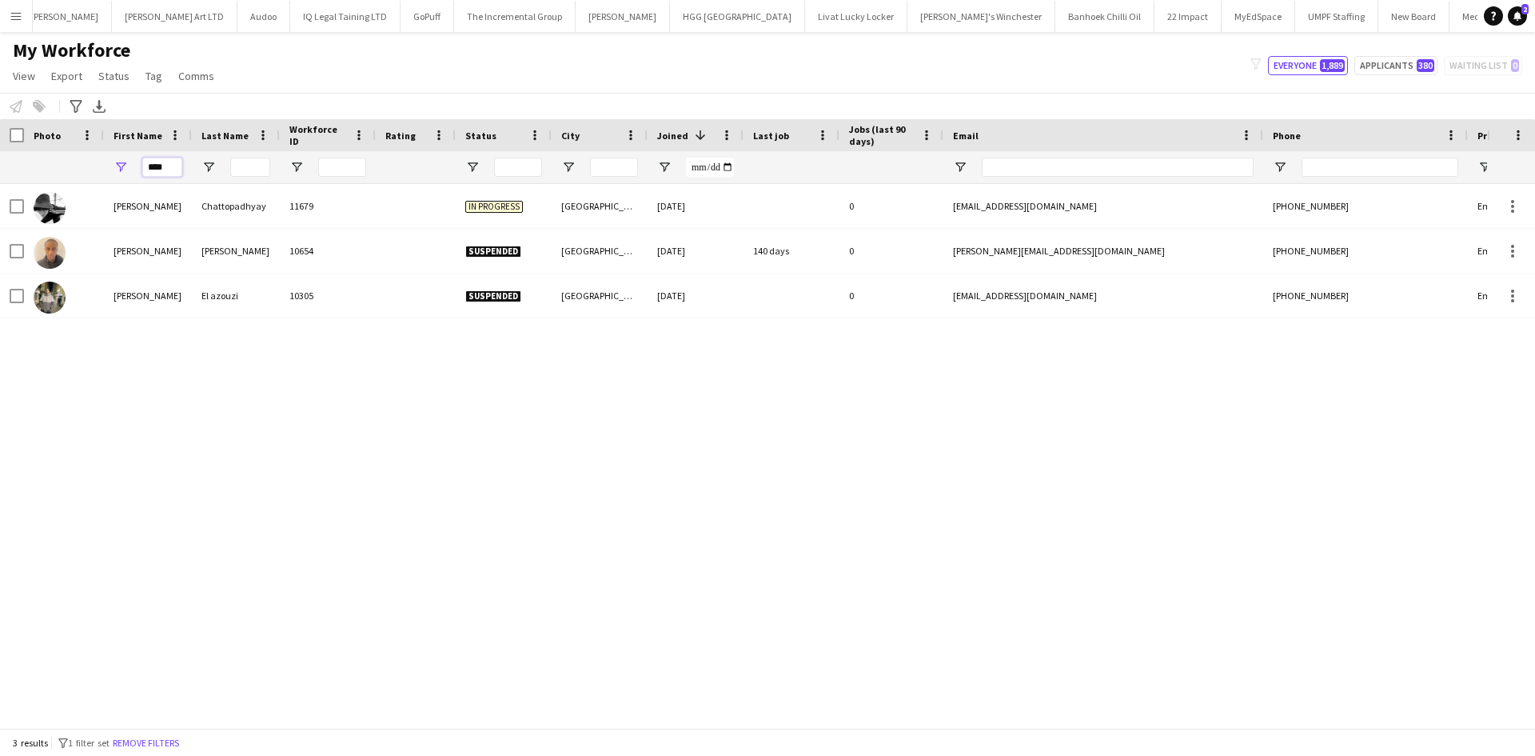
drag, startPoint x: 170, startPoint y: 168, endPoint x: 96, endPoint y: 173, distance: 74.5
click at [96, 173] on div "****" at bounding box center [866, 167] width 1733 height 32
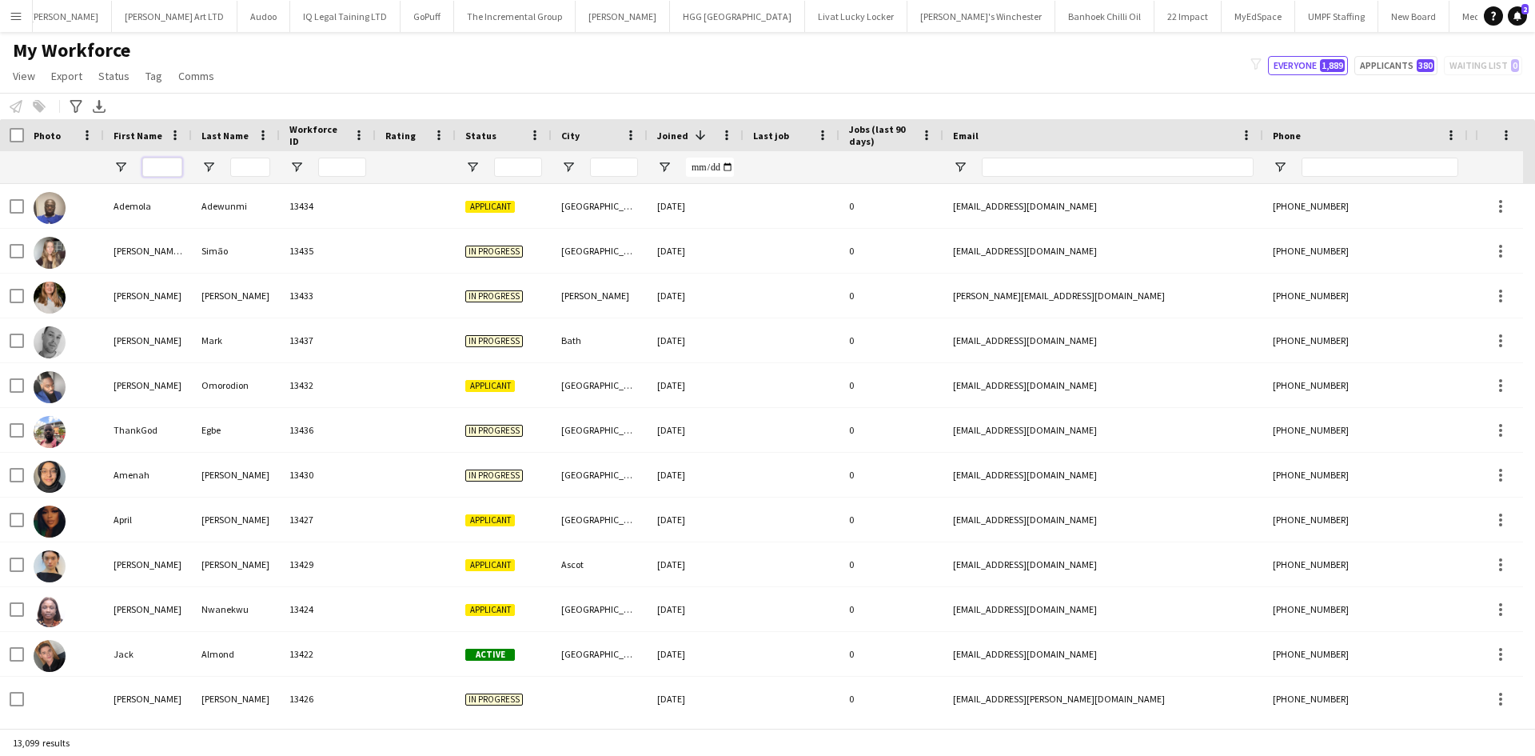
click at [155, 166] on input "First Name Filter Input" at bounding box center [162, 167] width 40 height 19
type input "*******"
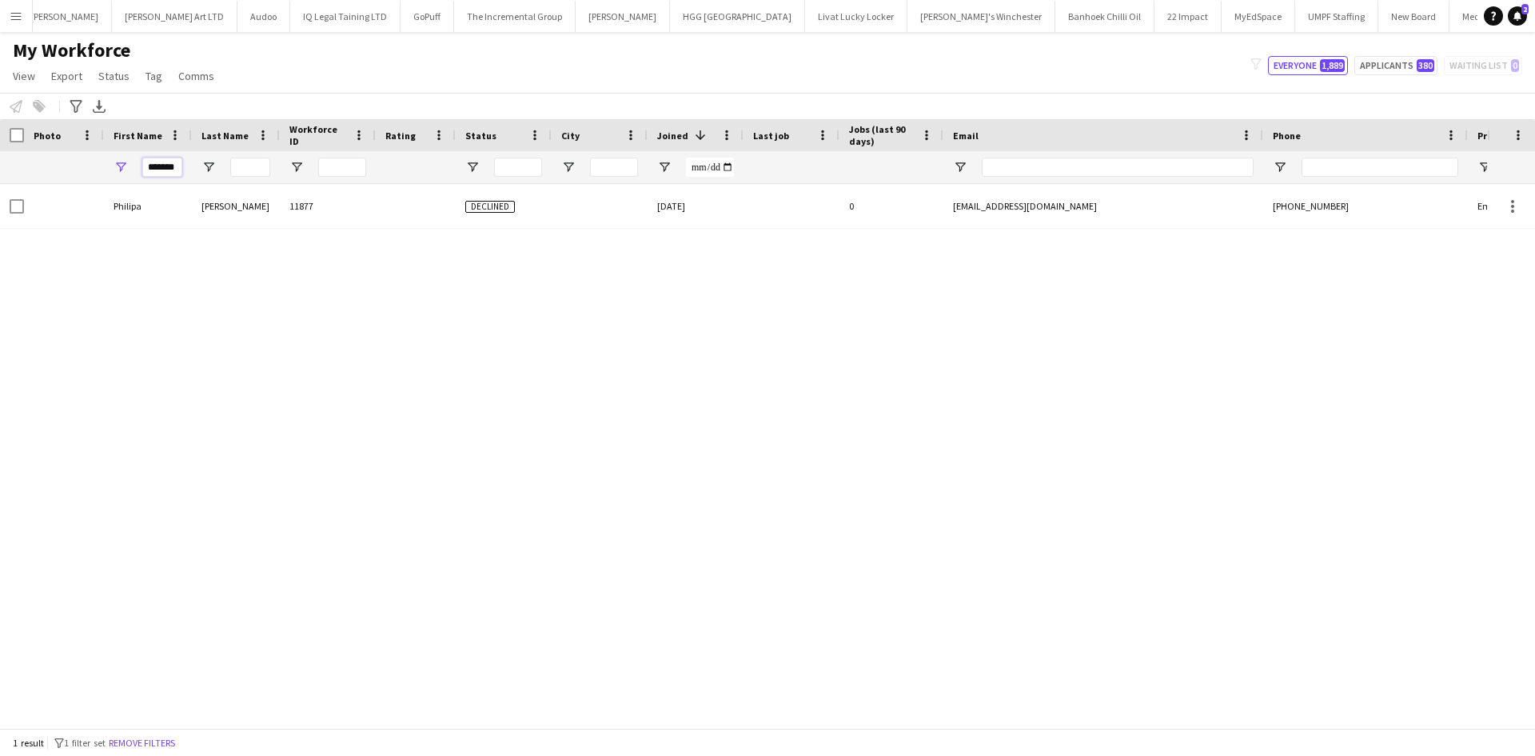
drag, startPoint x: 177, startPoint y: 171, endPoint x: -77, endPoint y: 151, distance: 254.3
click at [0, 151] on html "Menu Boards Boards Boards All jobs Status Workforce Workforce My Workforce Recr…" at bounding box center [767, 378] width 1535 height 756
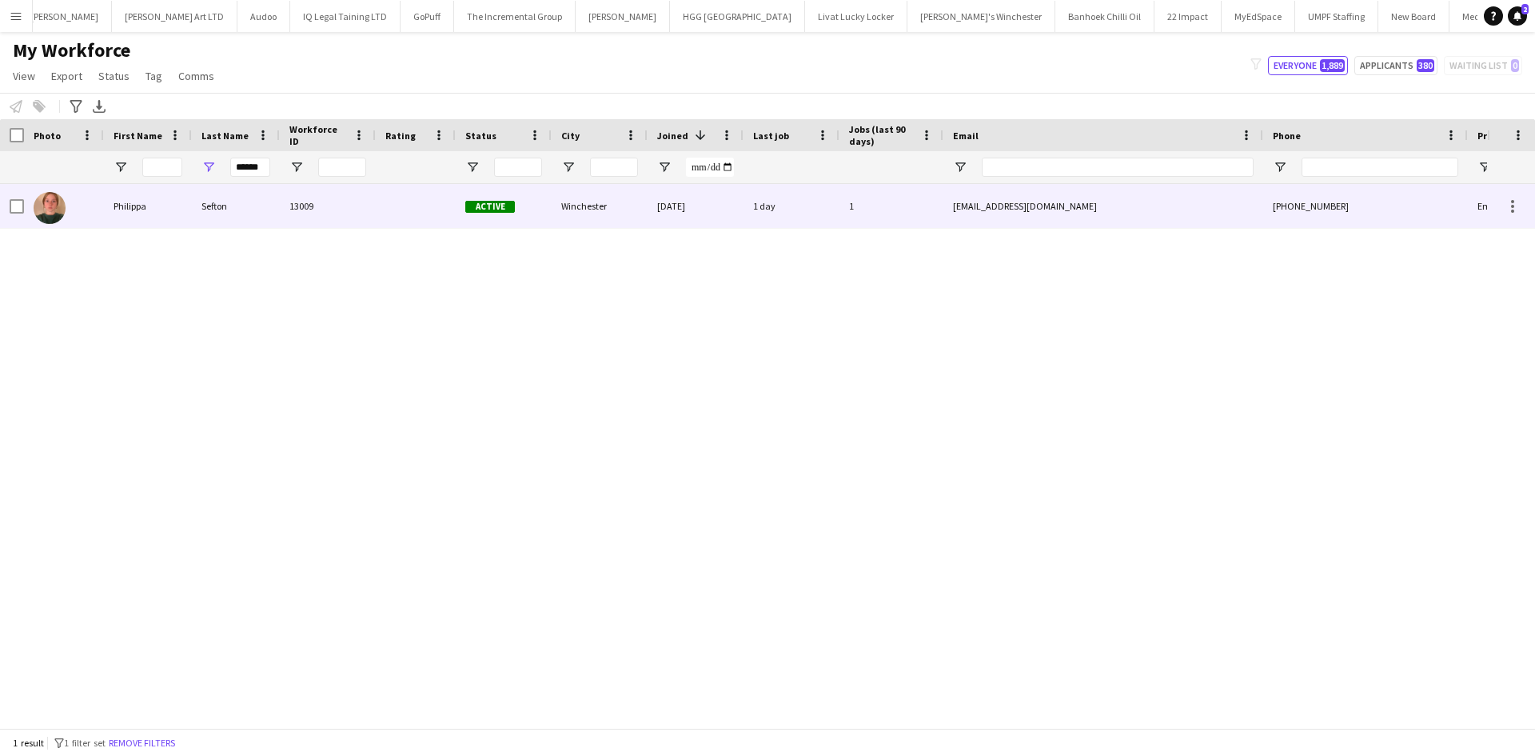
click at [288, 201] on div "13009" at bounding box center [328, 206] width 96 height 44
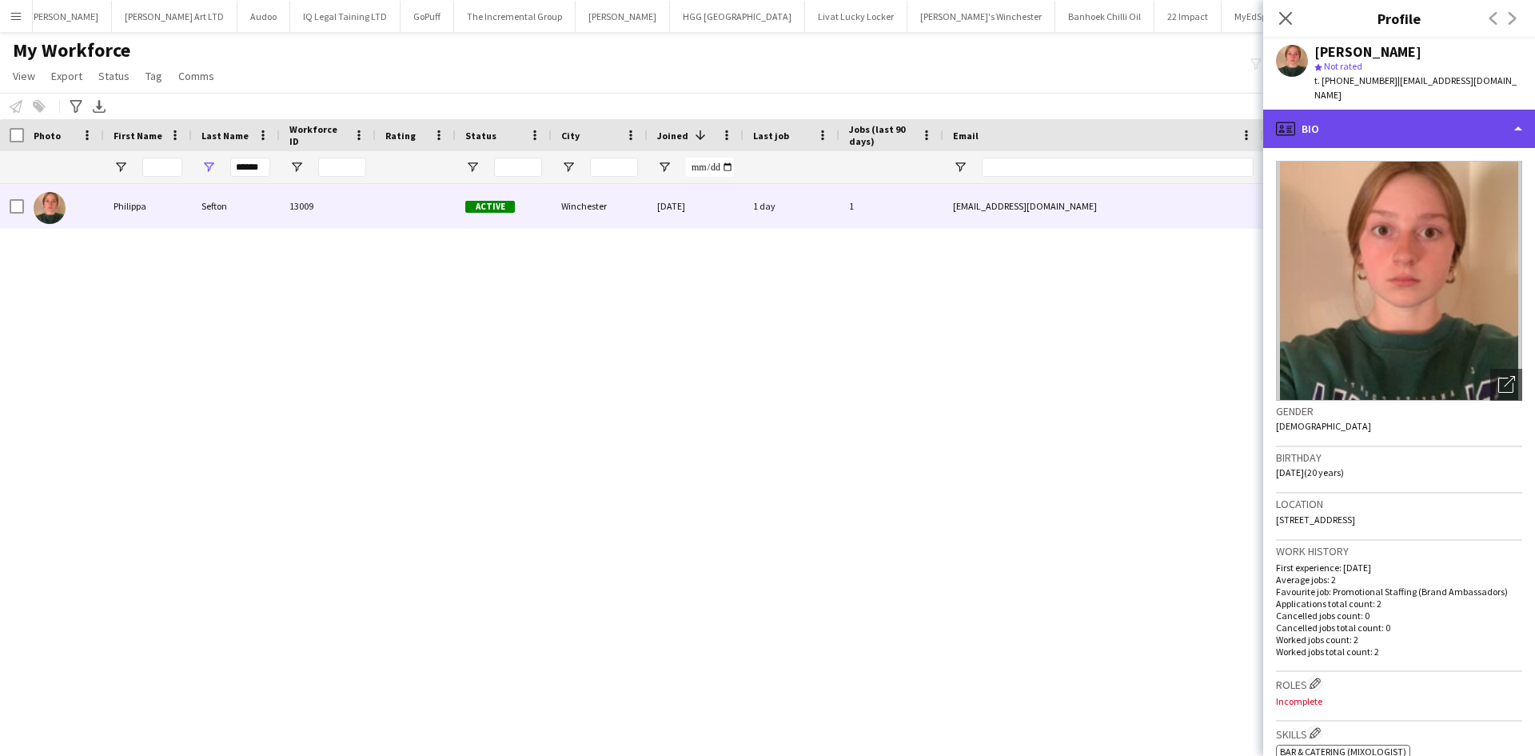
click at [1363, 123] on div "profile Bio" at bounding box center [1399, 129] width 272 height 38
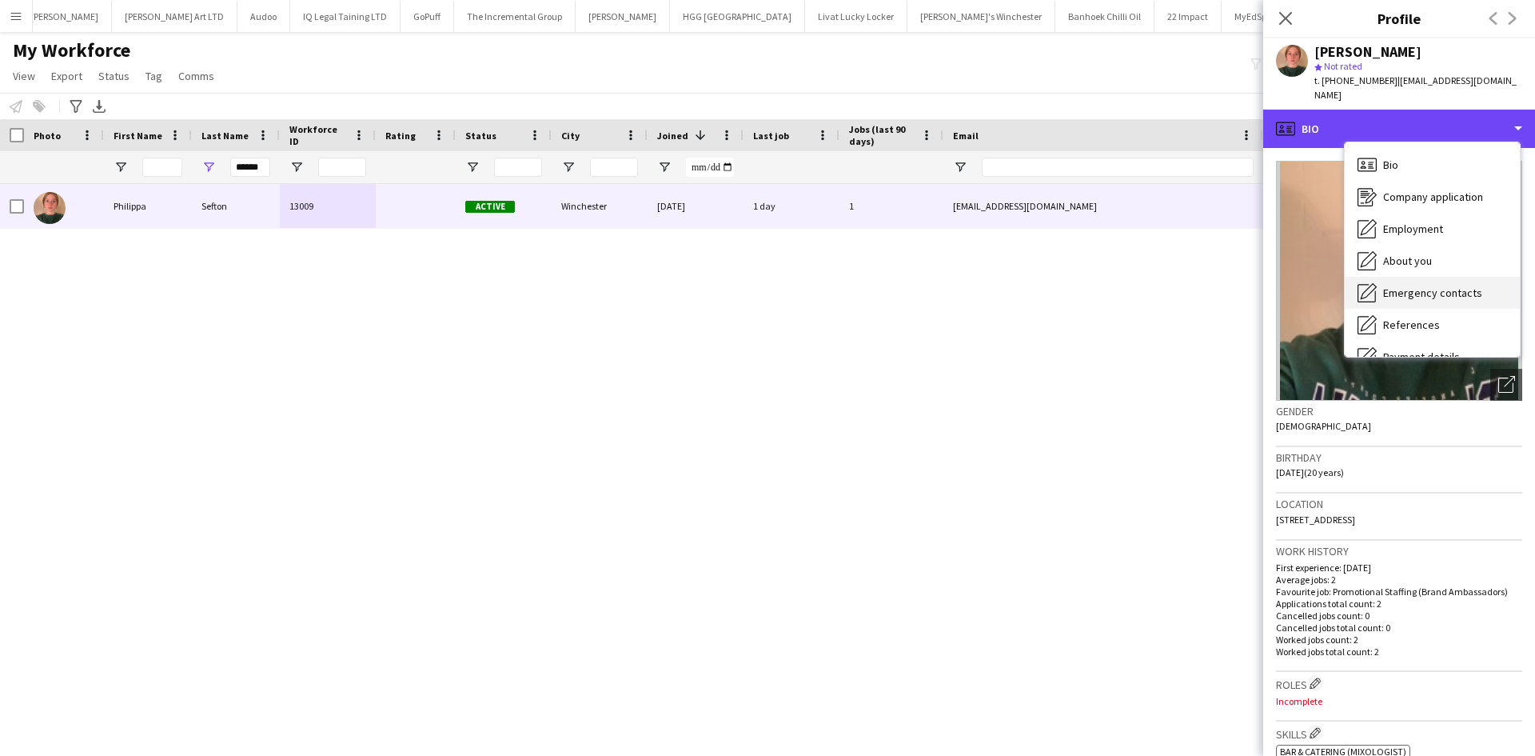
scroll to position [214, 0]
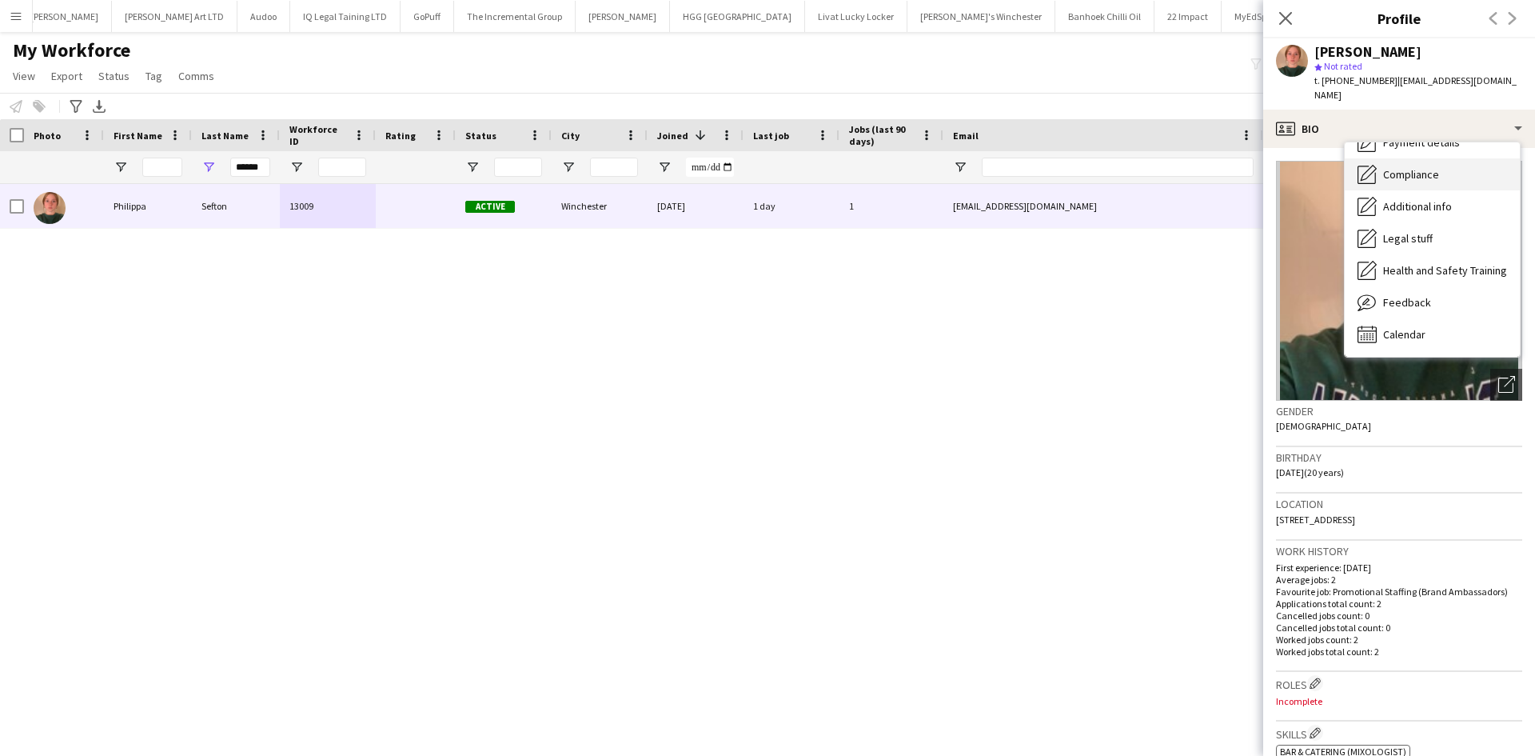
click at [1424, 167] on span "Compliance" at bounding box center [1411, 174] width 56 height 14
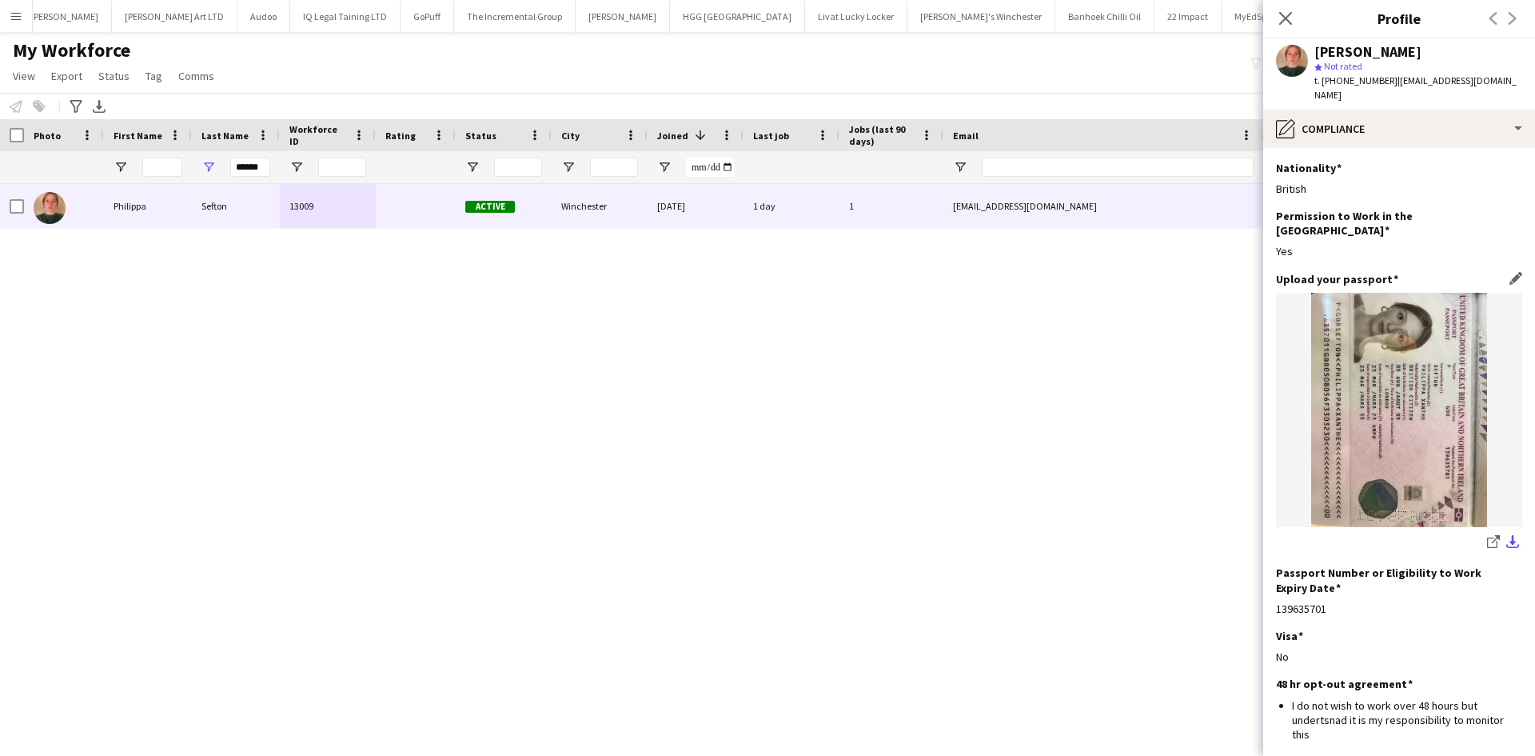
click at [1506, 535] on app-icon "download-bottom" at bounding box center [1512, 542] width 13 height 15
drag, startPoint x: 267, startPoint y: 163, endPoint x: 150, endPoint y: 173, distance: 117.9
click at [150, 173] on div "******" at bounding box center [866, 167] width 1733 height 32
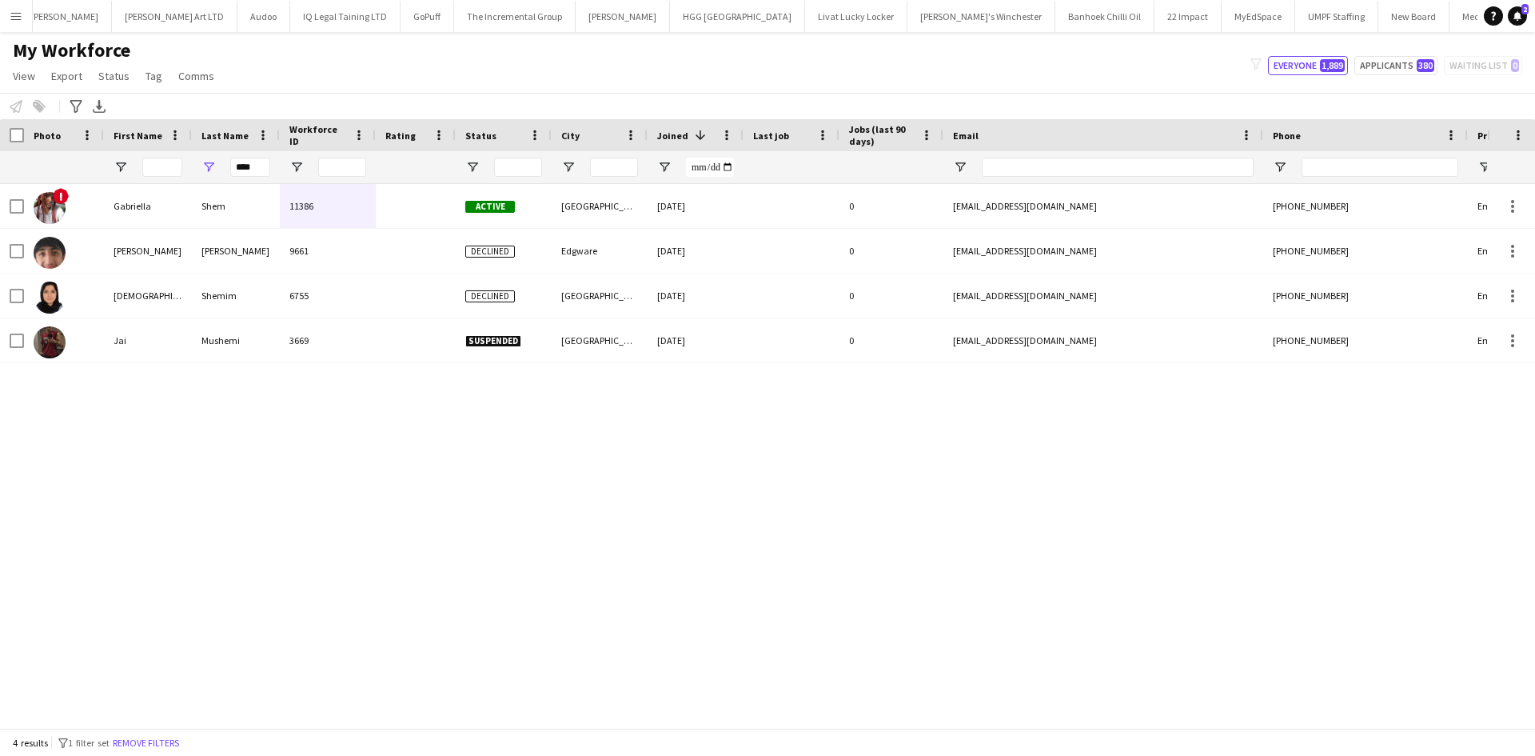
click at [281, 186] on div "11386" at bounding box center [328, 206] width 96 height 44
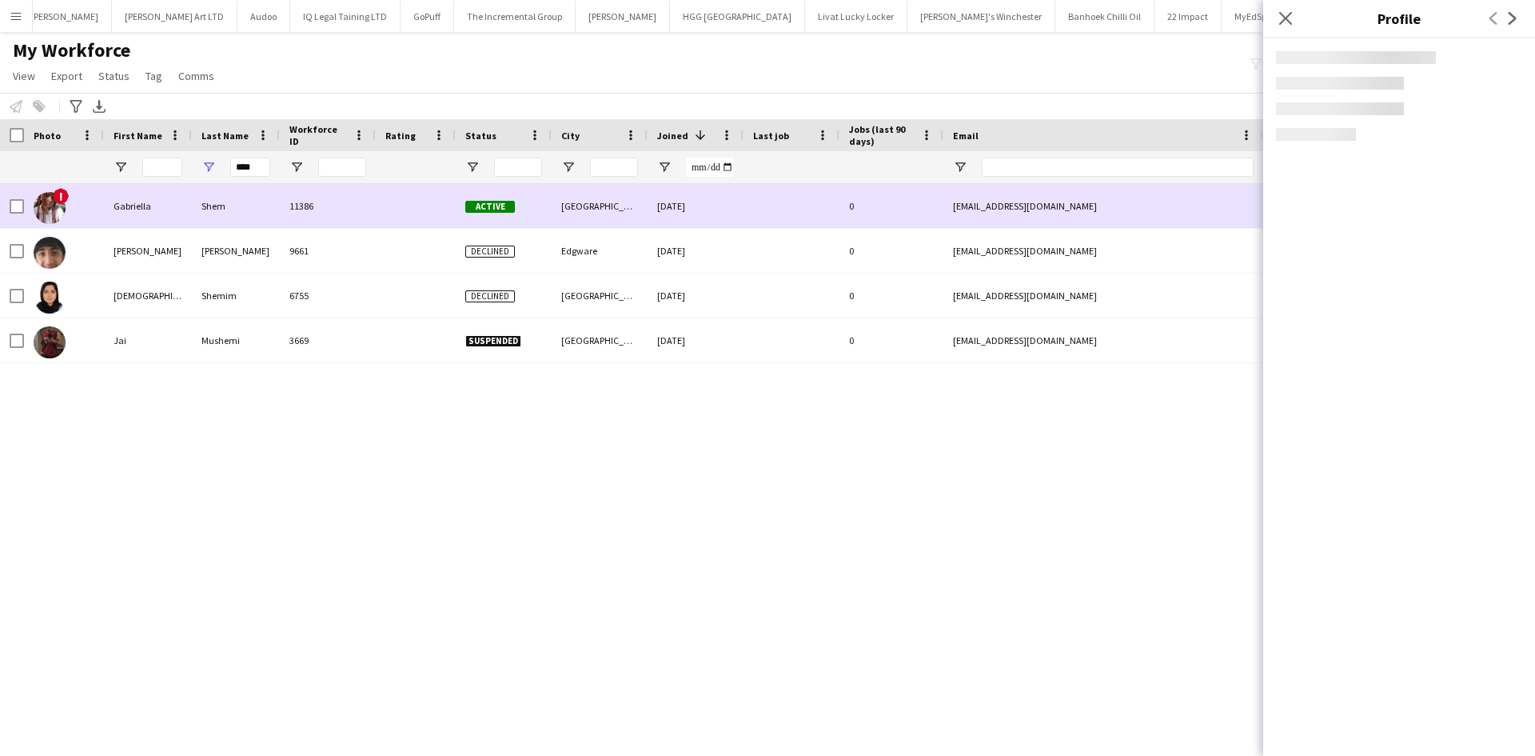
click at [291, 216] on div "11386" at bounding box center [328, 206] width 96 height 44
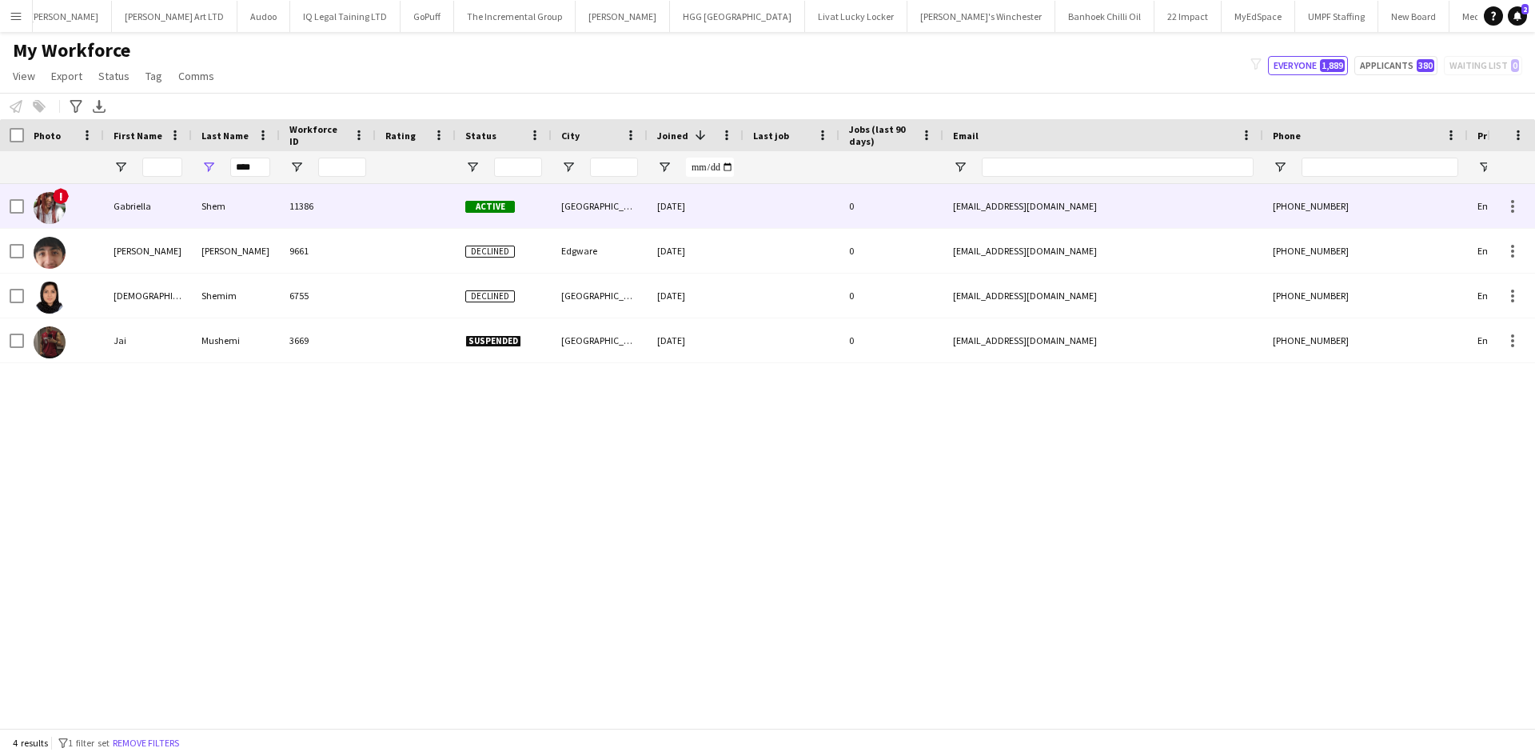
click at [1035, 197] on div "[EMAIL_ADDRESS][DOMAIN_NAME]" at bounding box center [1103, 206] width 320 height 44
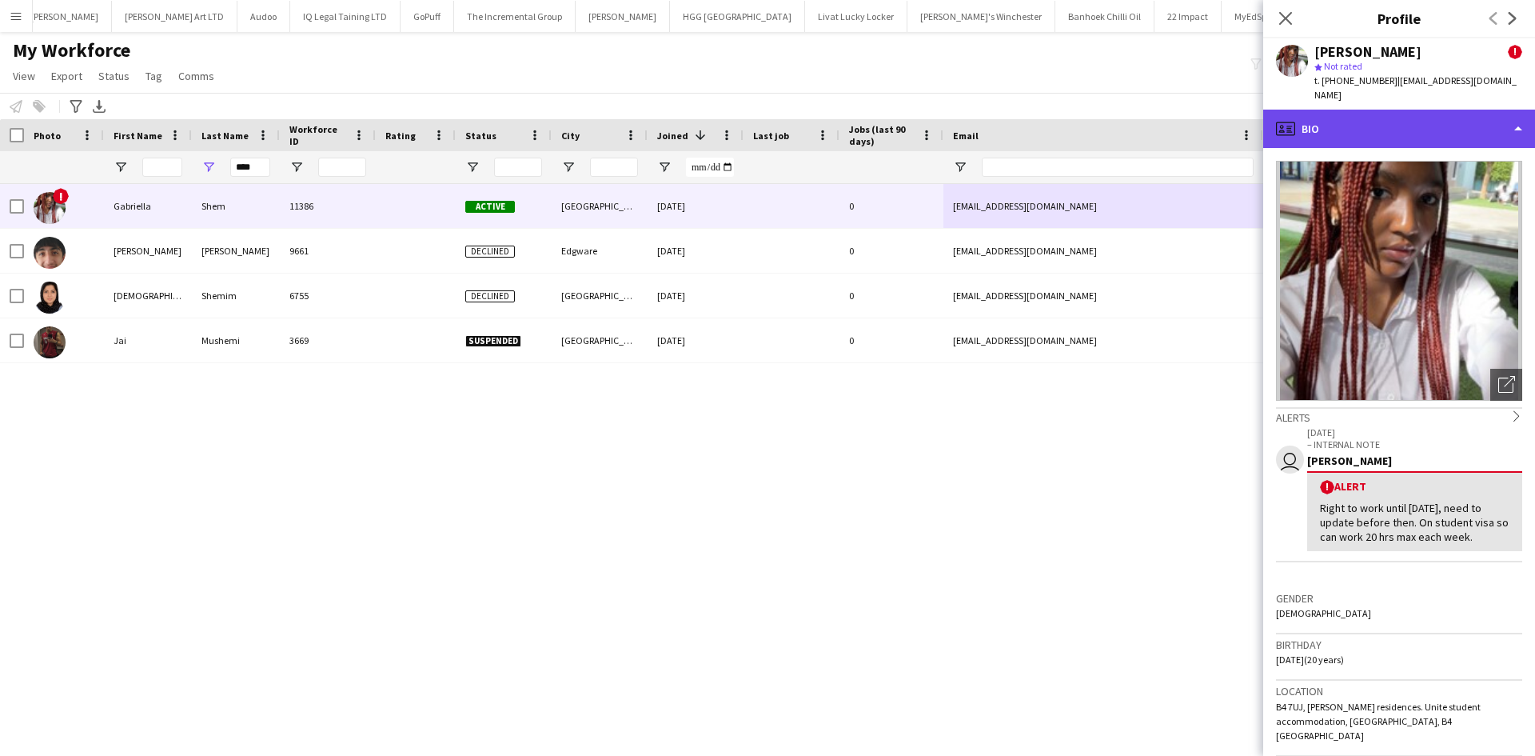
click at [1356, 120] on div "profile Bio" at bounding box center [1399, 129] width 272 height 38
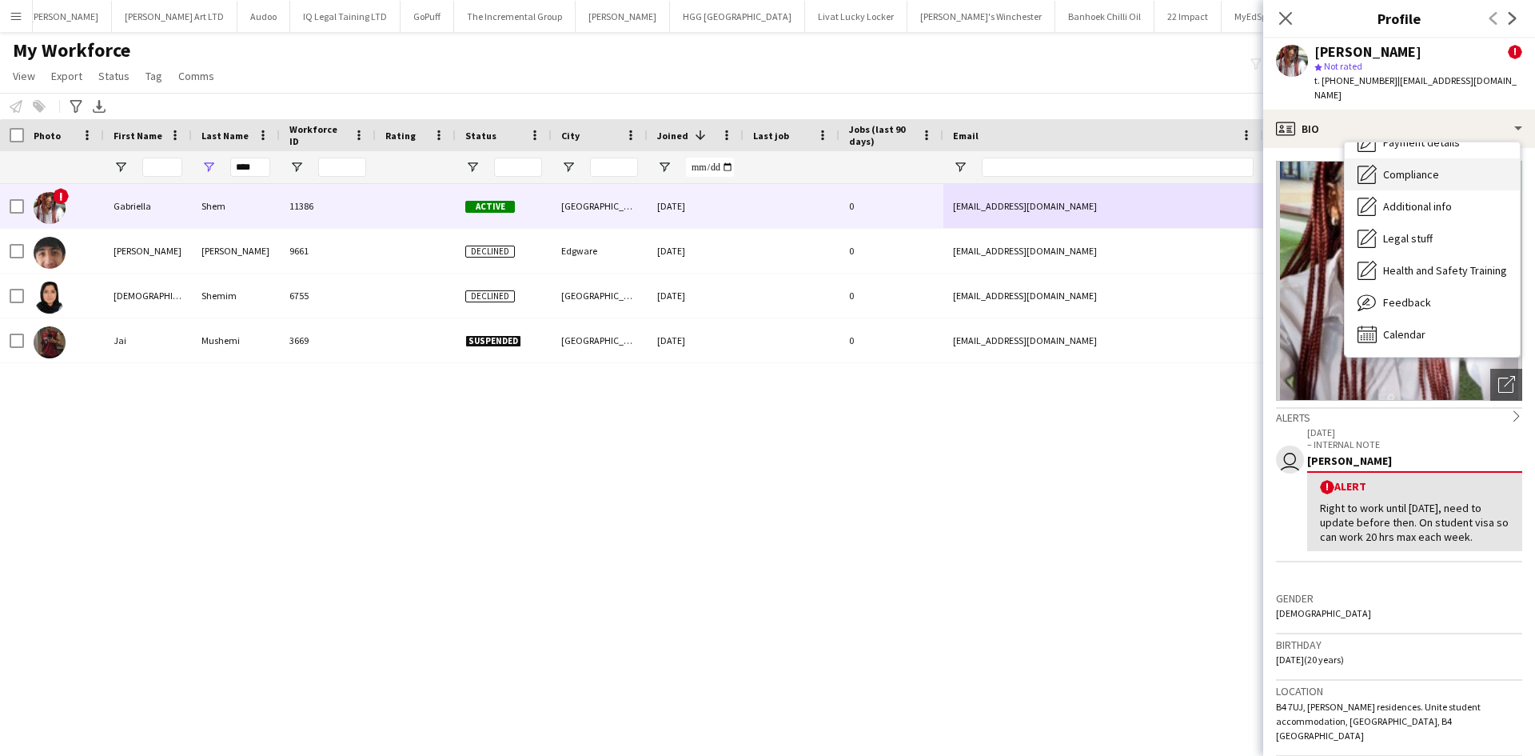
click at [1438, 167] on span "Compliance" at bounding box center [1411, 174] width 56 height 14
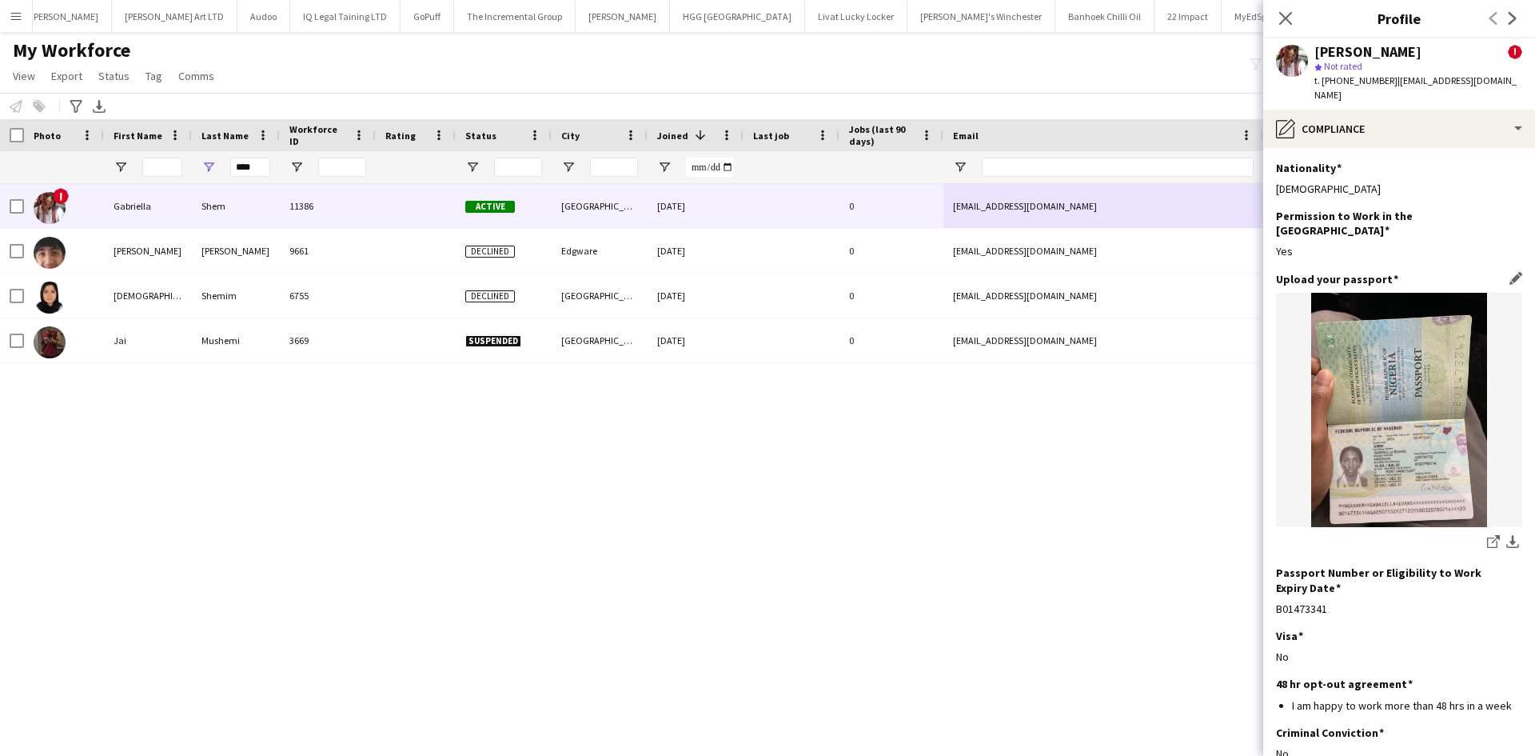
scroll to position [127, 0]
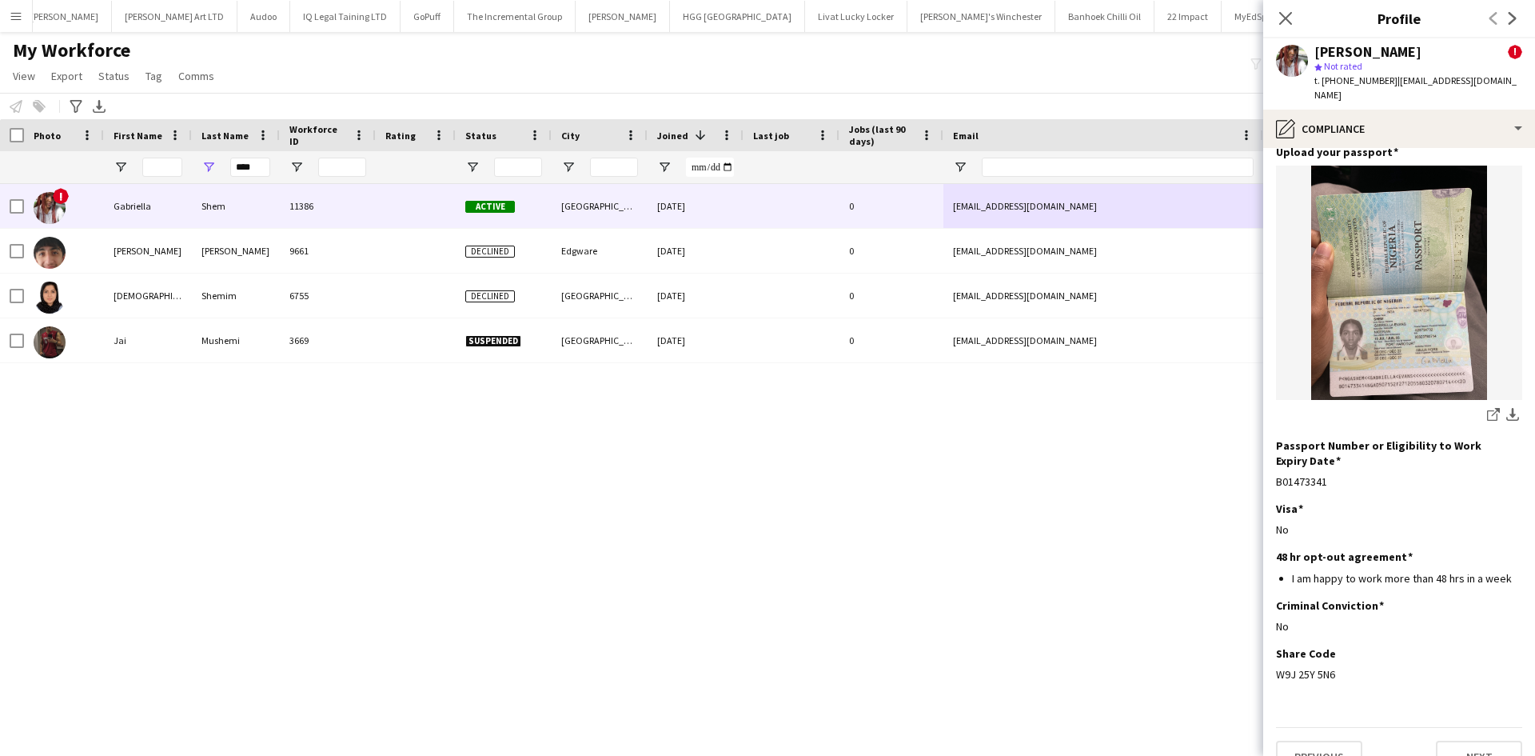
drag, startPoint x: 1336, startPoint y: 645, endPoint x: 1243, endPoint y: 643, distance: 92.8
click at [1243, 643] on body "Menu Boards Boards Boards All jobs Status Workforce Workforce My Workforce Recr…" at bounding box center [767, 378] width 1535 height 756
copy body "Close pop-in Profile Previous Next [PERSON_NAME] ! star Not rated t. [PHONE_NUM…"
click at [1402, 619] on div "No" at bounding box center [1399, 626] width 246 height 14
drag, startPoint x: 1346, startPoint y: 640, endPoint x: 1270, endPoint y: 640, distance: 76.0
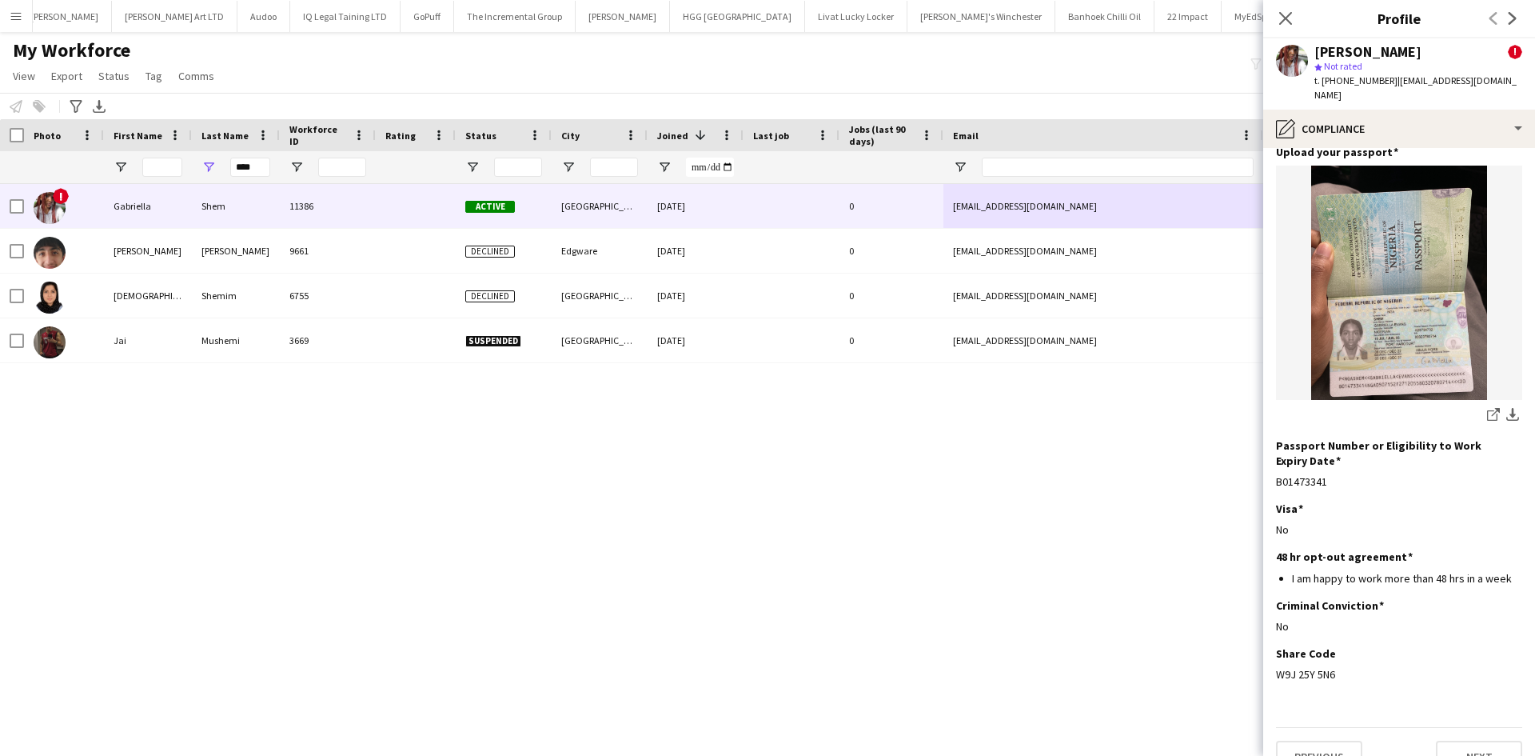
click at [1270, 640] on app-section-data-types "Nationality Edit this field Nigerian Permission to Work in the [GEOGRAPHIC_DATA…" at bounding box center [1399, 452] width 272 height 608
copy div "W9J 25Y 5N6"
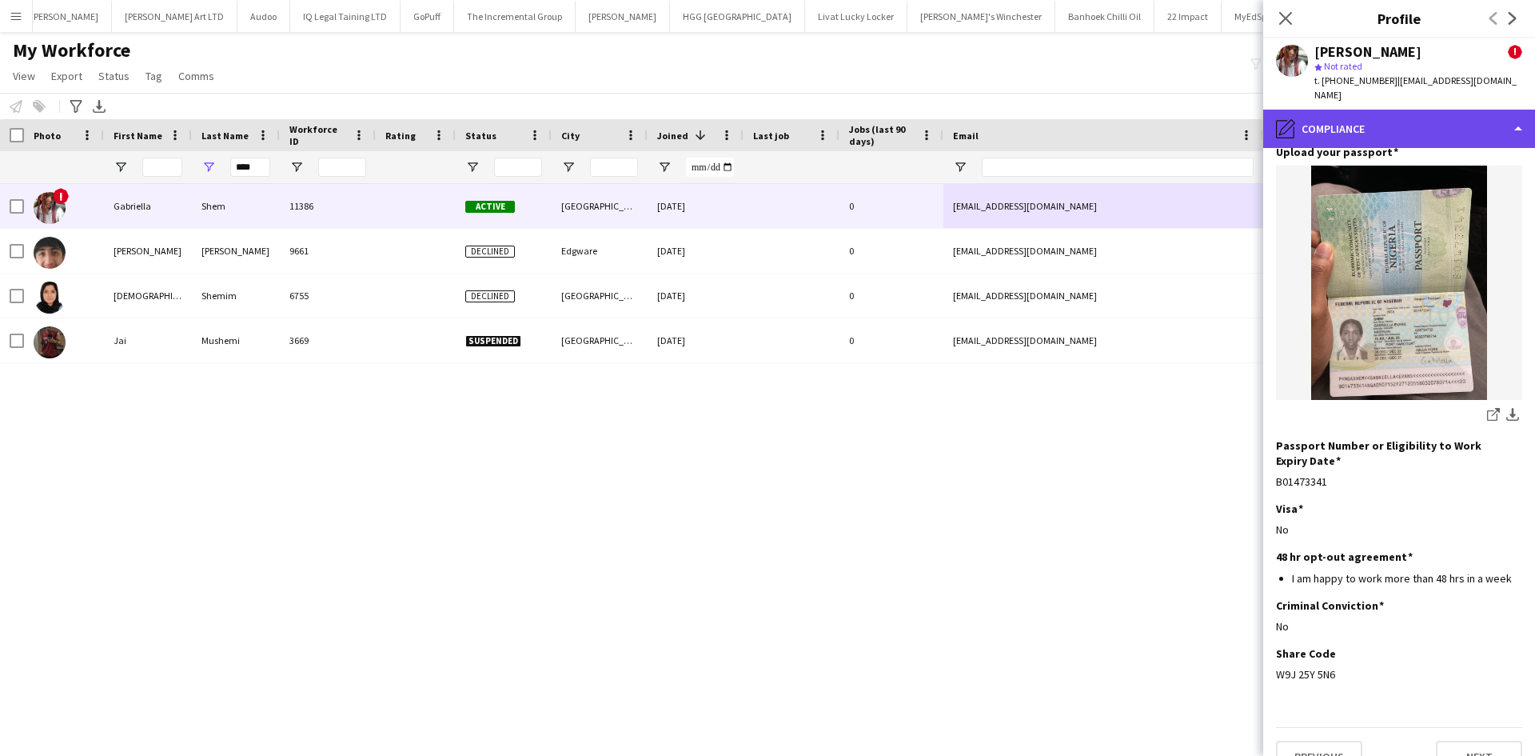
click at [1350, 114] on div "pencil4 Compliance" at bounding box center [1399, 129] width 272 height 38
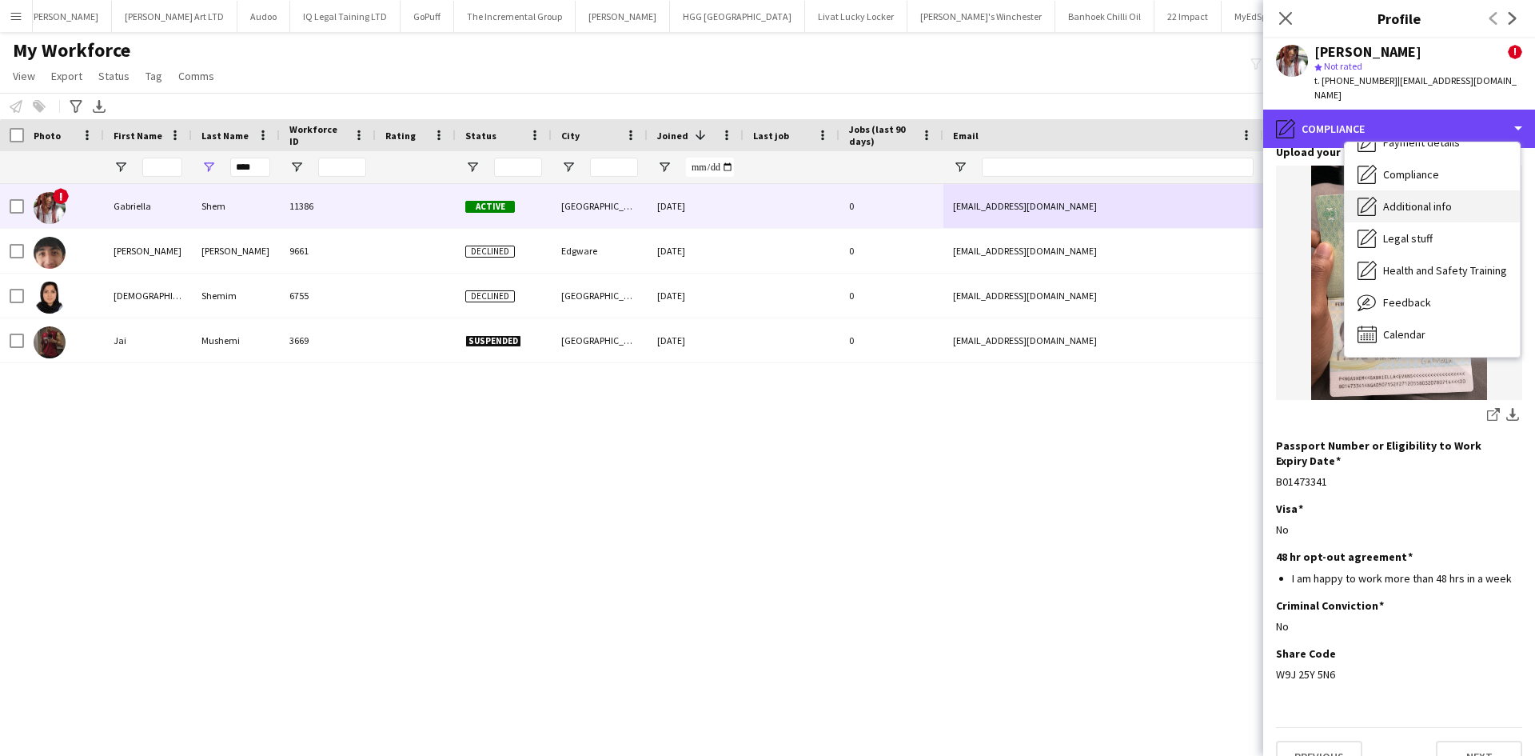
scroll to position [0, 0]
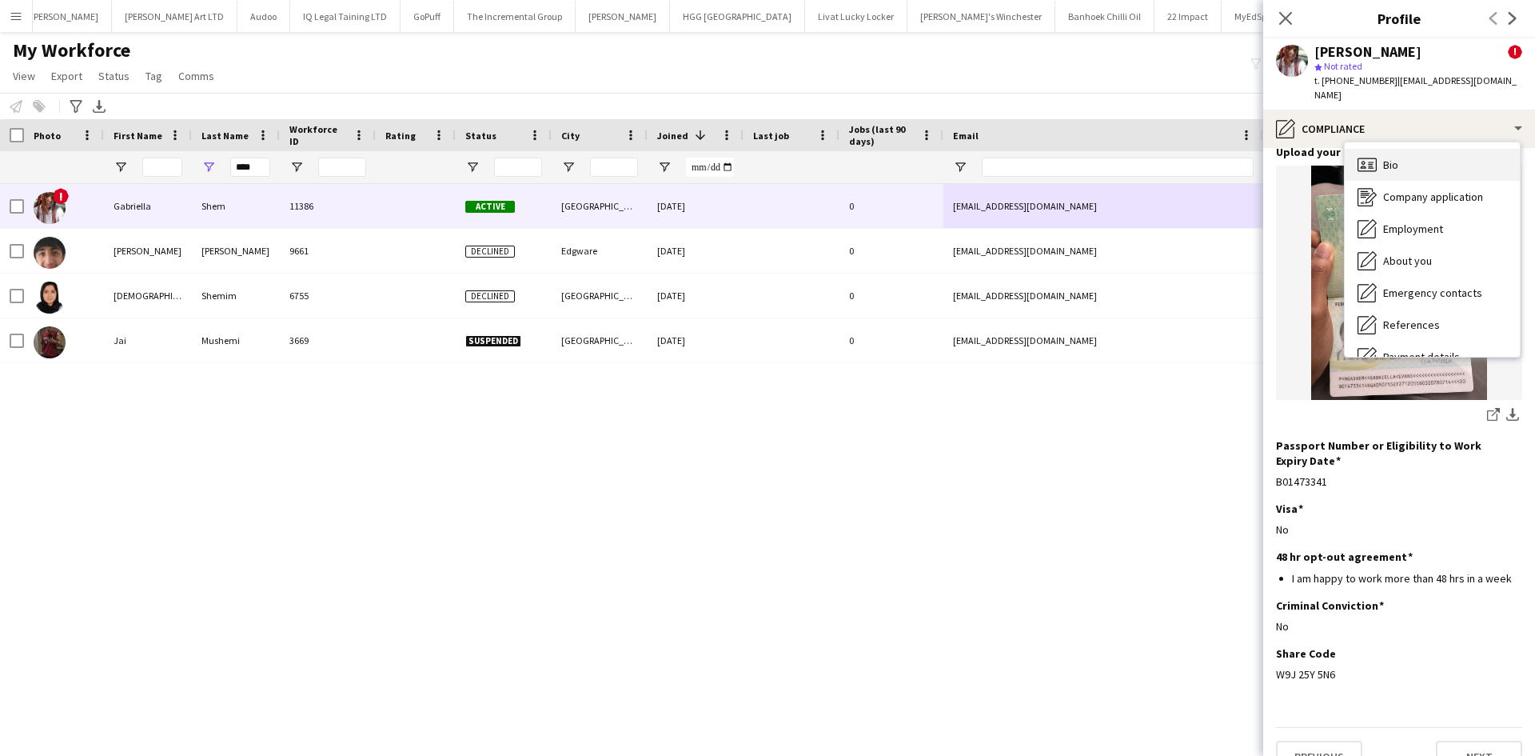
click at [1422, 149] on div "Bio Bio" at bounding box center [1432, 165] width 175 height 32
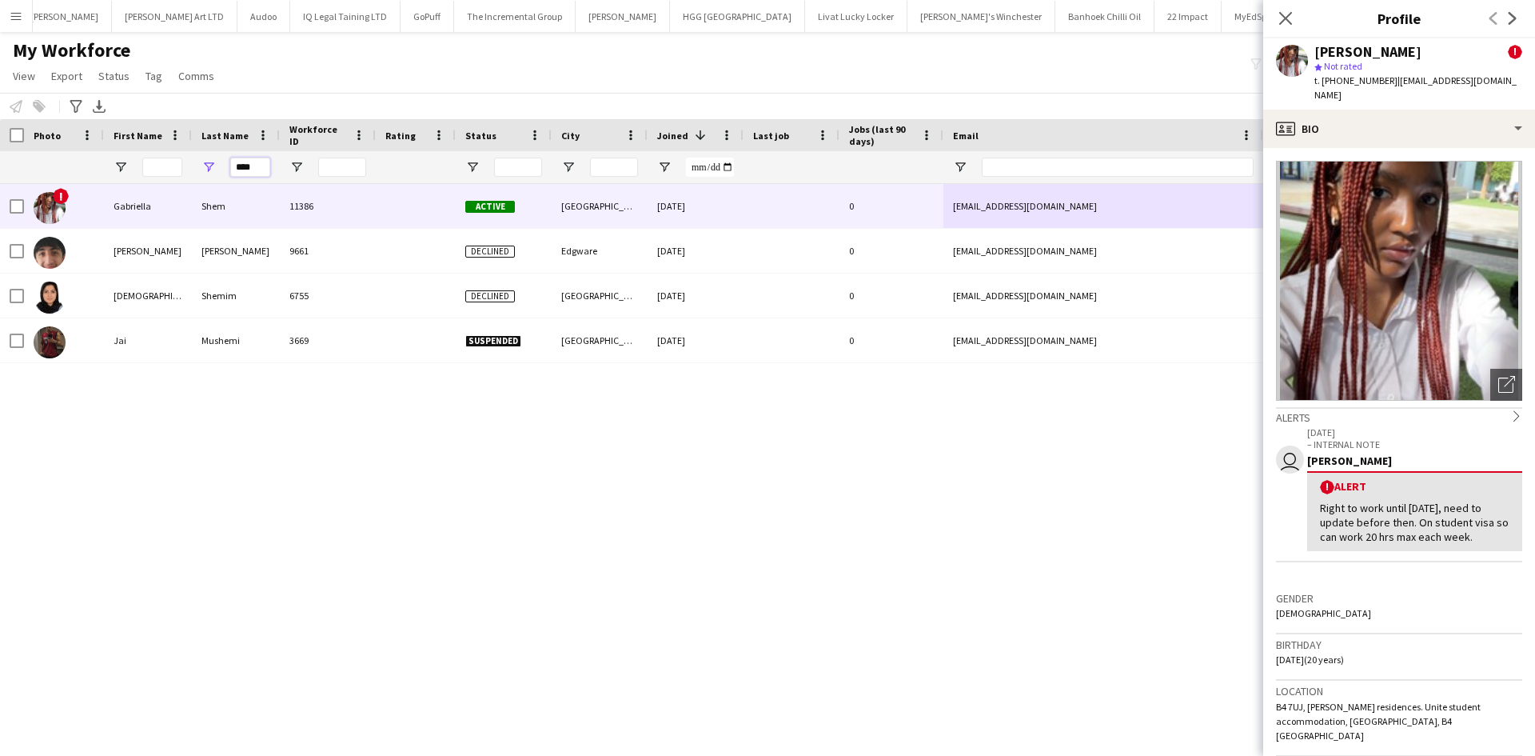
drag, startPoint x: 265, startPoint y: 162, endPoint x: 78, endPoint y: 152, distance: 188.1
click at [78, 152] on div "****" at bounding box center [866, 167] width 1733 height 32
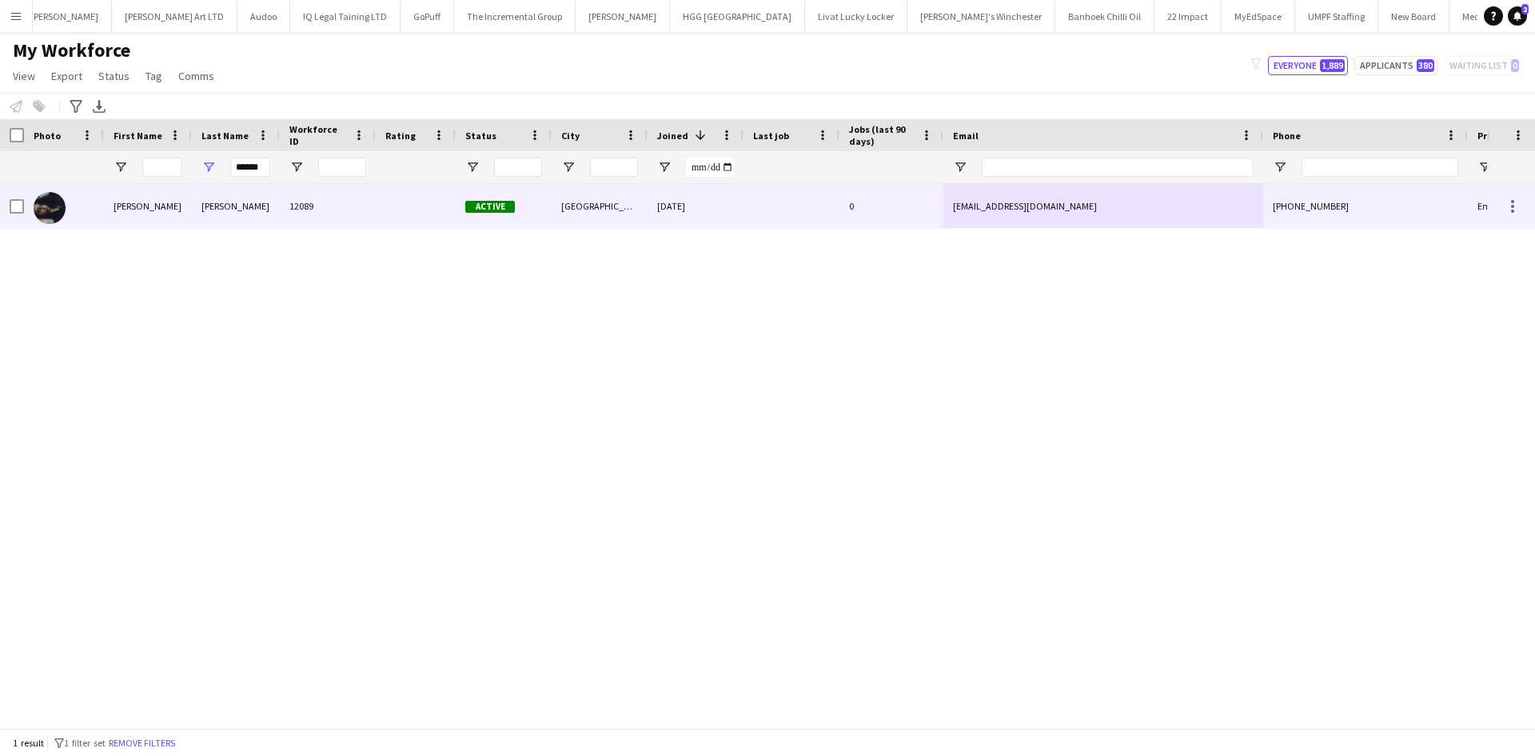
click at [245, 217] on div "[PERSON_NAME]" at bounding box center [236, 206] width 88 height 44
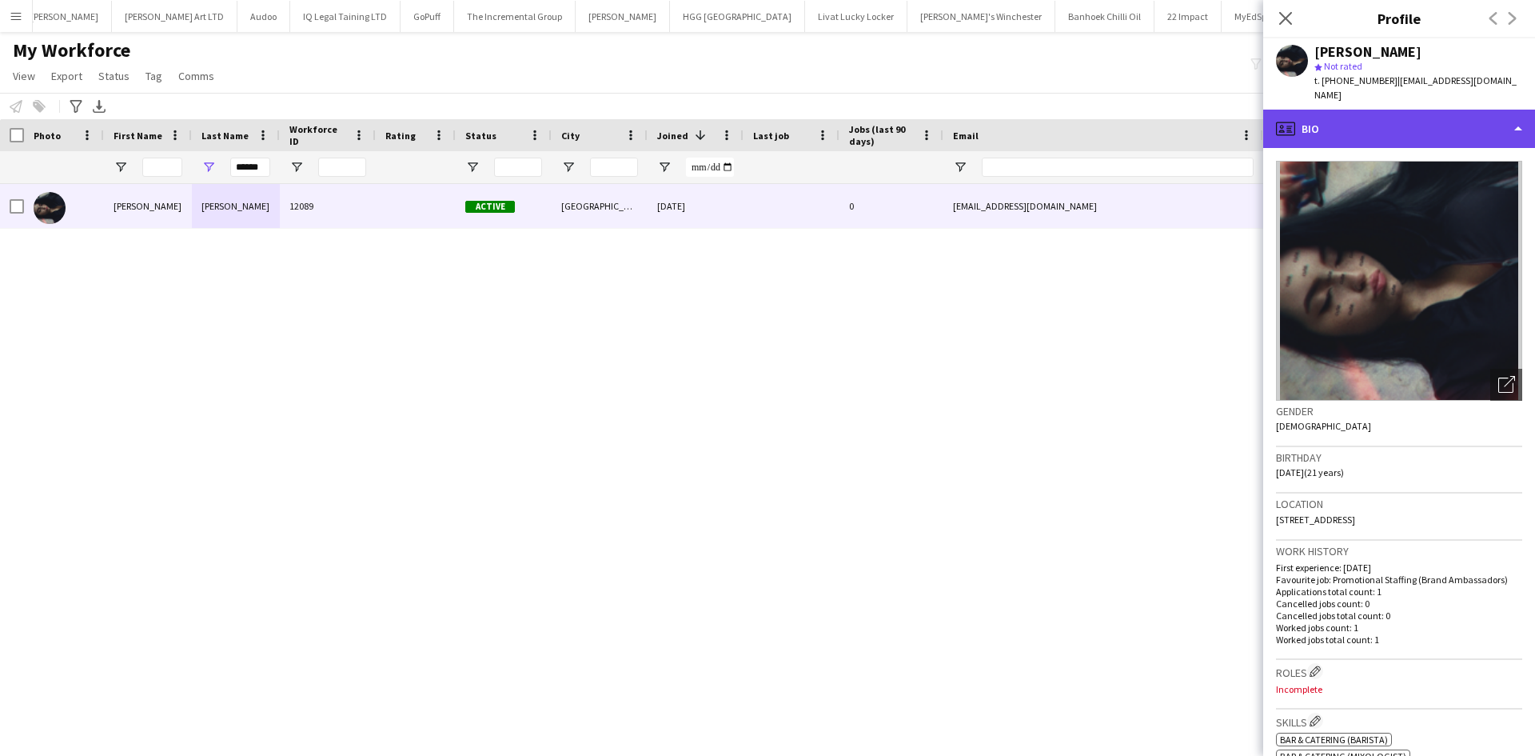
click at [1337, 114] on div "profile Bio" at bounding box center [1399, 129] width 272 height 38
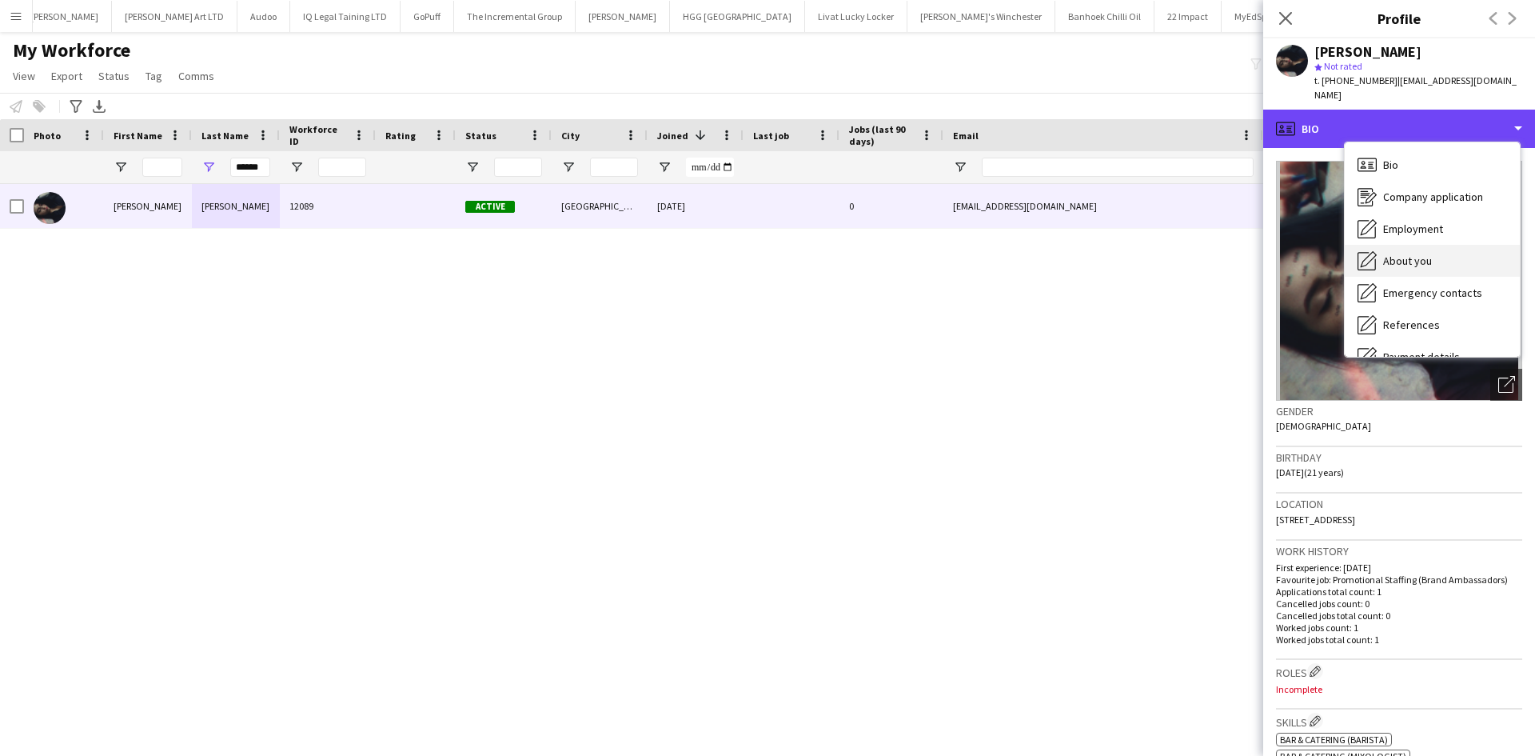
scroll to position [214, 0]
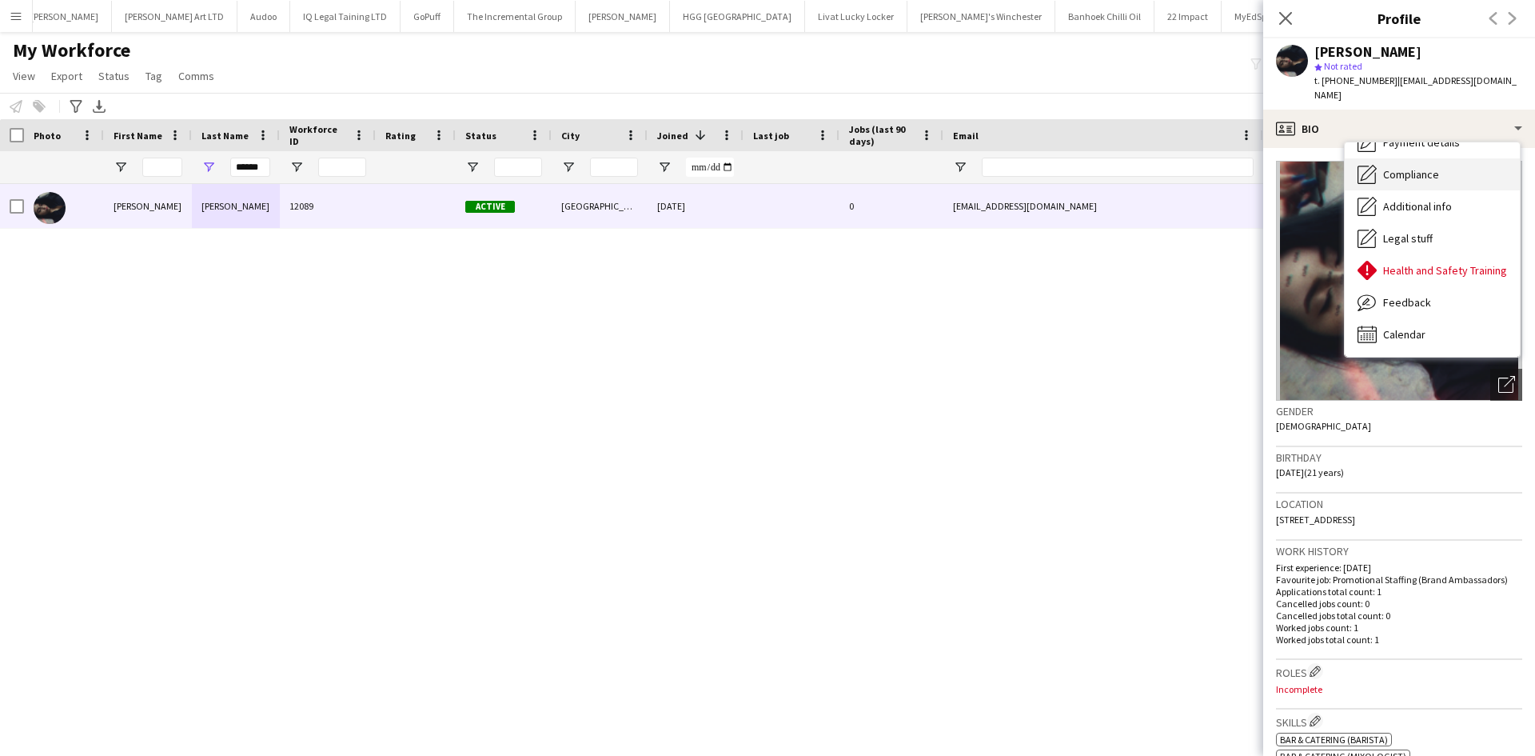
click at [1402, 167] on span "Compliance" at bounding box center [1411, 174] width 56 height 14
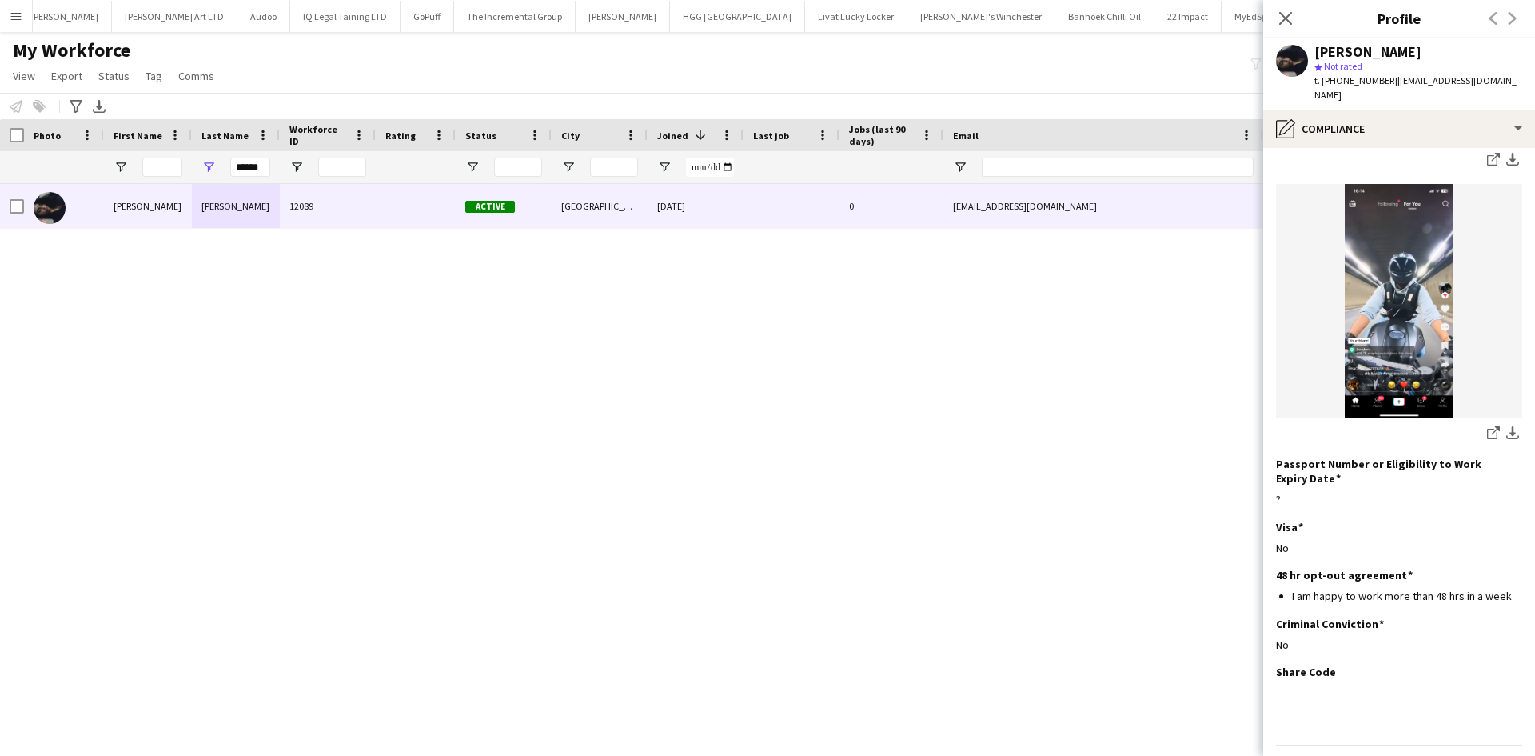
scroll to position [931, 0]
drag, startPoint x: 267, startPoint y: 166, endPoint x: 122, endPoint y: 172, distance: 145.6
click at [122, 172] on div "******" at bounding box center [866, 167] width 1733 height 32
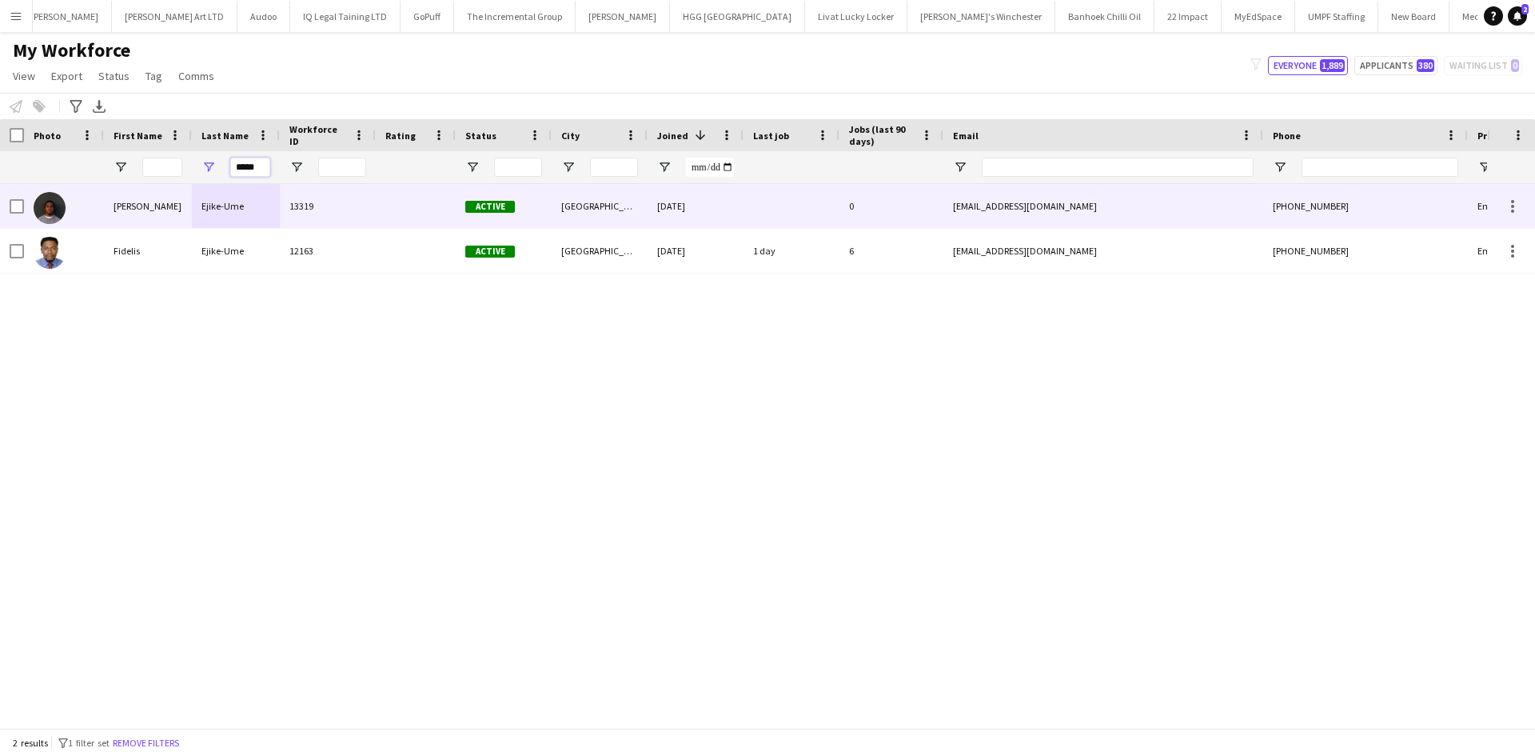
type input "*****"
click at [321, 211] on div "13319" at bounding box center [328, 206] width 96 height 44
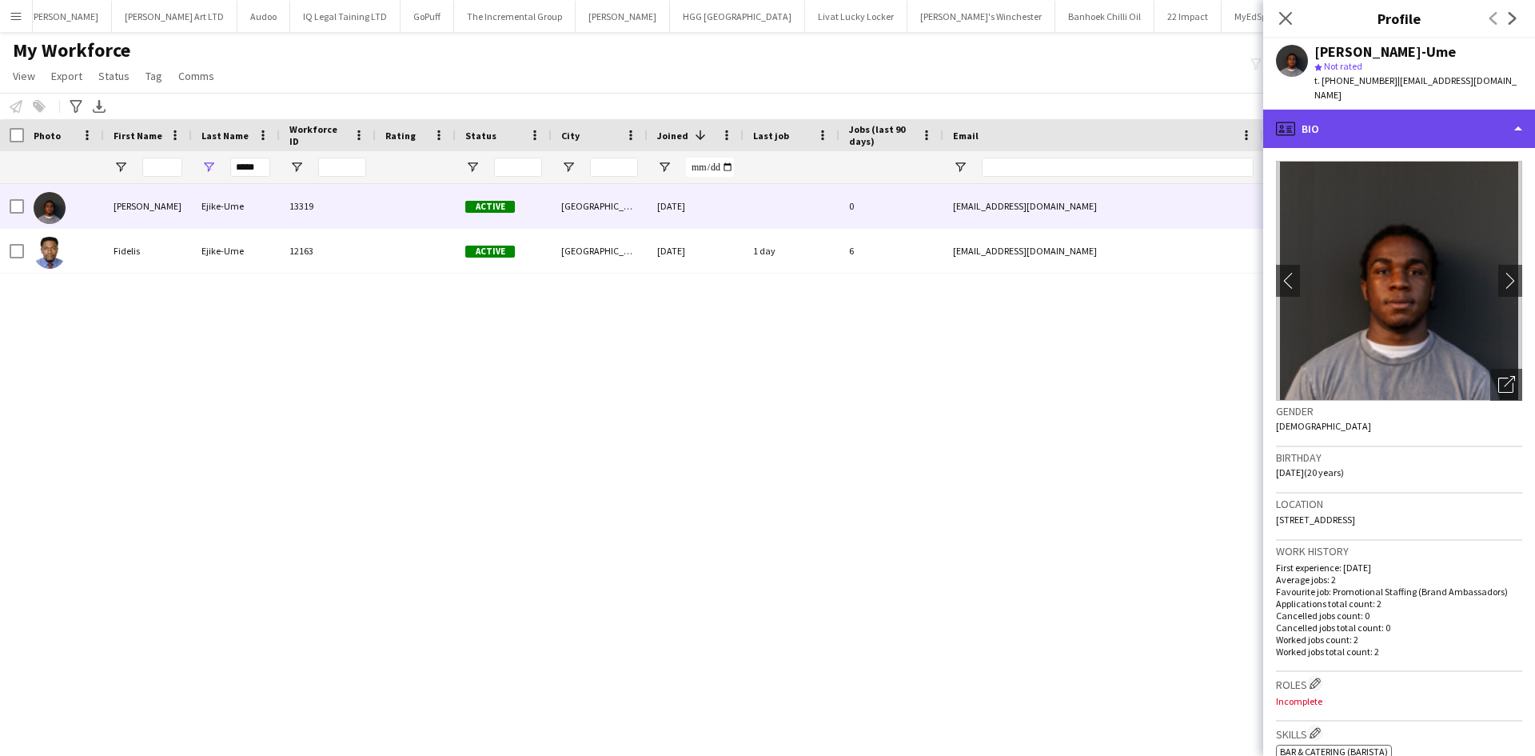
click at [1404, 110] on div "profile Bio" at bounding box center [1399, 129] width 272 height 38
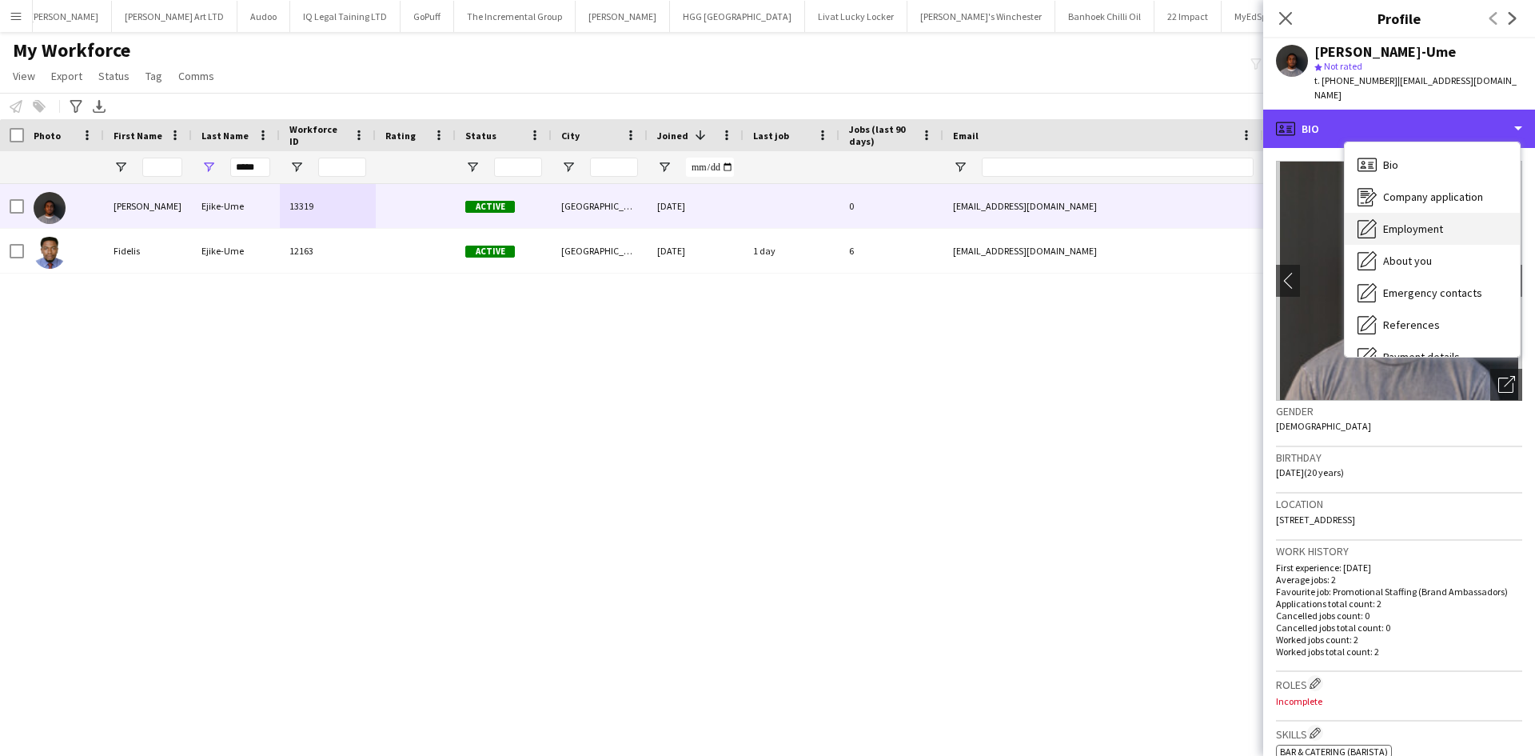
scroll to position [214, 0]
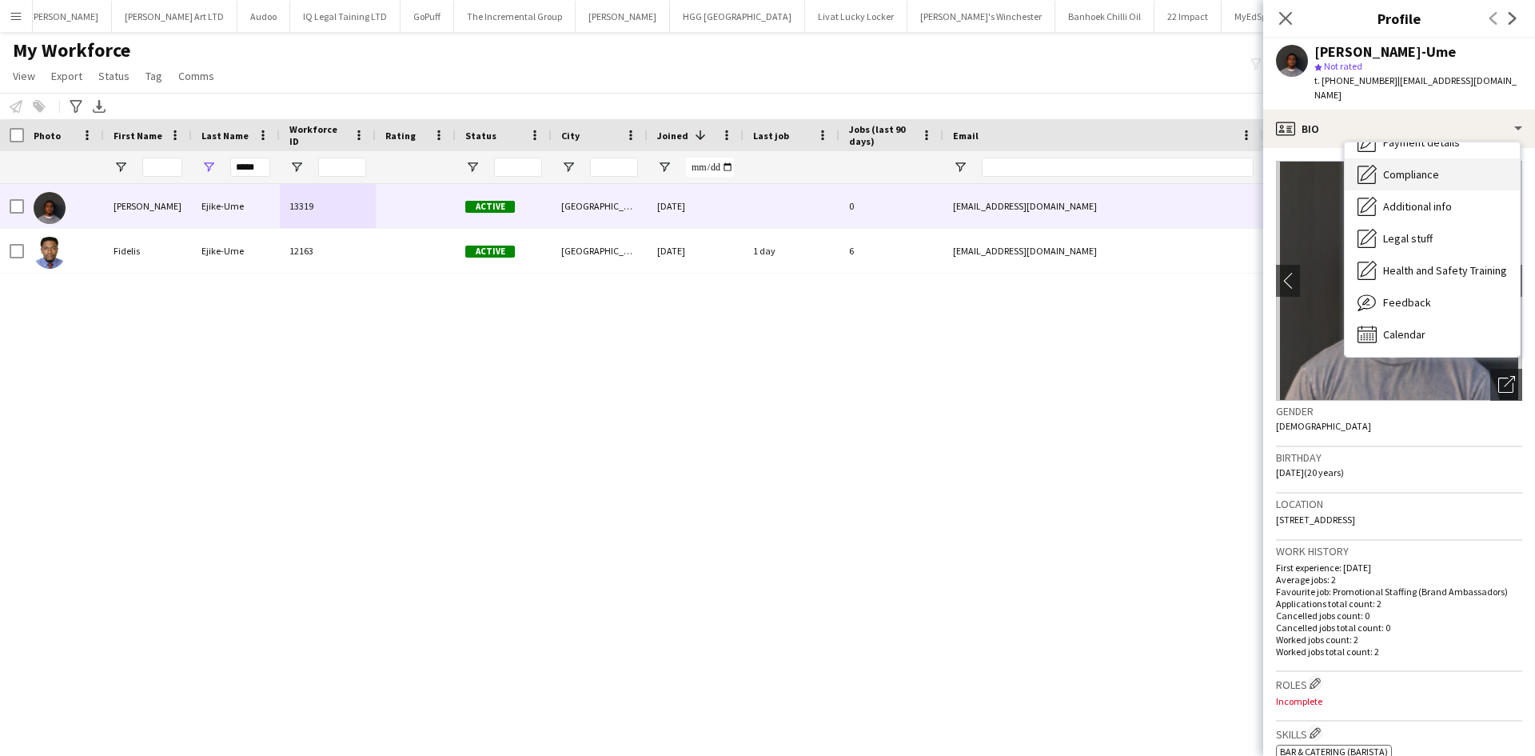
click at [1410, 167] on span "Compliance" at bounding box center [1411, 174] width 56 height 14
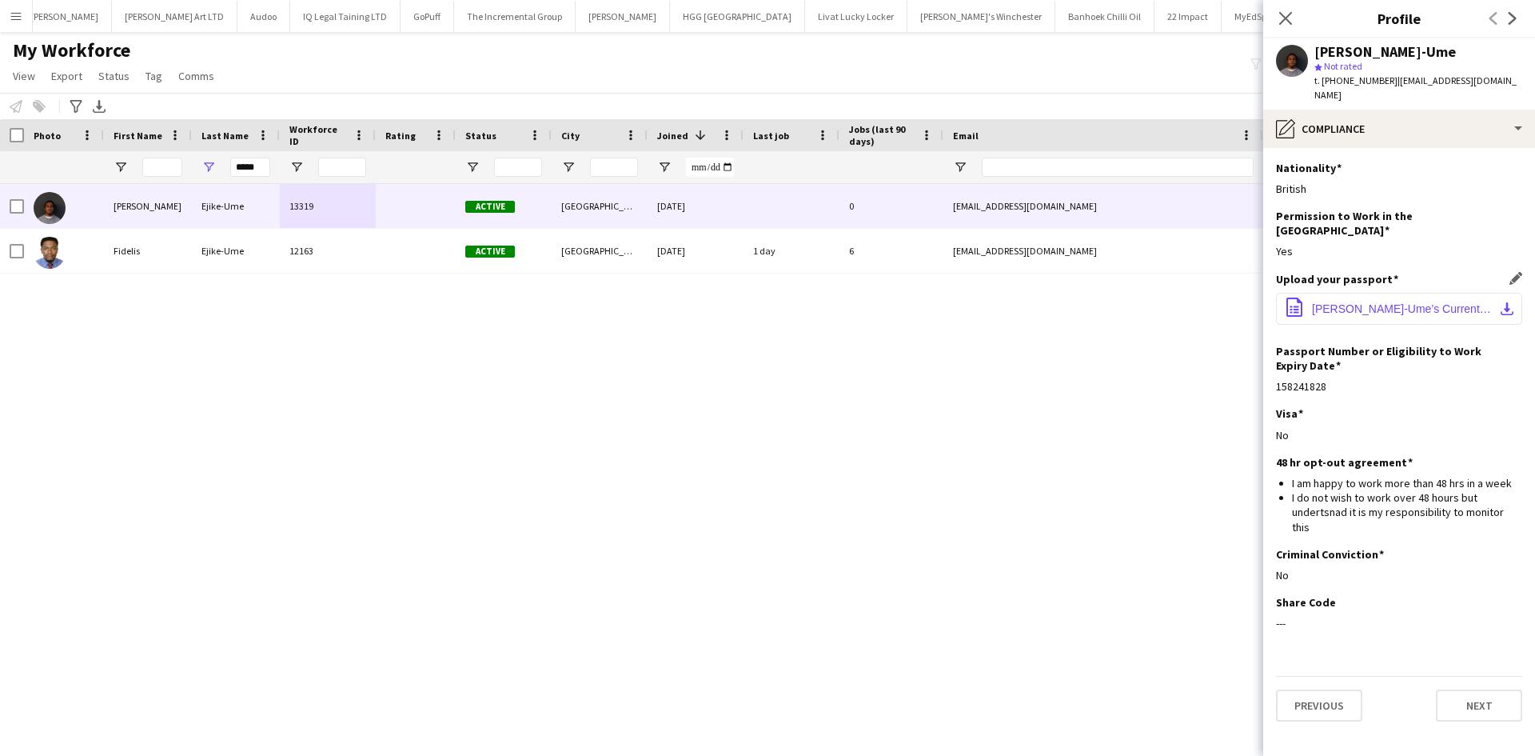
click at [1397, 302] on span "[PERSON_NAME]-Ume’s Current British Passport .pdf" at bounding box center [1402, 308] width 181 height 13
